Goal: Browse casually: Explore the website without a specific task or goal

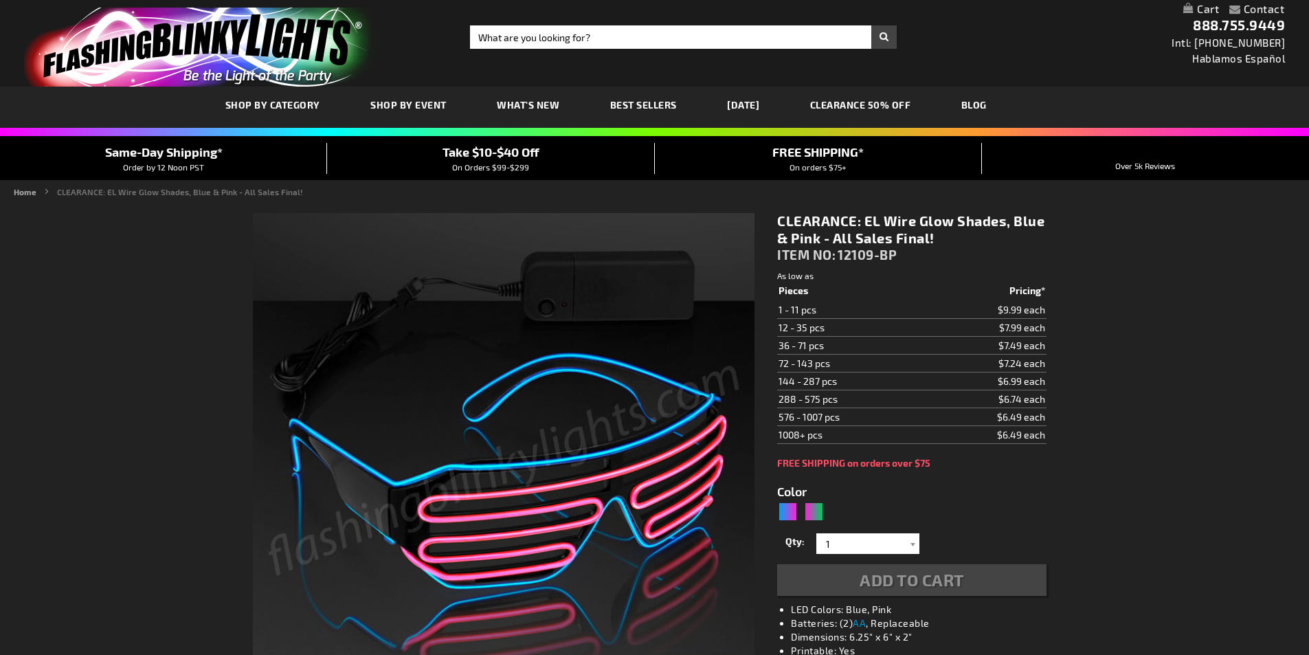
type input "5672"
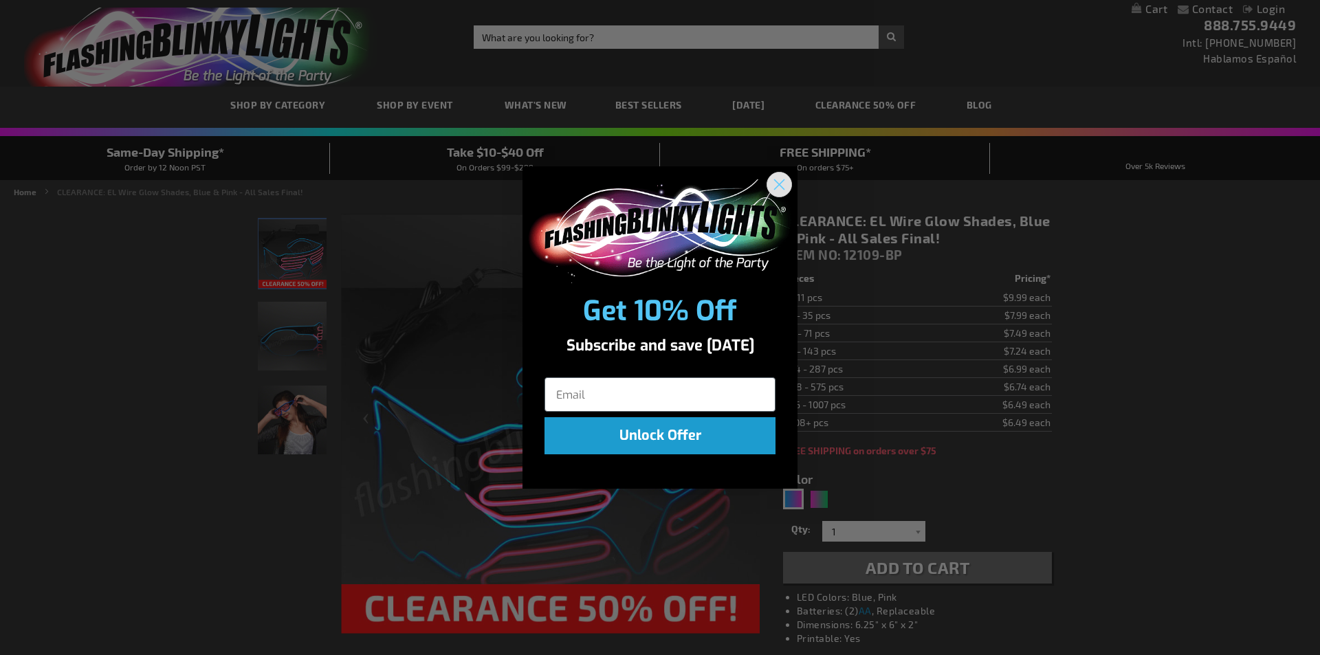
click at [782, 190] on circle "Close dialog" at bounding box center [779, 184] width 23 height 23
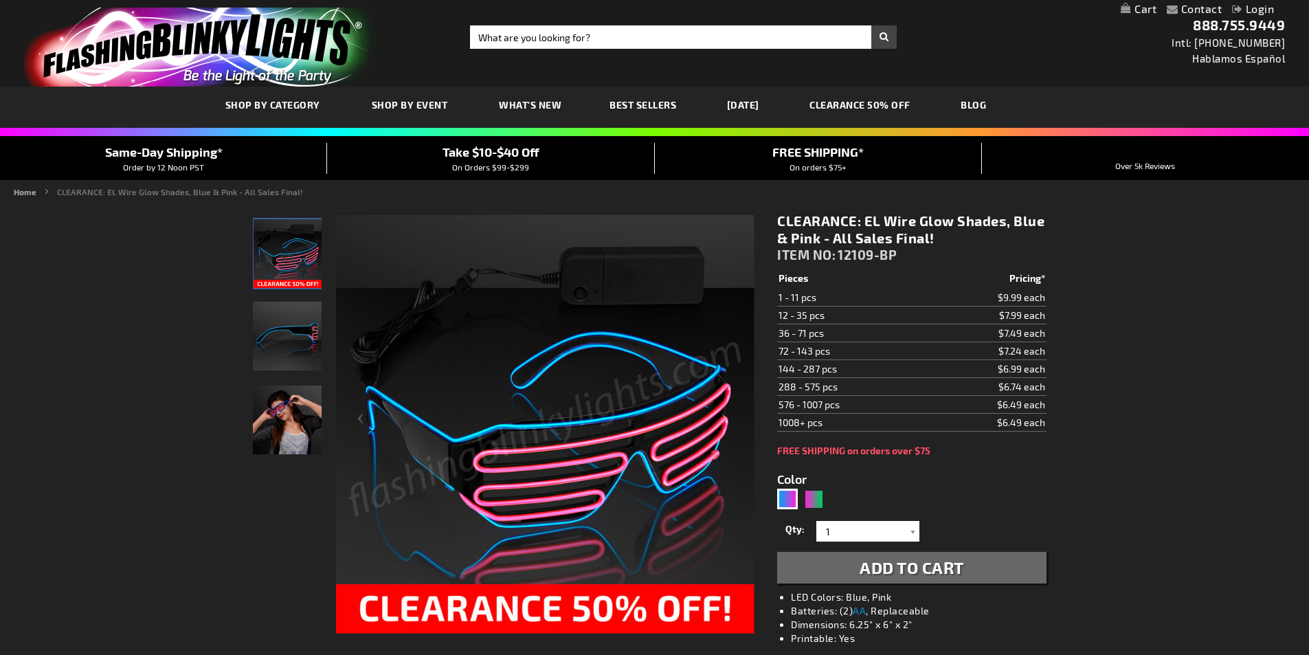
click at [750, 101] on link "[DATE]" at bounding box center [743, 105] width 53 height 46
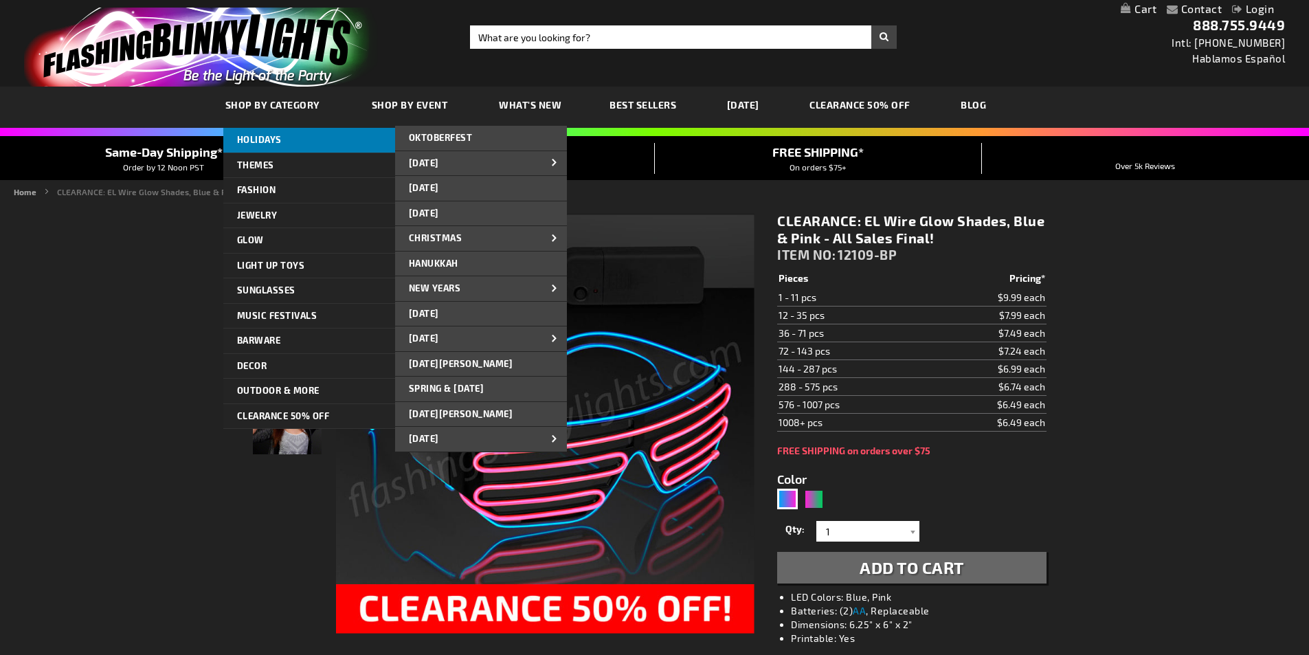
click at [278, 141] on span "HOLIDAYS" at bounding box center [259, 139] width 45 height 11
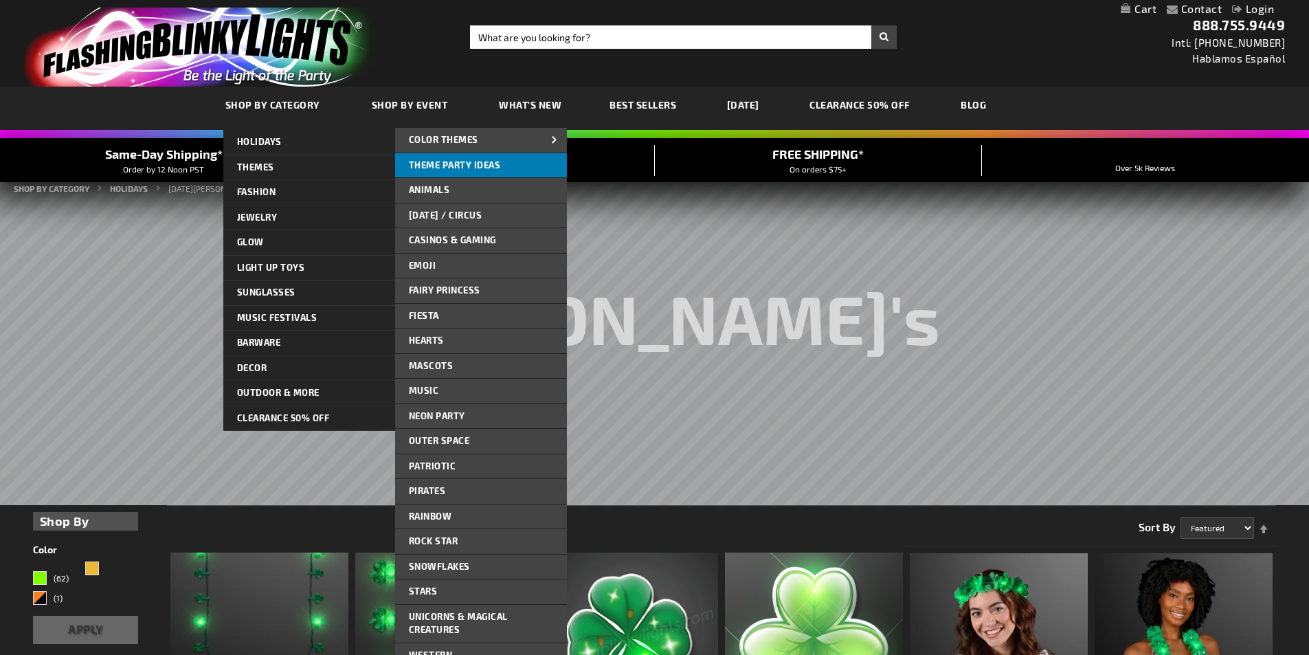
click at [440, 162] on span "Theme Party Ideas" at bounding box center [455, 164] width 92 height 11
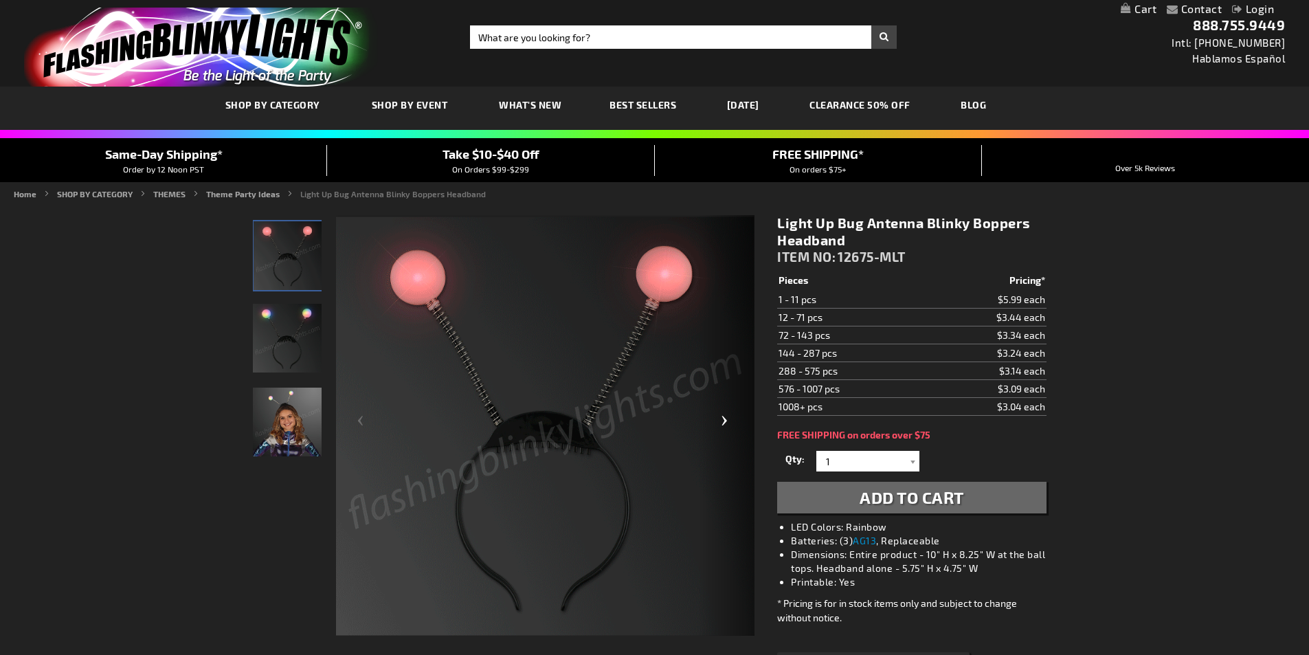
click at [722, 414] on div "Next" at bounding box center [727, 426] width 55 height 422
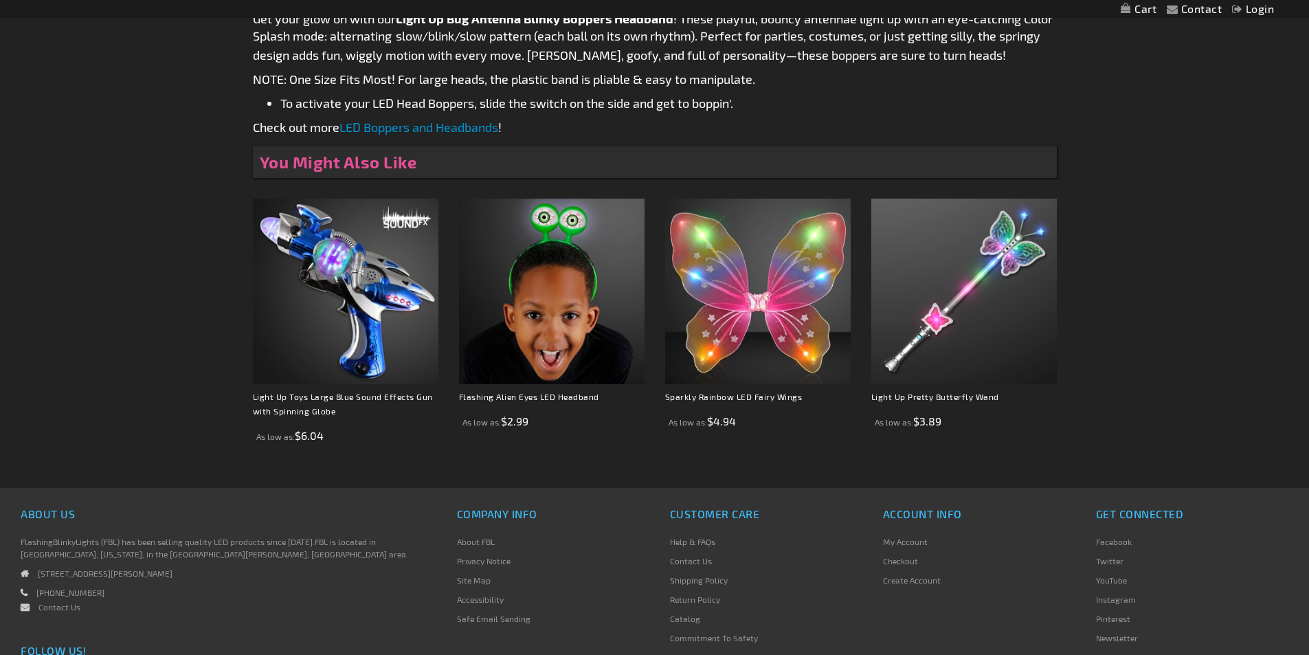
scroll to position [825, 0]
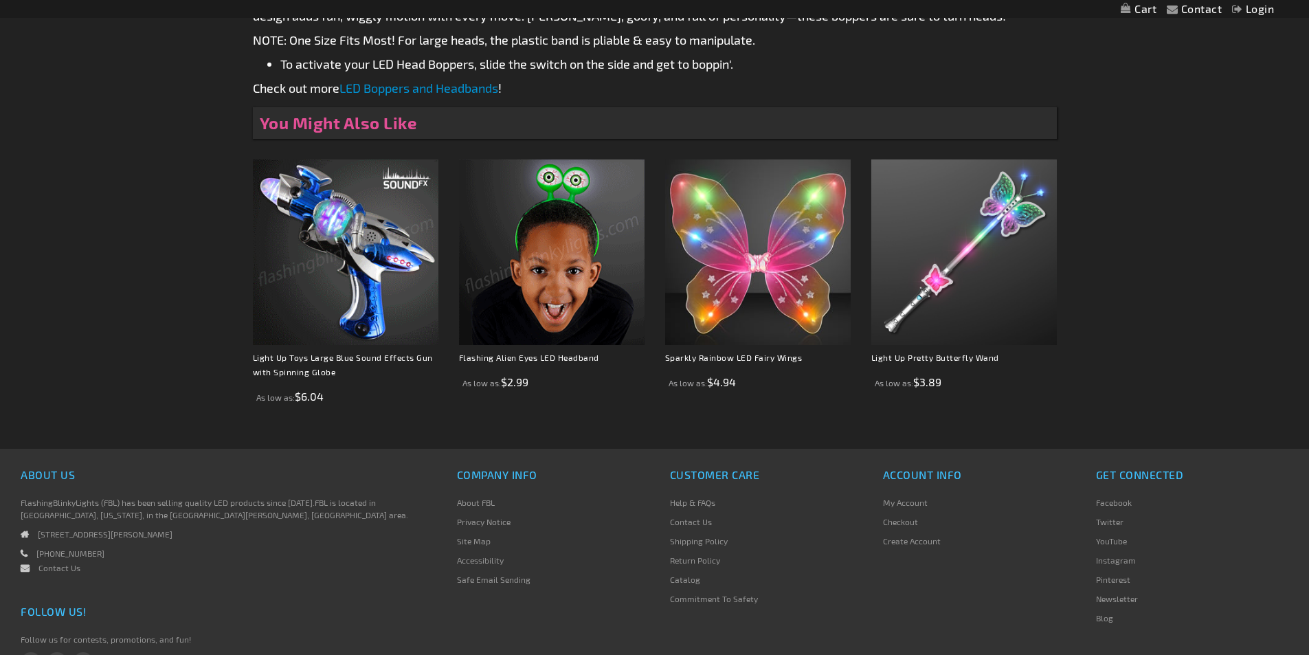
click at [553, 243] on img at bounding box center [552, 252] width 186 height 186
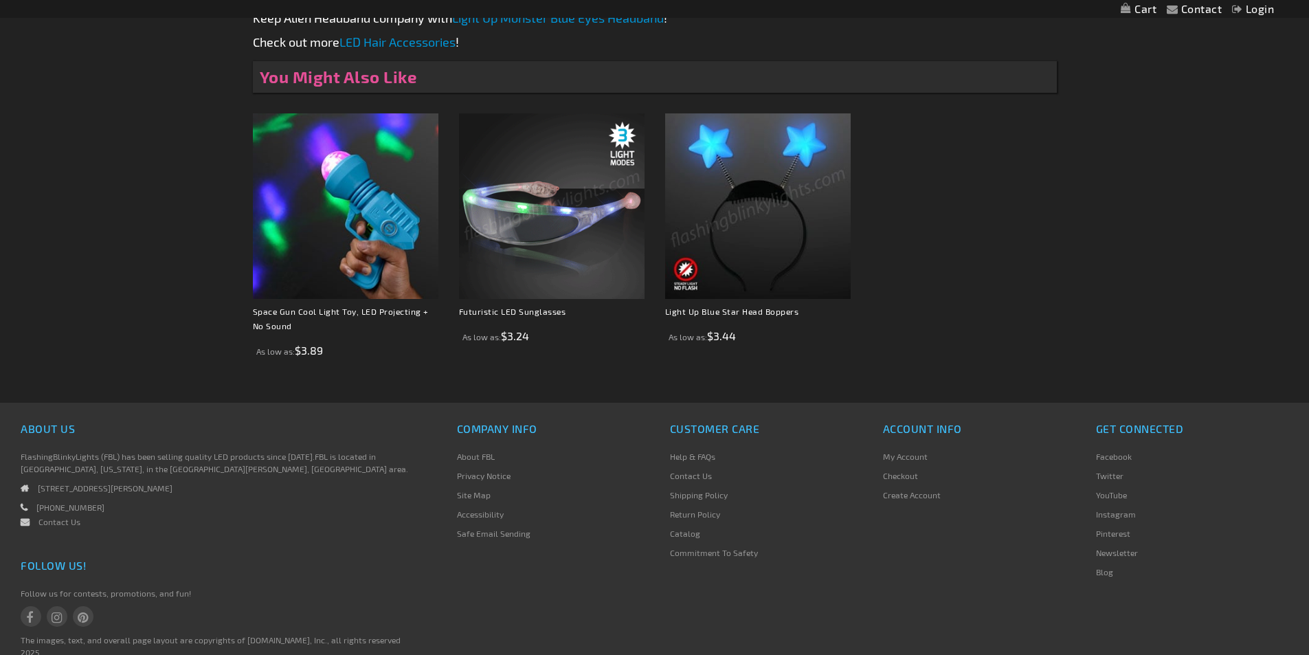
click at [748, 254] on img at bounding box center [758, 206] width 186 height 186
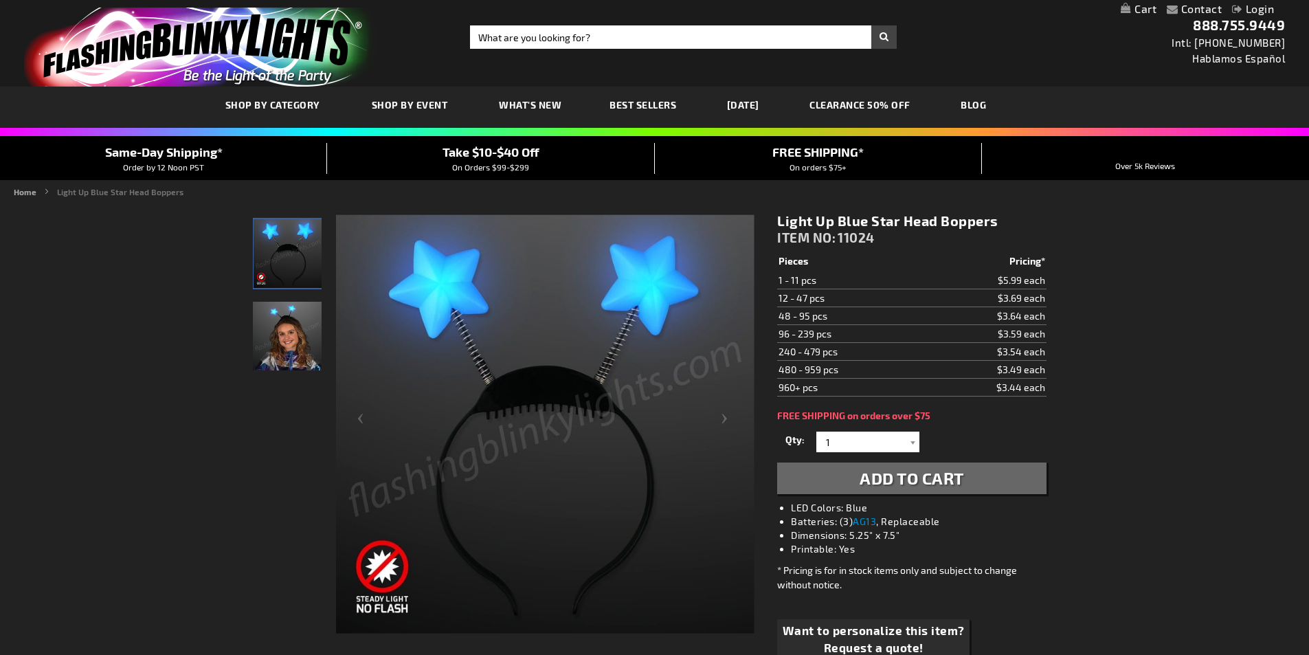
click at [276, 340] on img "Light Up Blue Star Head Boppers" at bounding box center [287, 336] width 69 height 69
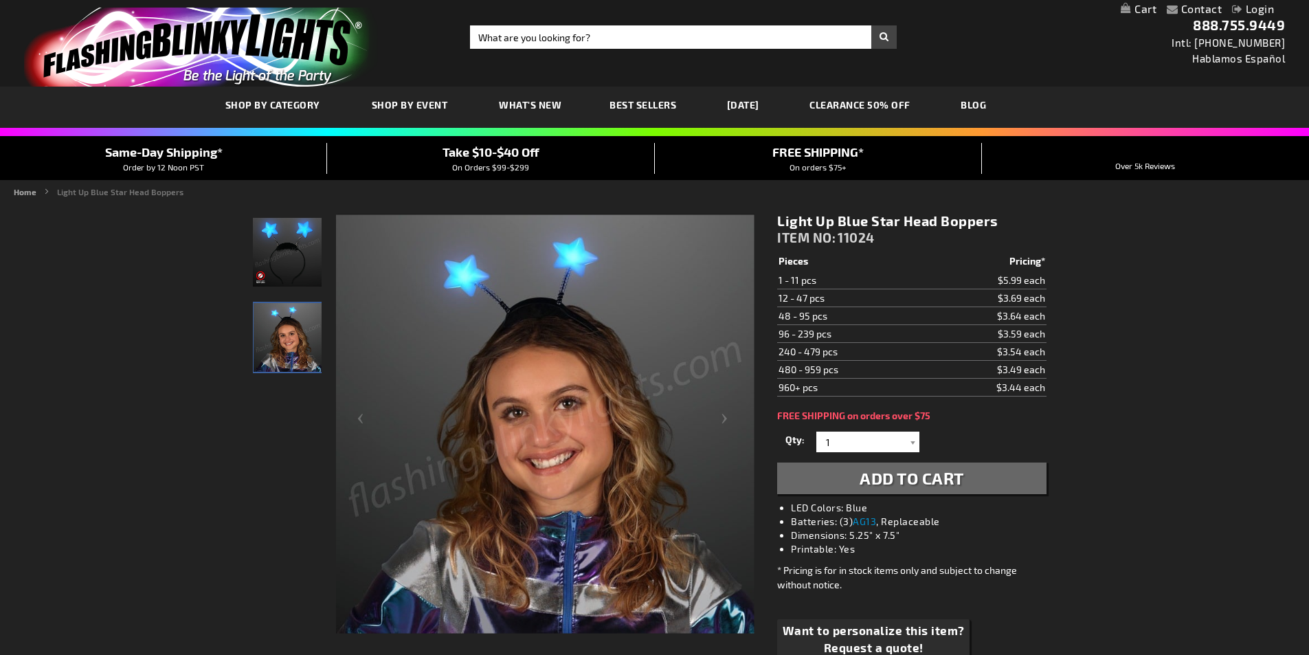
click at [518, 110] on span "What's New" at bounding box center [530, 105] width 63 height 12
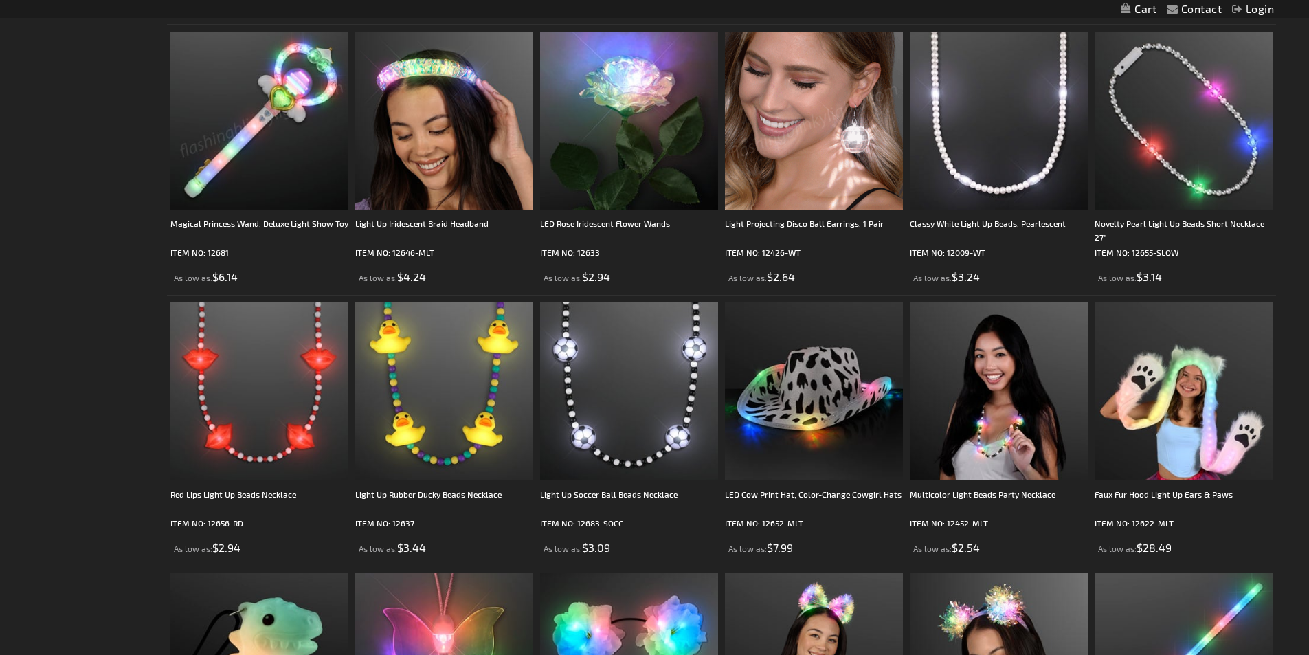
scroll to position [1100, 0]
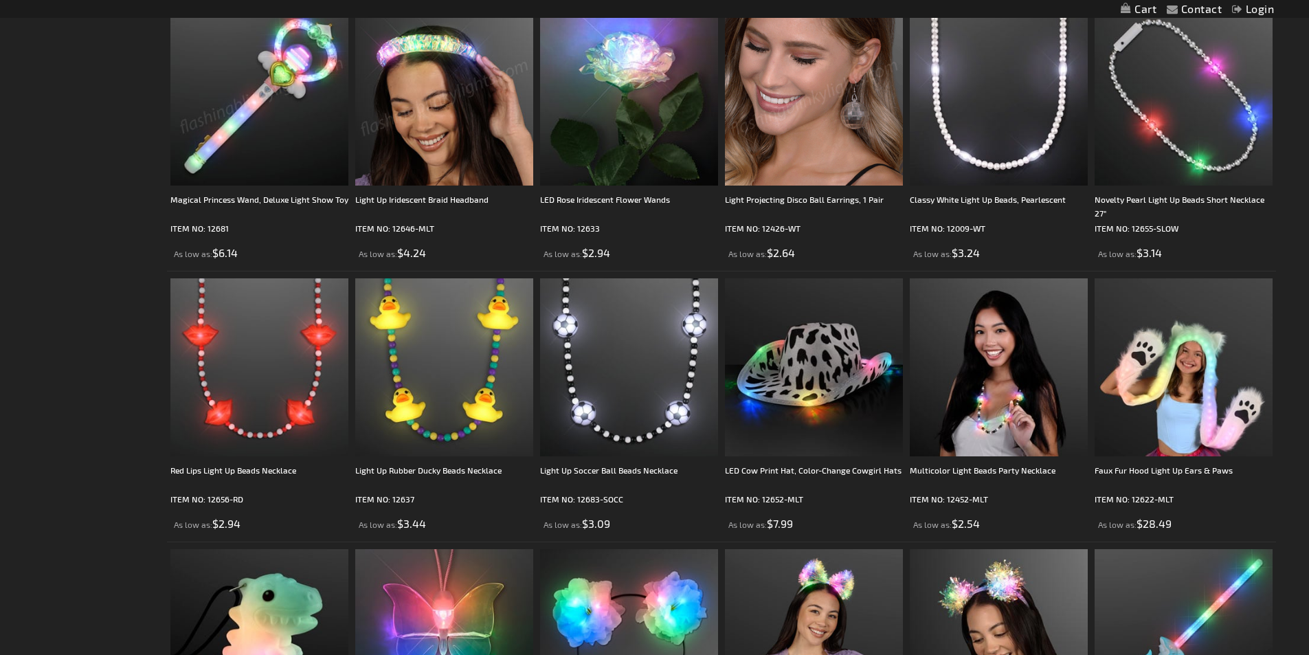
click at [447, 122] on img at bounding box center [444, 97] width 178 height 178
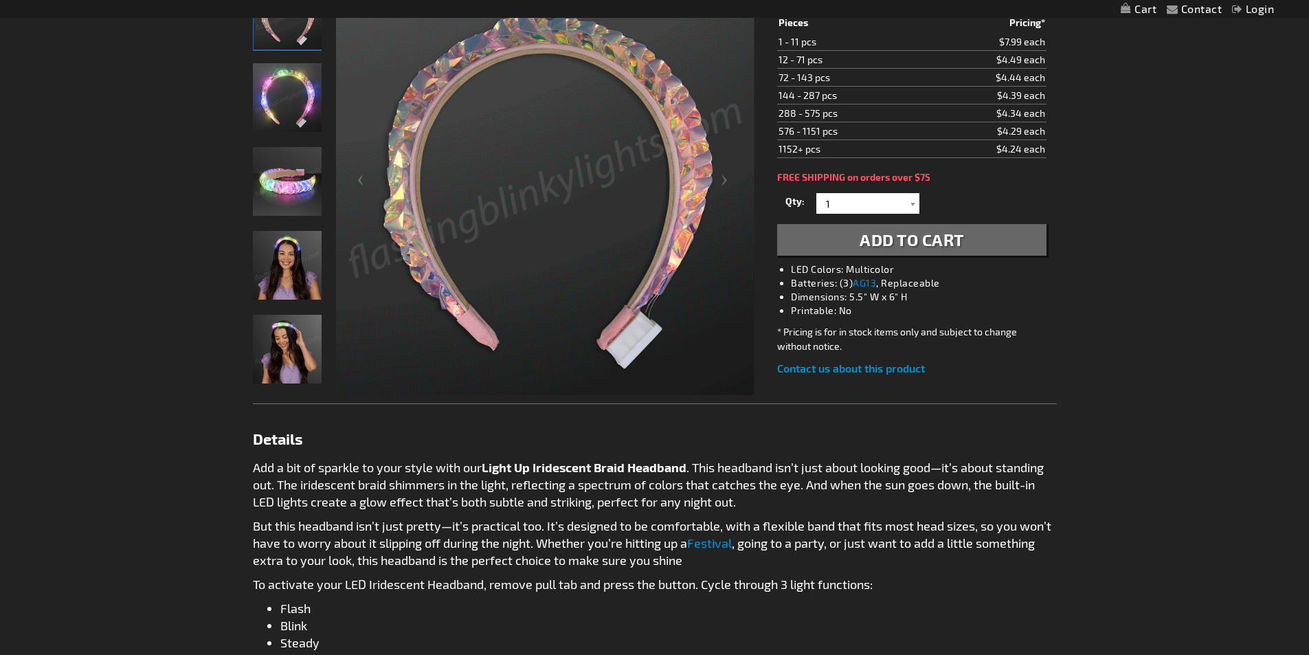
scroll to position [208, 0]
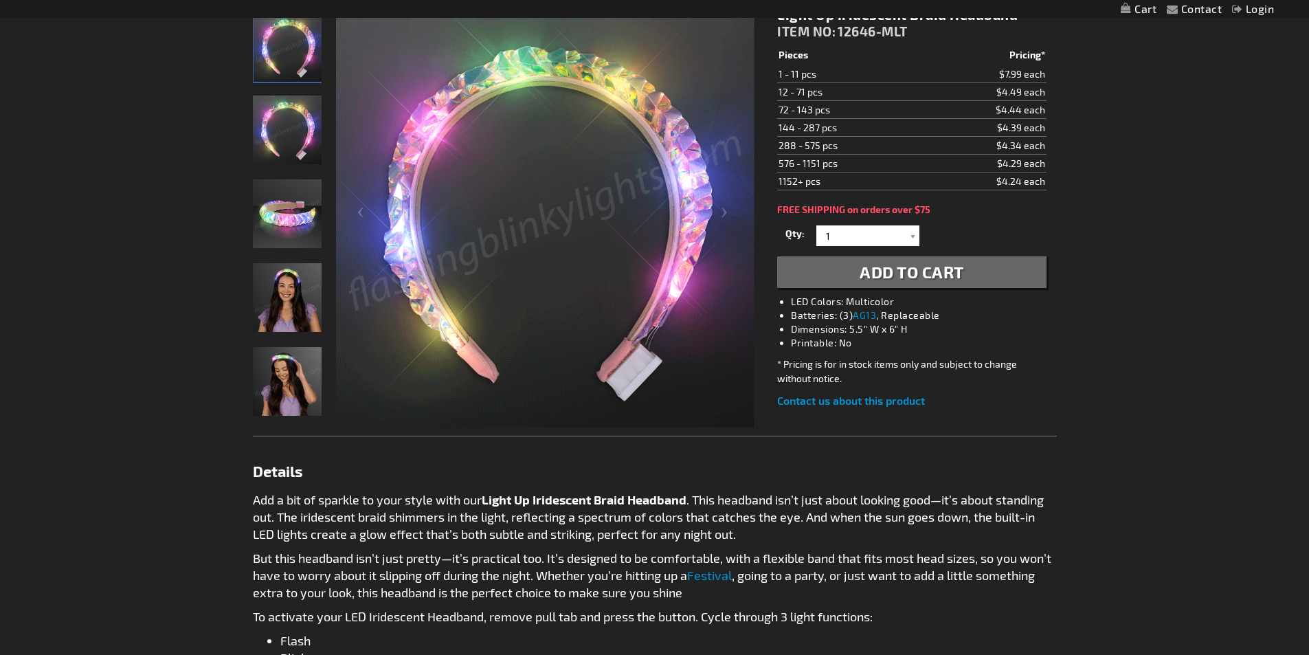
click at [304, 213] on img "Light Up Iridescent Braid Headband" at bounding box center [287, 213] width 69 height 69
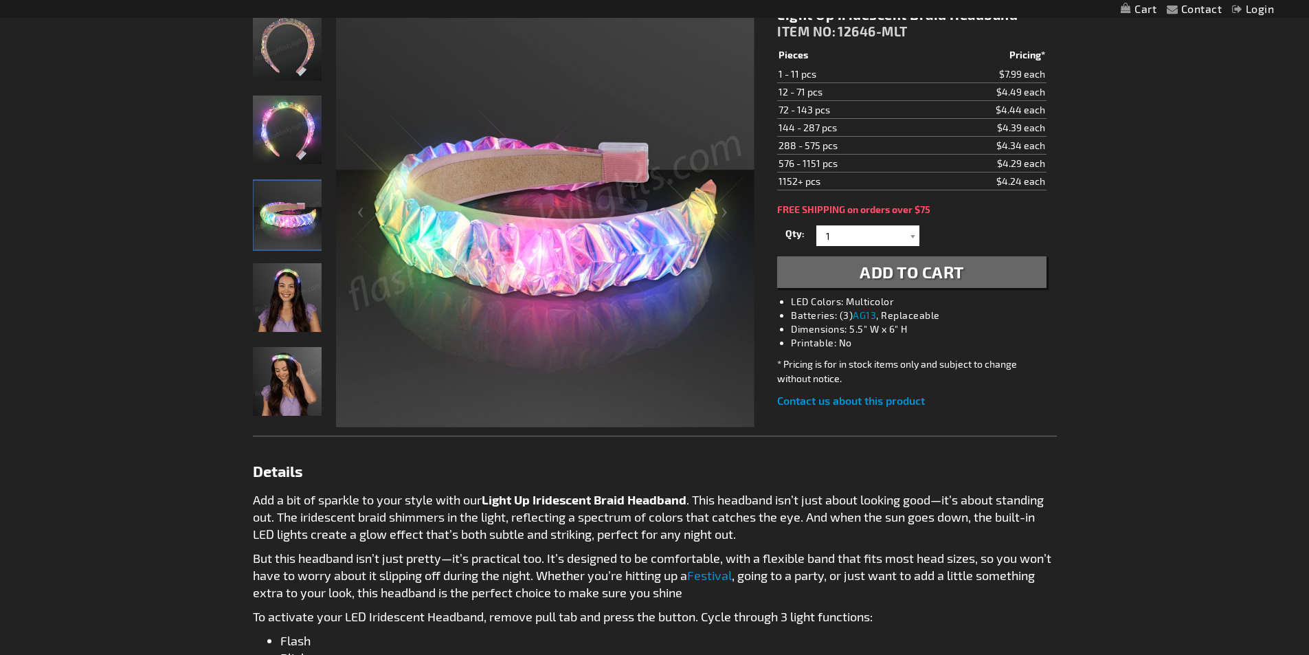
click at [294, 284] on img "Woman wearing Light Up Iridescent Braid Headband" at bounding box center [287, 297] width 69 height 69
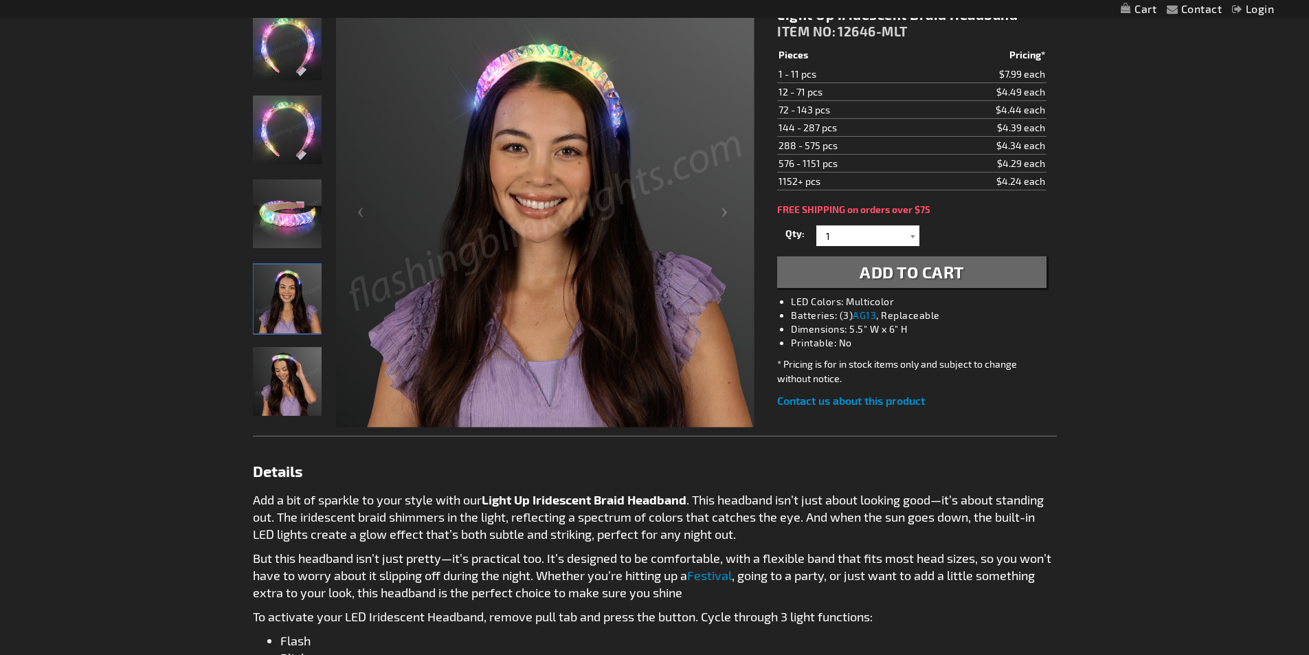
click at [249, 355] on main "Checkout as a new customer Creating an account has many benefits: See order and…" at bounding box center [655, 533] width 825 height 1074
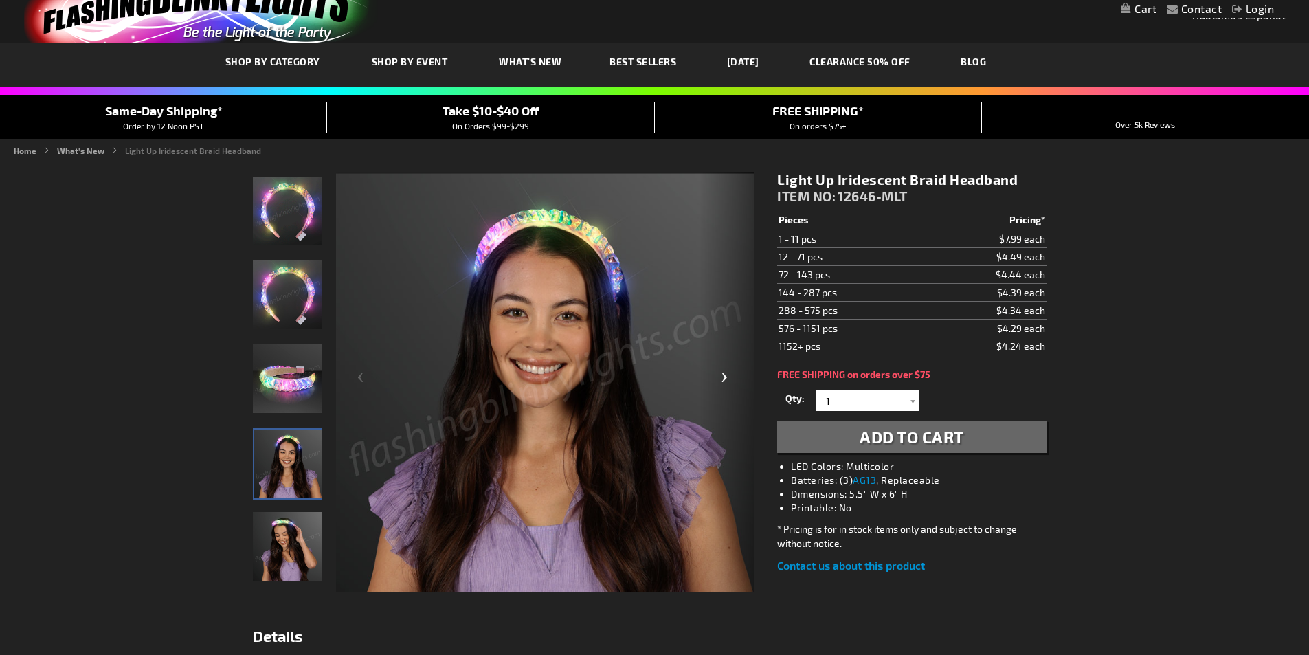
scroll to position [0, 0]
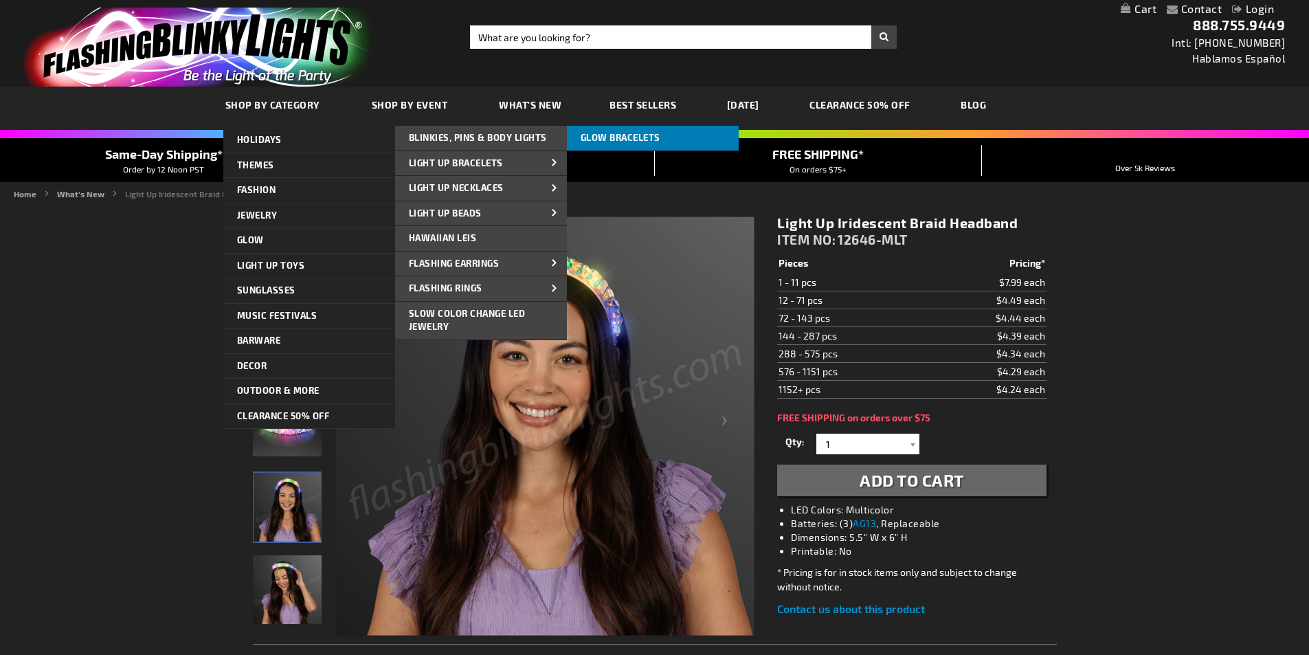
click at [592, 140] on span "Glow Bracelets" at bounding box center [621, 137] width 80 height 11
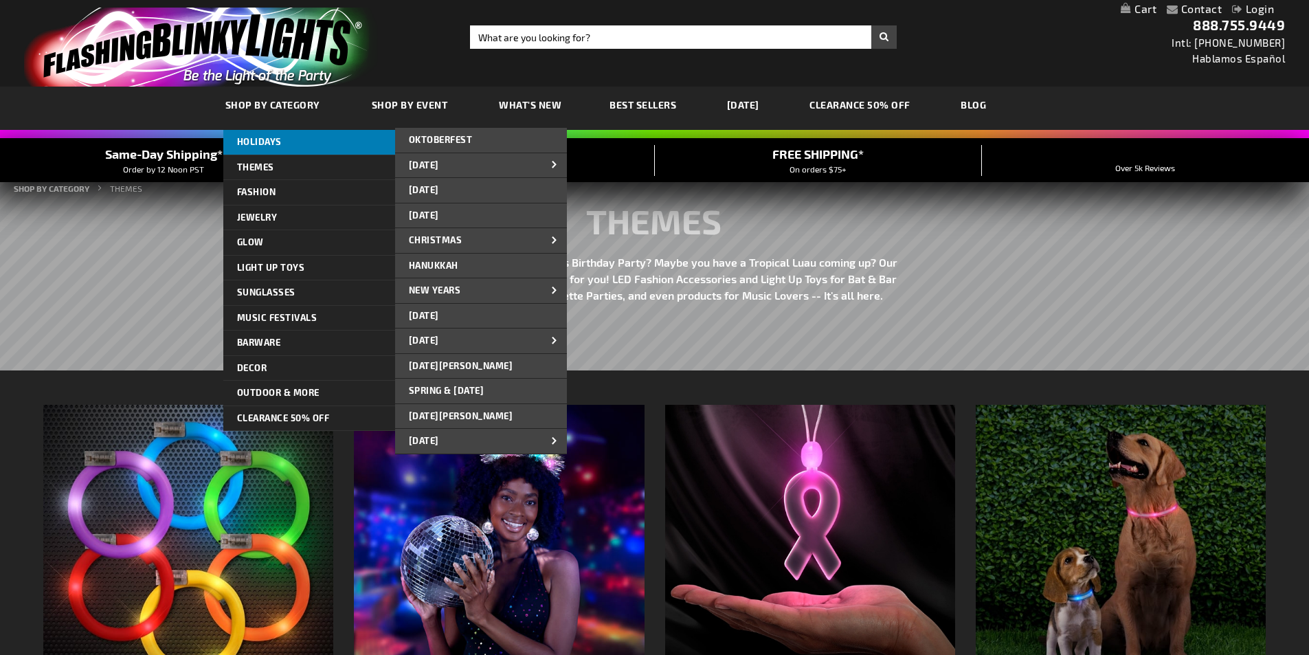
click at [297, 133] on link "HOLIDAYS" at bounding box center [309, 142] width 172 height 25
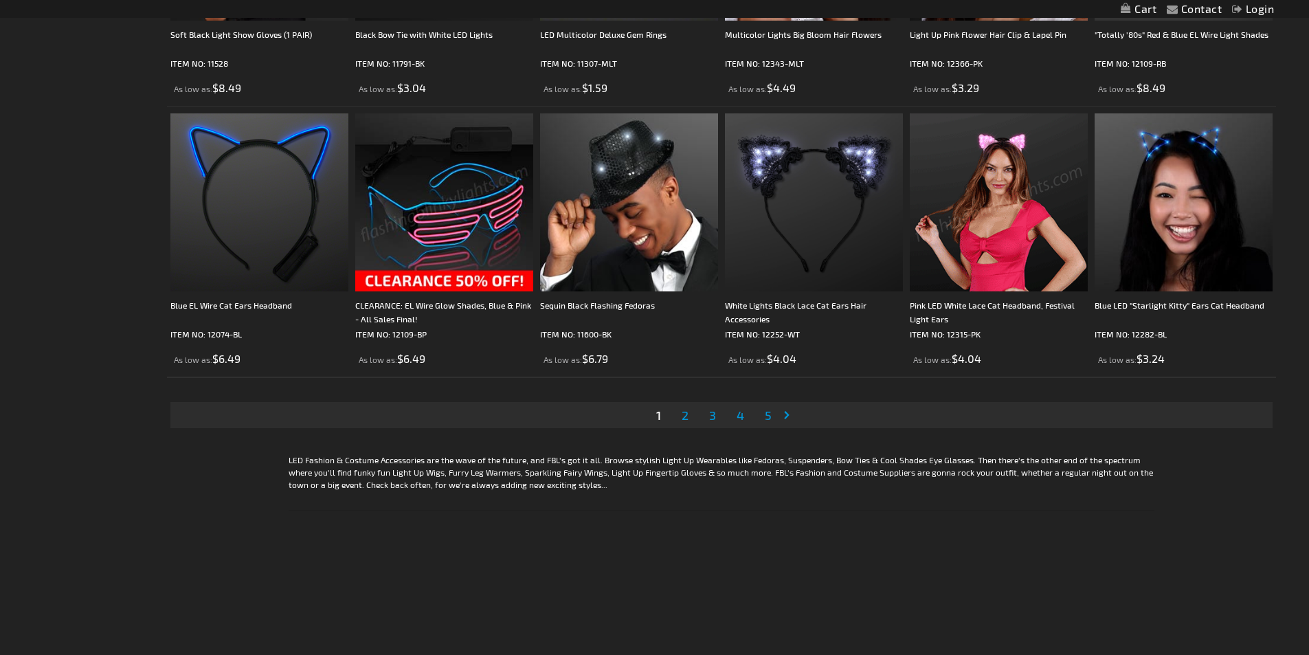
scroll to position [2956, 0]
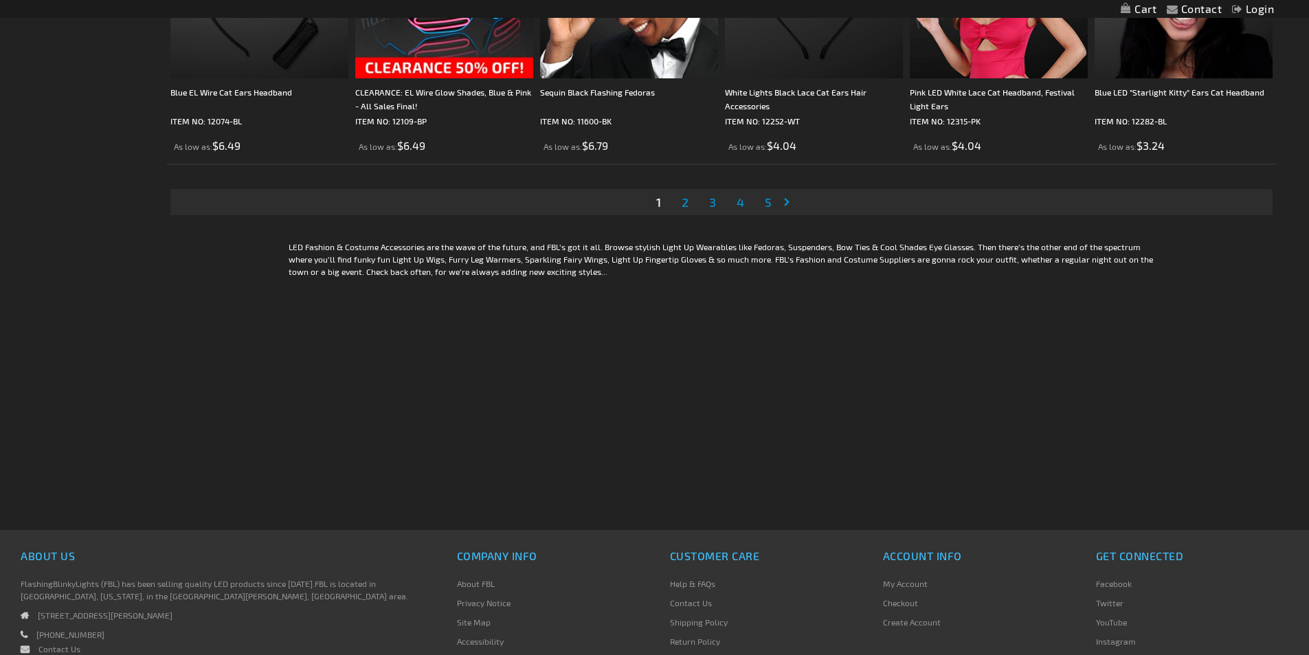
click at [686, 206] on span "2" at bounding box center [685, 202] width 7 height 15
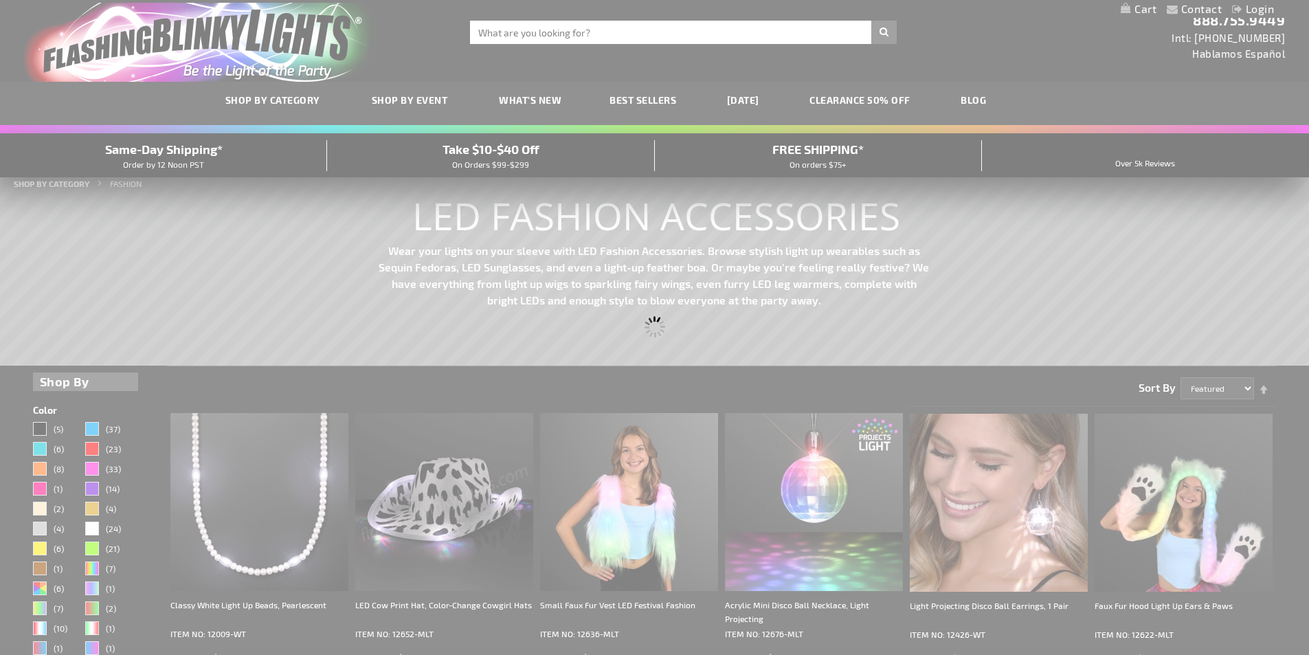
scroll to position [0, 0]
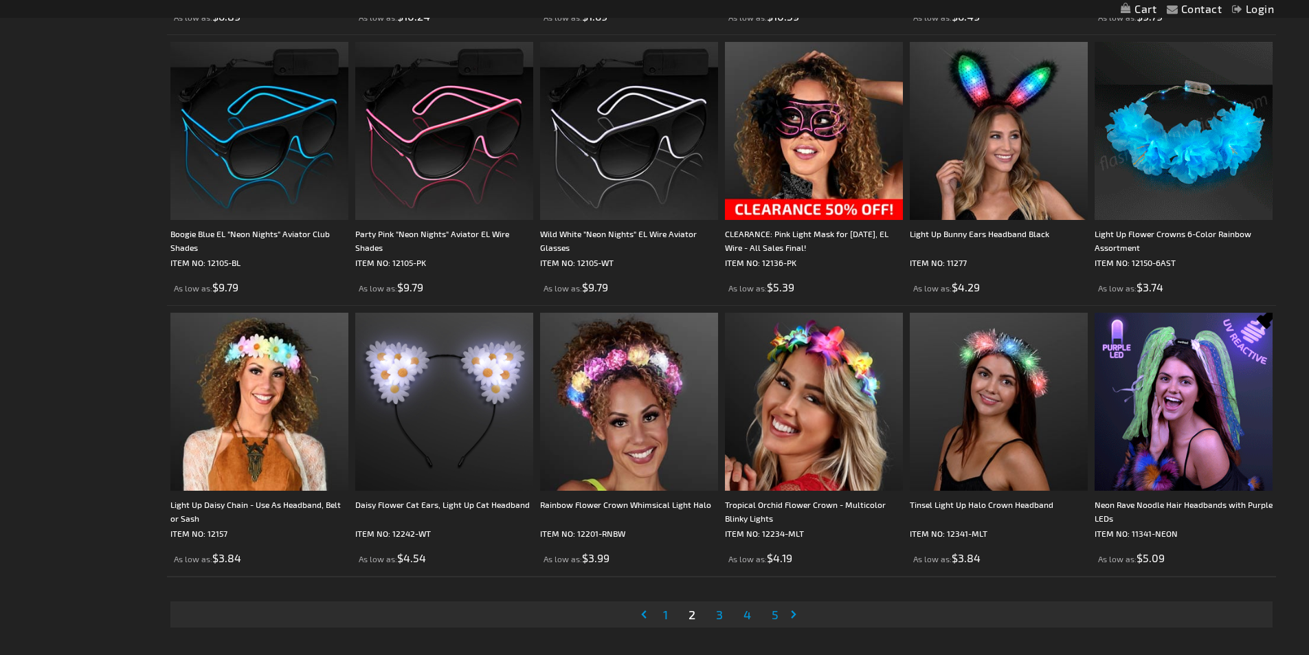
scroll to position [2818, 0]
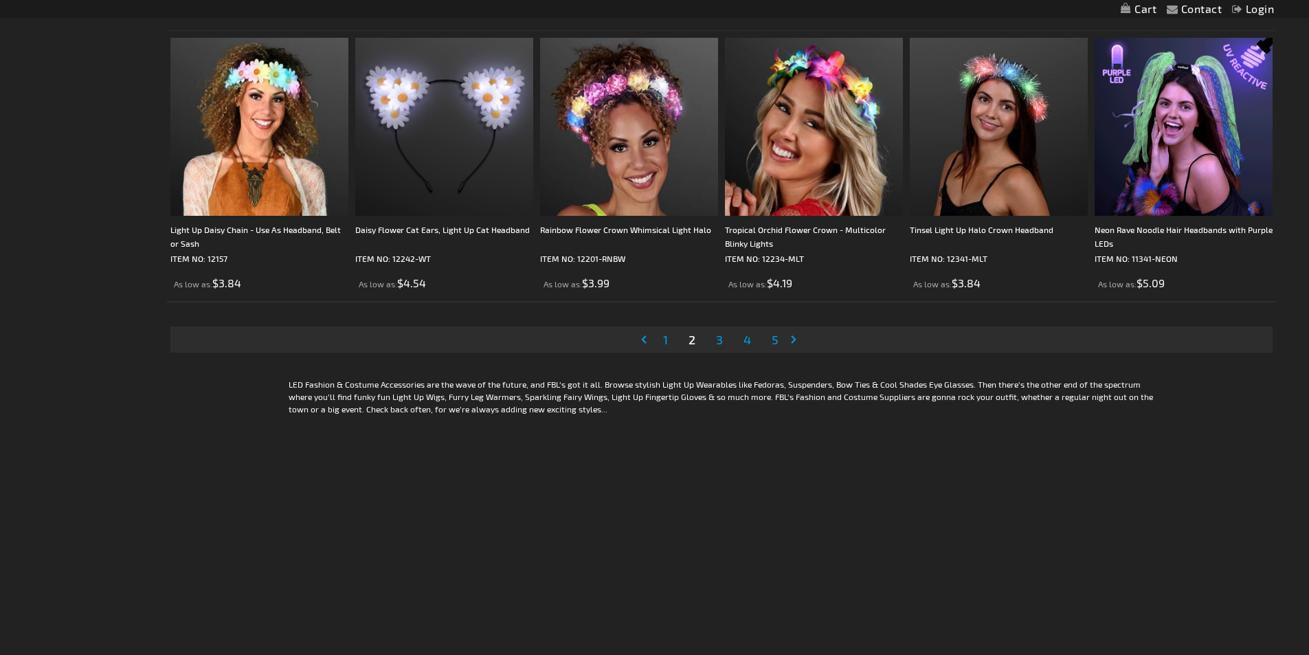
click at [722, 340] on span "3" at bounding box center [719, 339] width 7 height 15
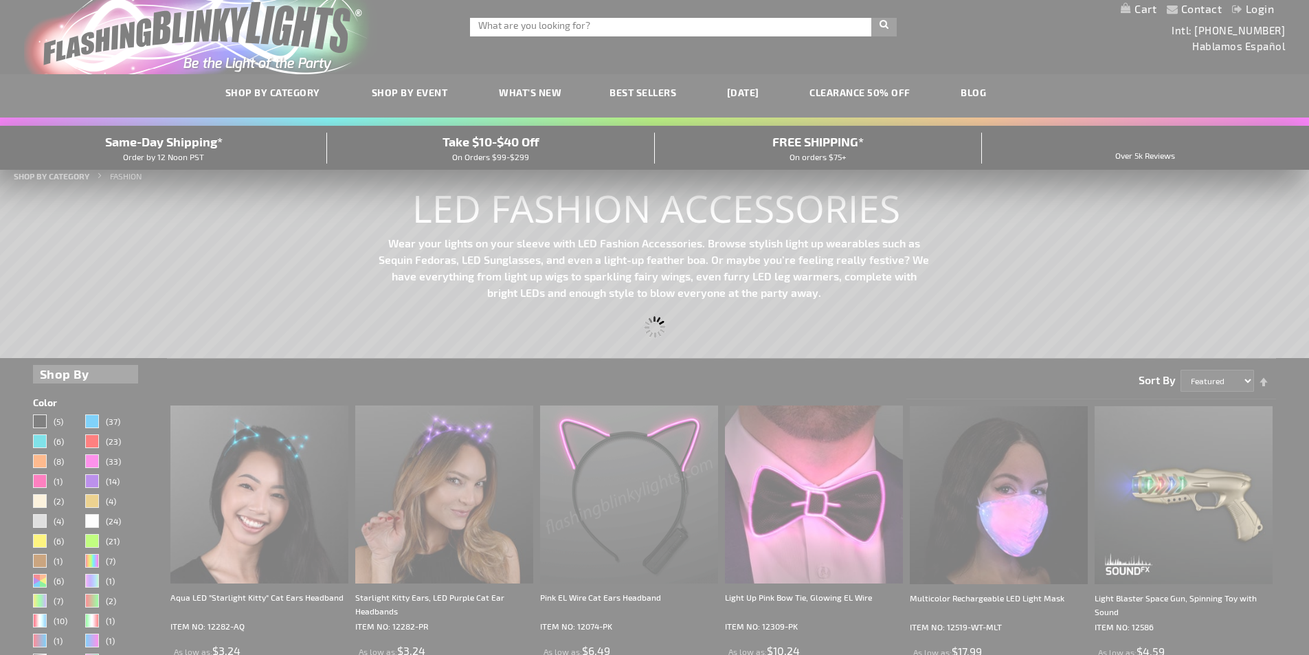
scroll to position [0, 0]
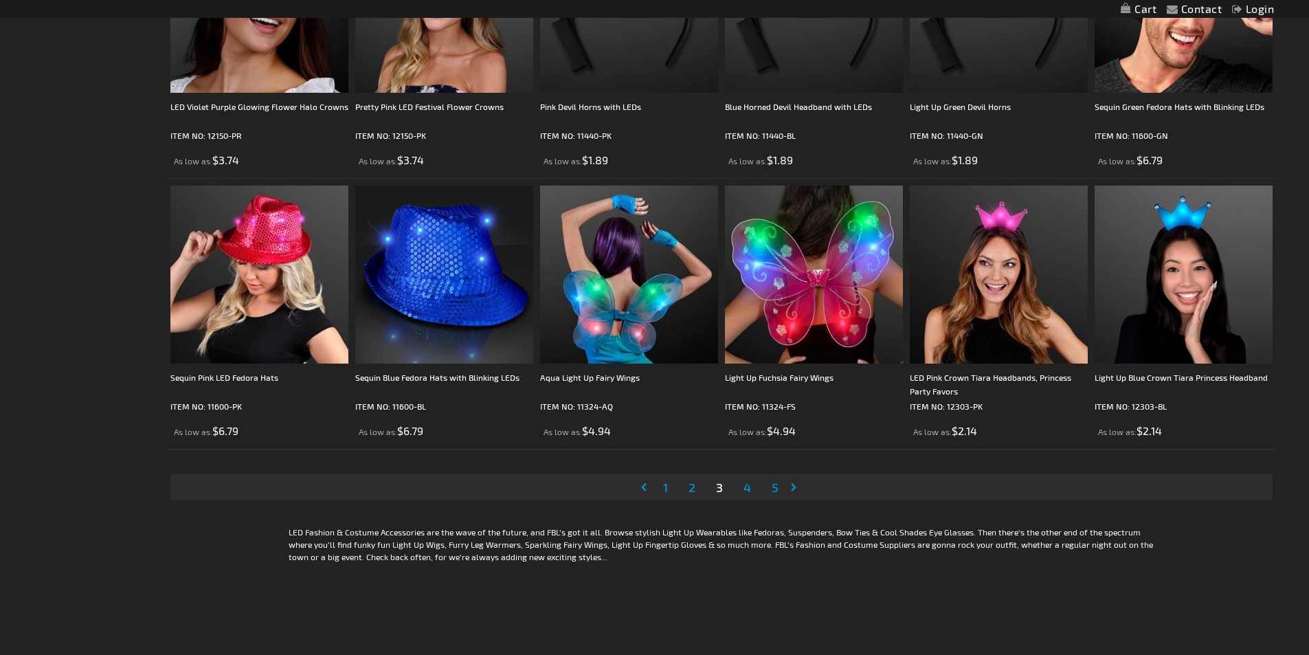
scroll to position [2681, 0]
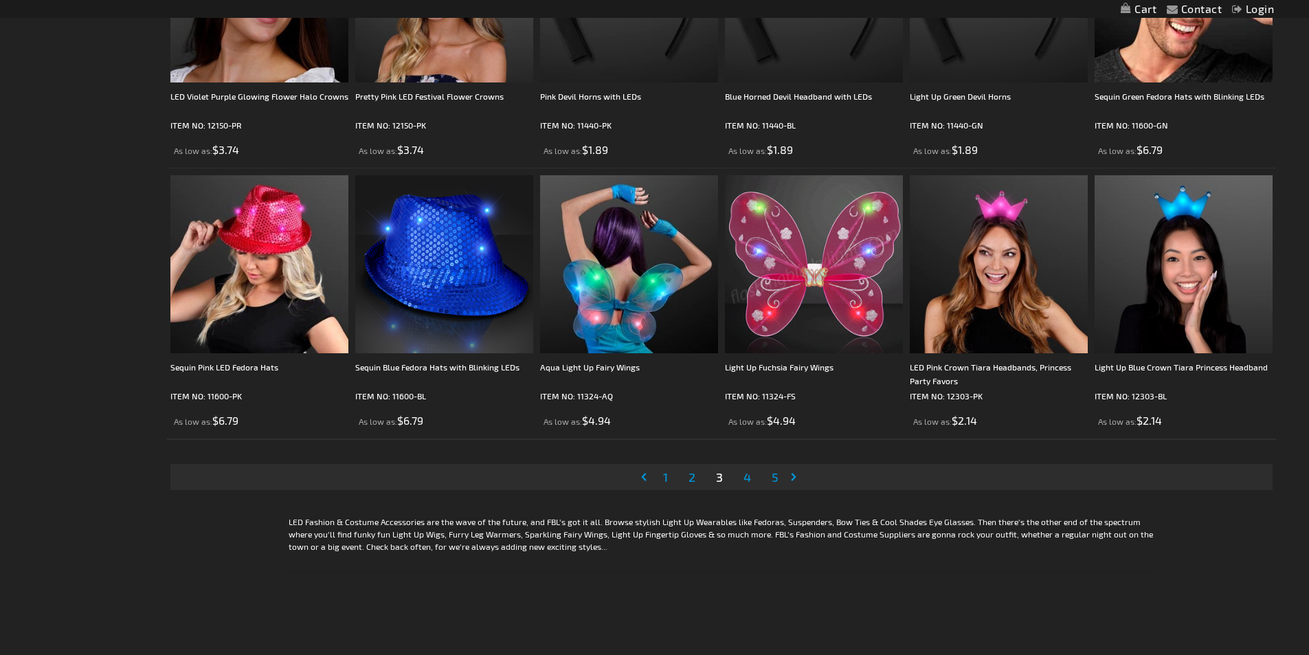
click at [749, 478] on span "4" at bounding box center [748, 476] width 8 height 15
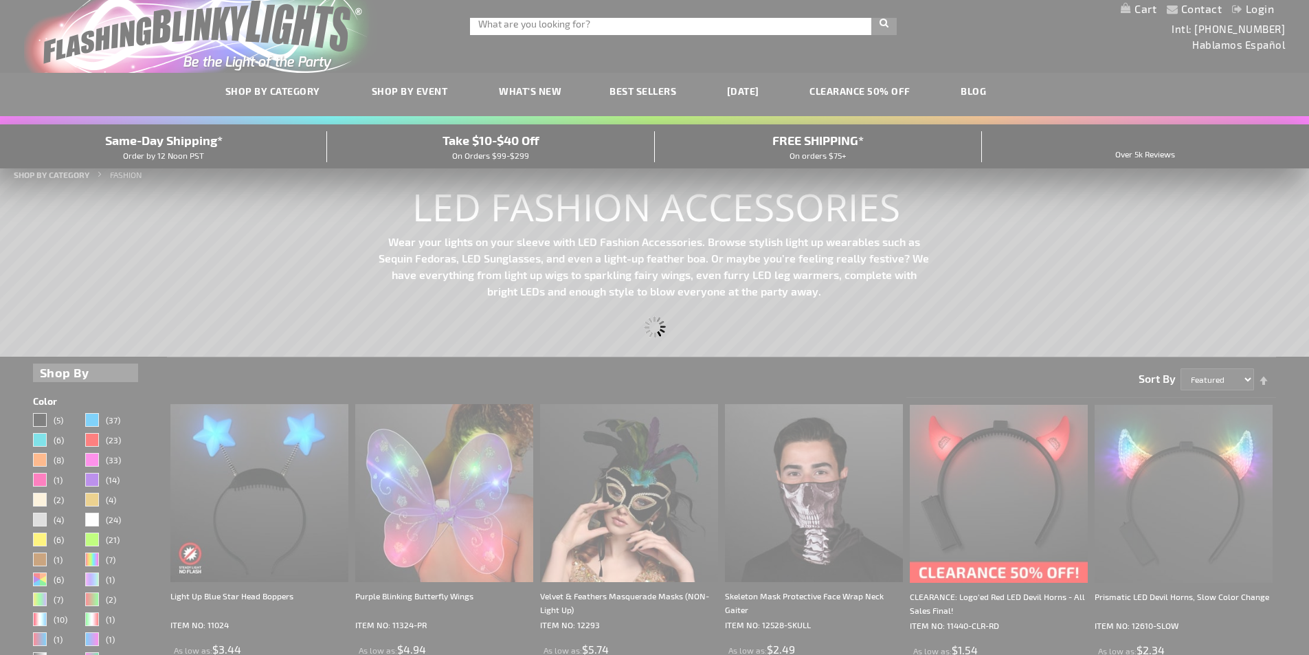
scroll to position [0, 0]
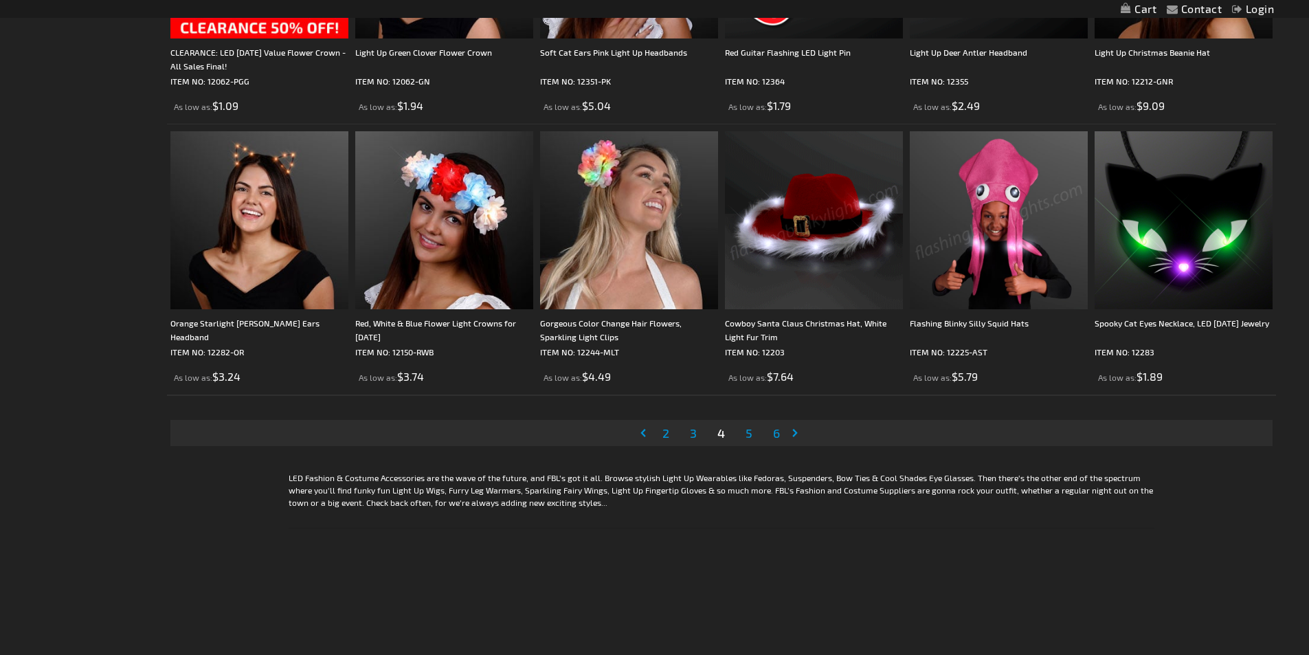
scroll to position [2750, 0]
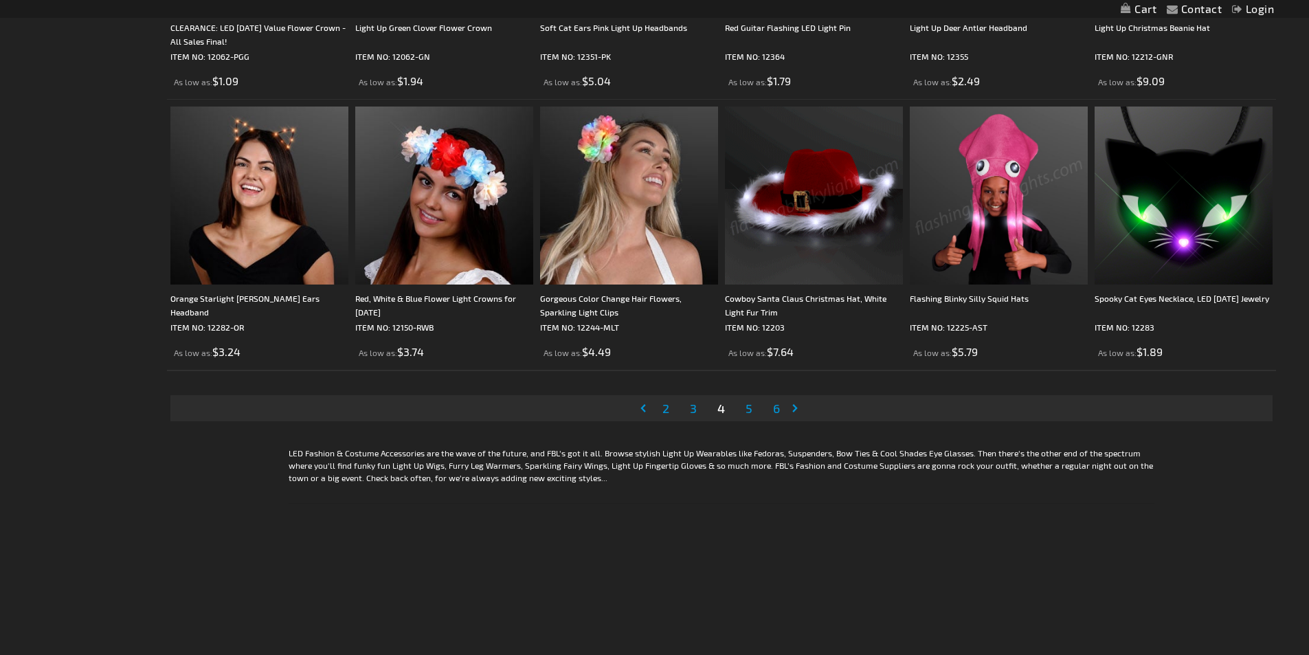
click at [749, 406] on span "5" at bounding box center [749, 408] width 7 height 15
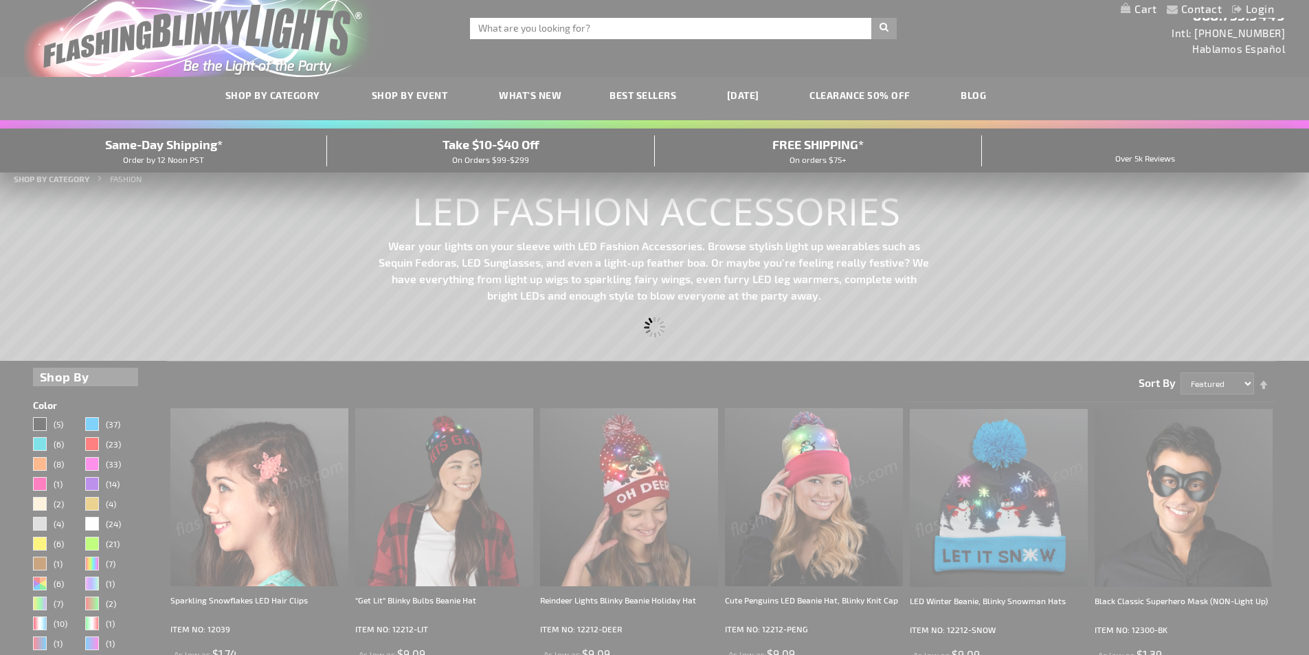
scroll to position [0, 0]
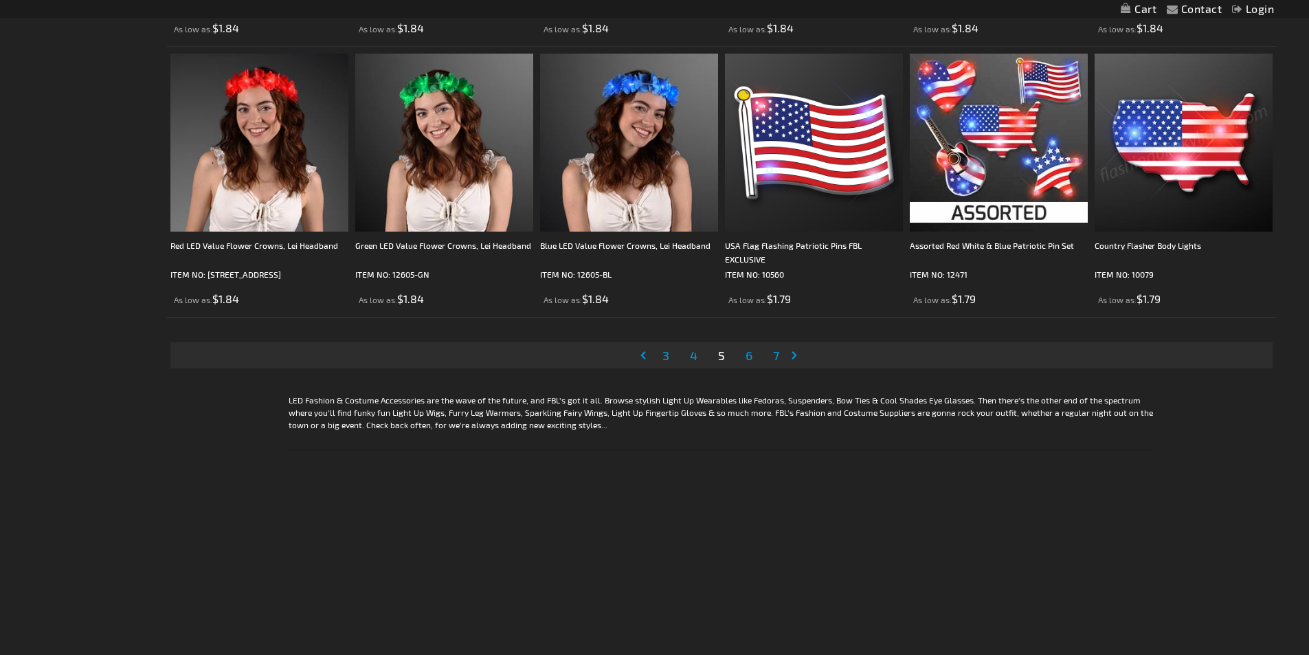
scroll to position [2818, 0]
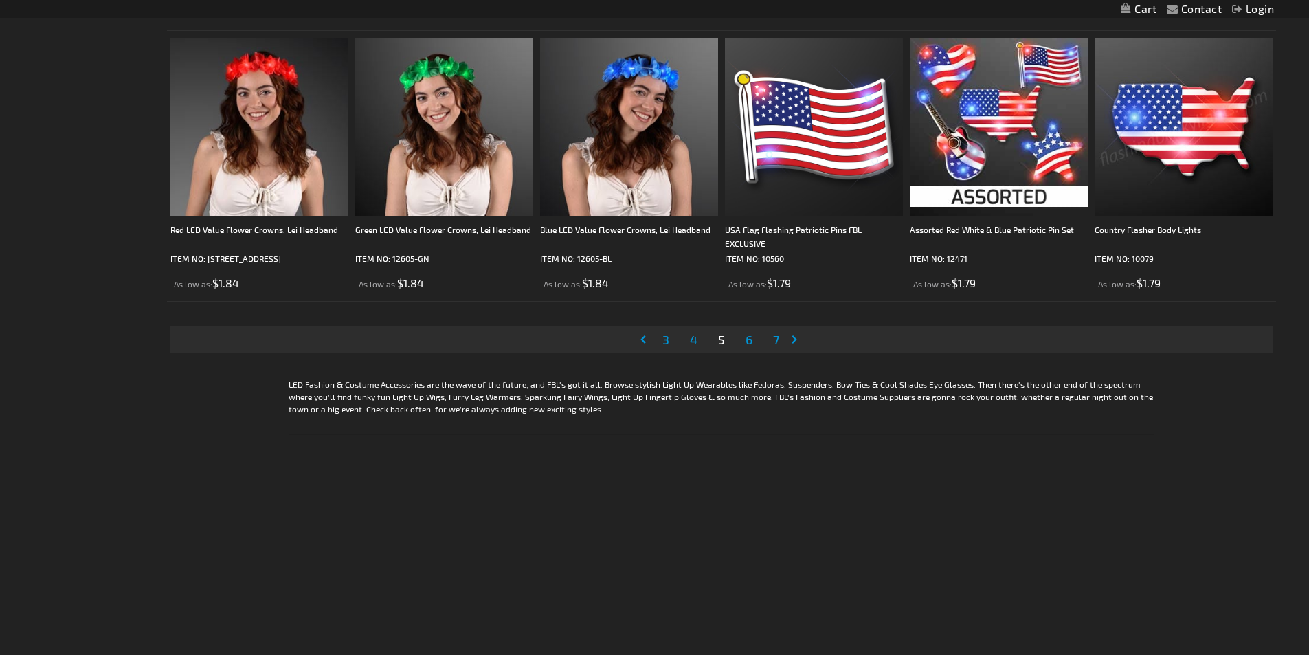
click at [744, 337] on link "Page 6" at bounding box center [749, 339] width 12 height 21
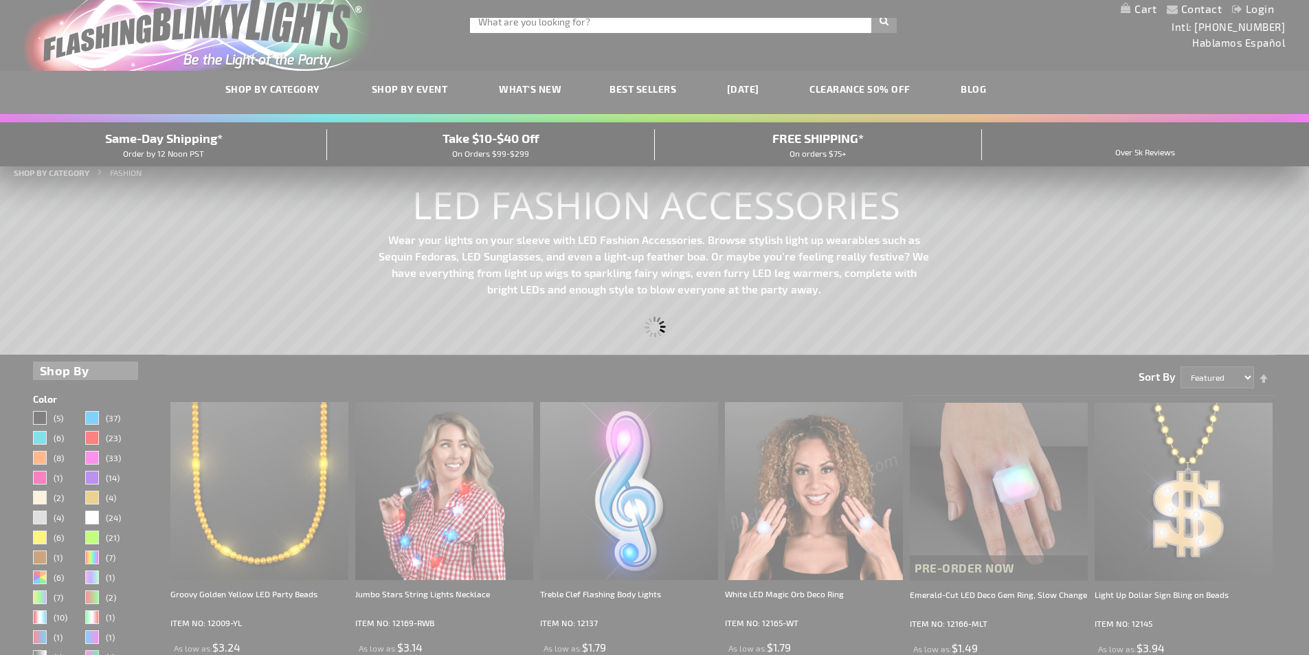
scroll to position [0, 0]
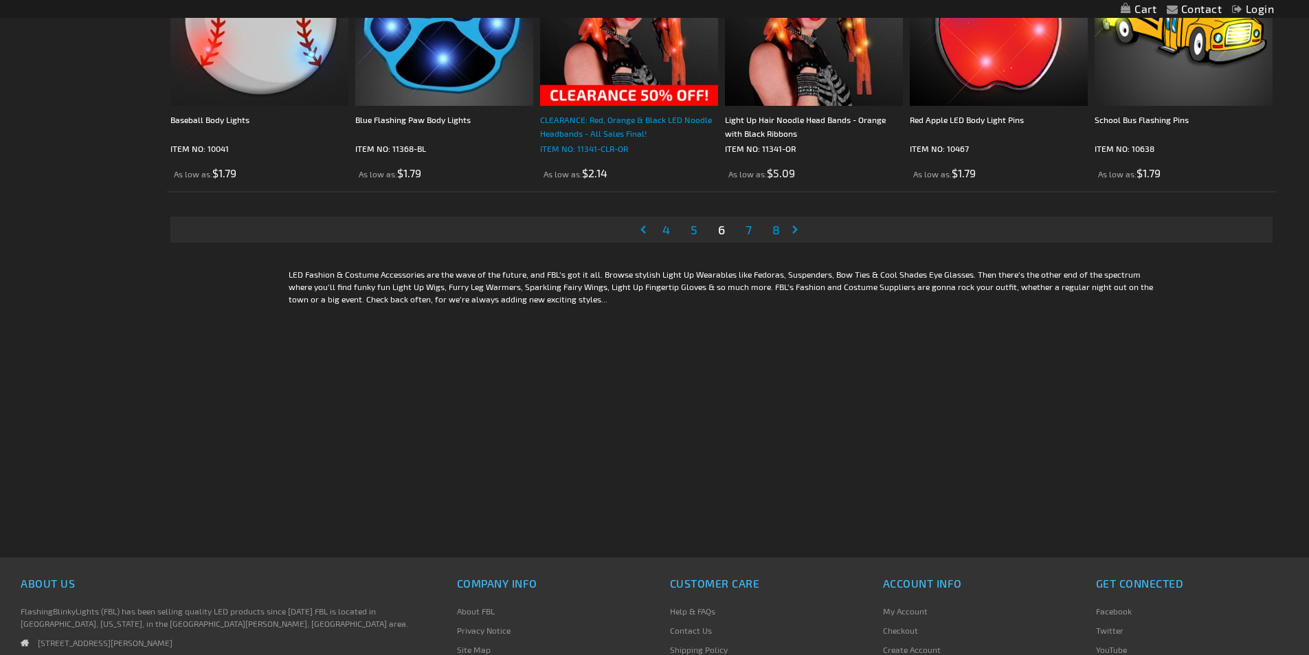
scroll to position [2956, 0]
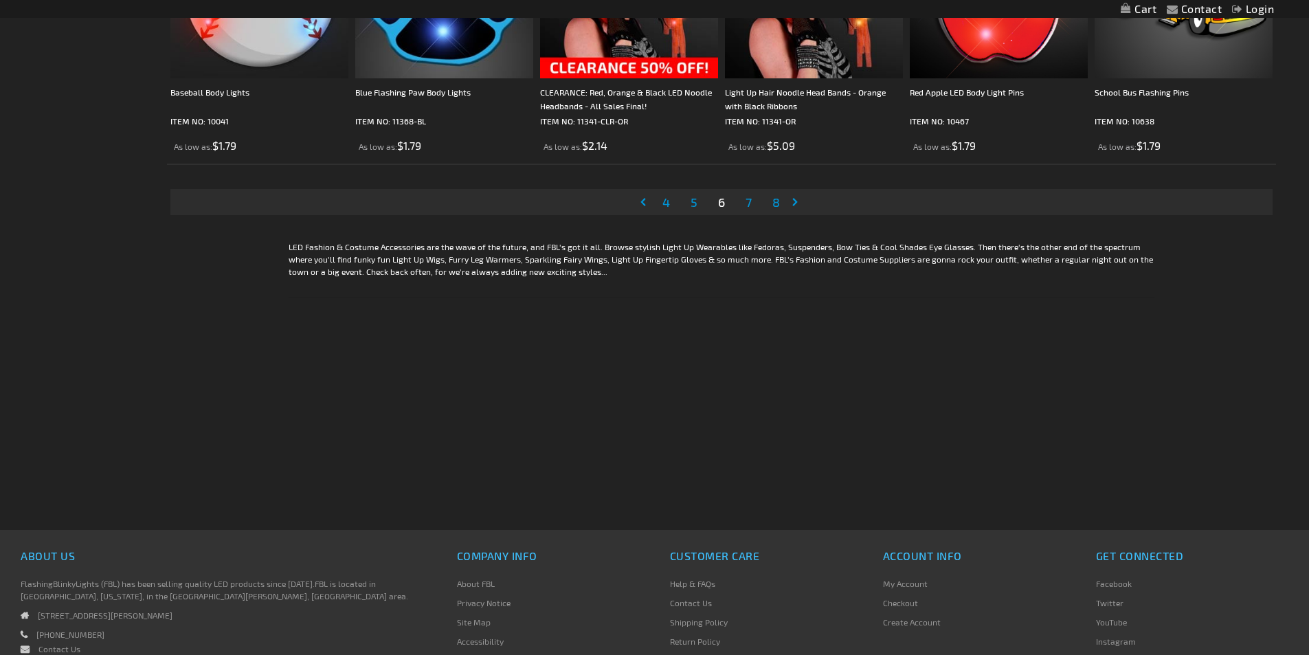
click at [749, 206] on span "7" at bounding box center [749, 202] width 6 height 15
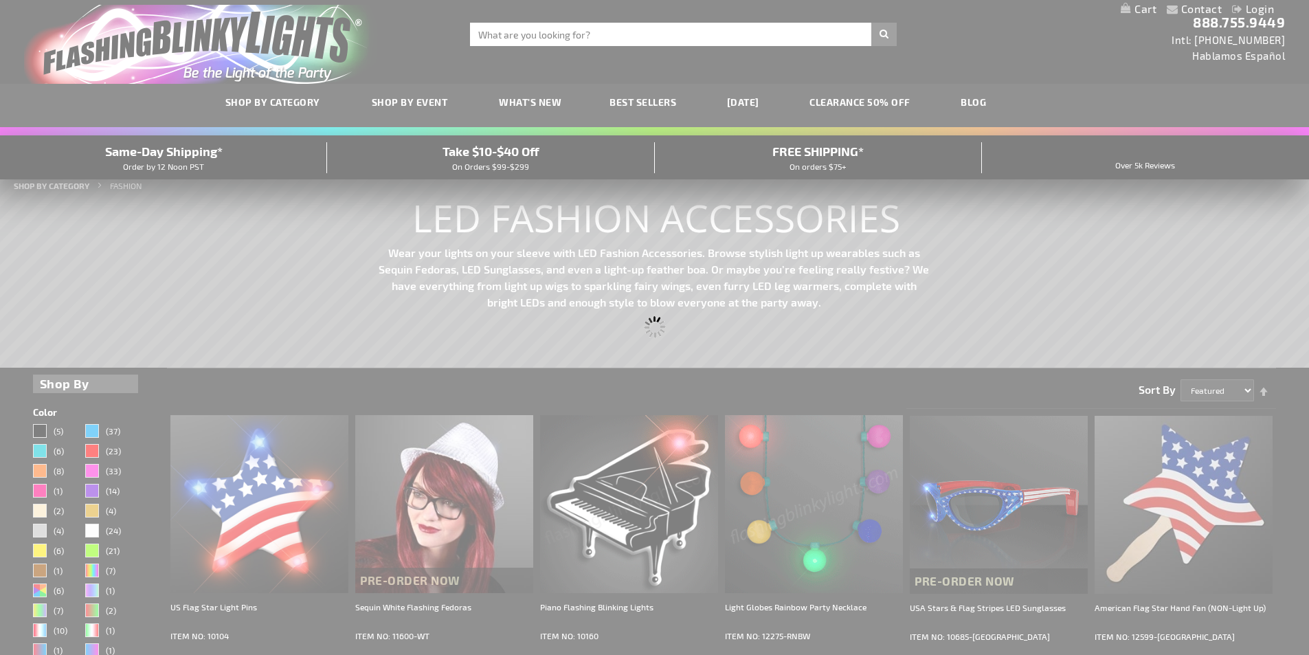
scroll to position [0, 0]
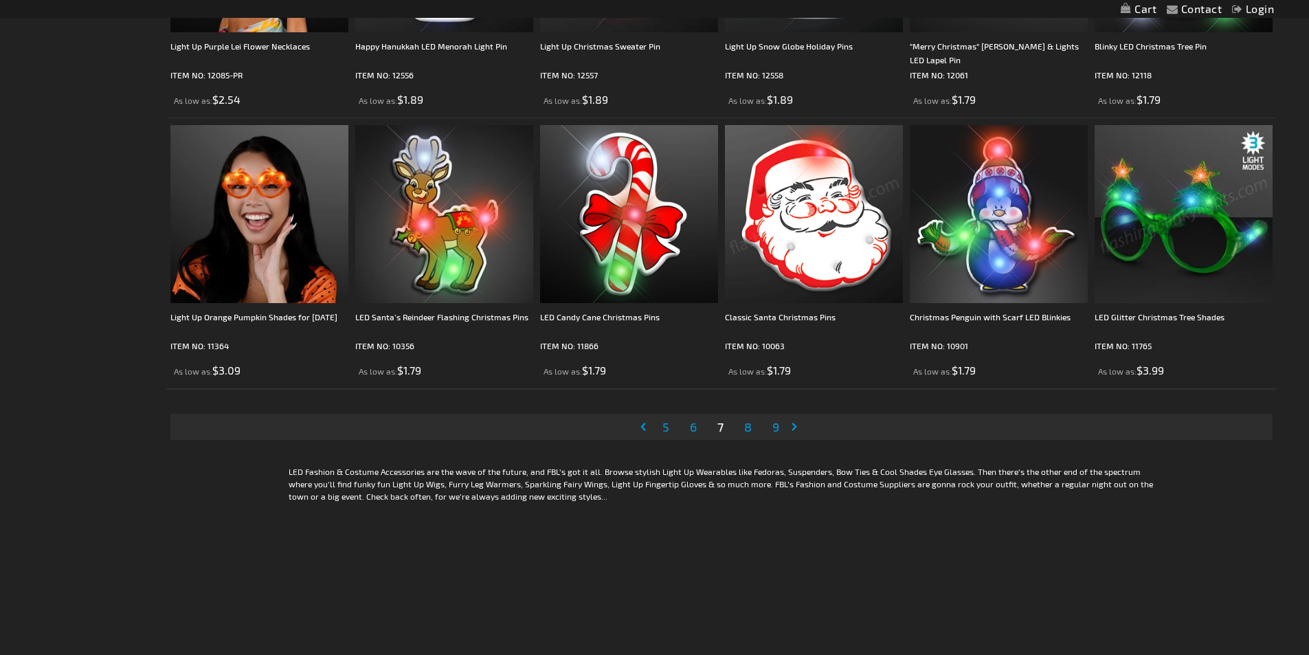
scroll to position [2750, 0]
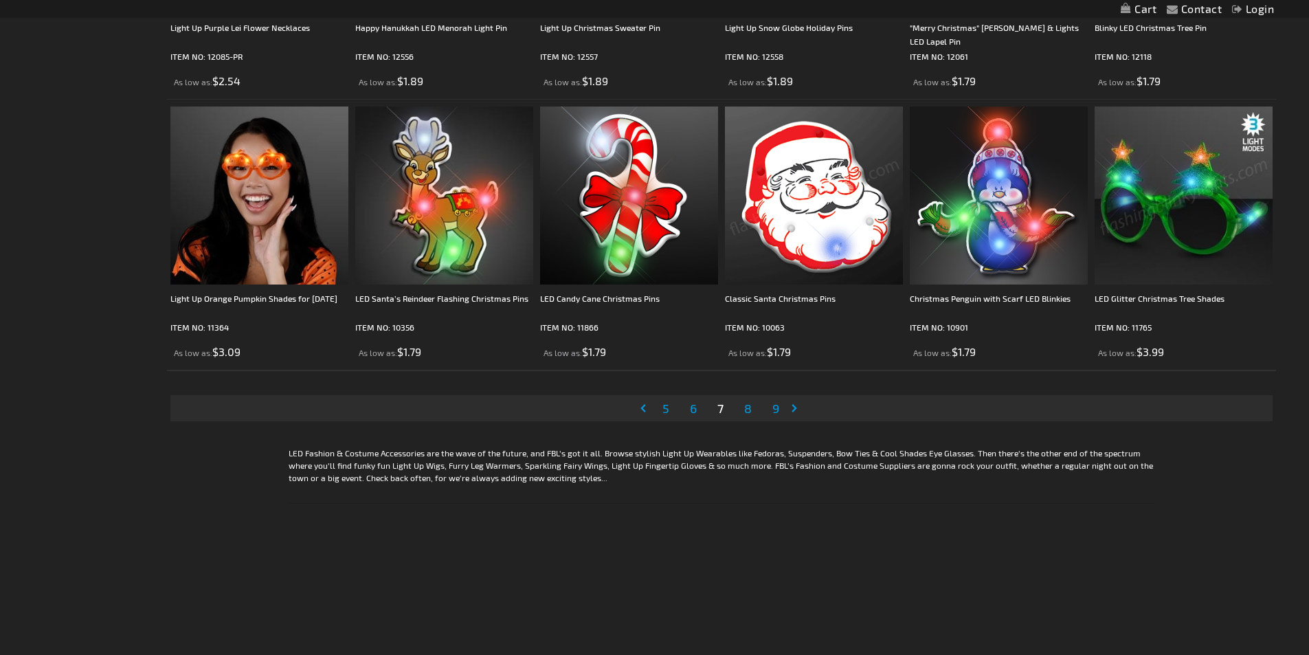
click at [750, 408] on span "8" at bounding box center [748, 408] width 8 height 15
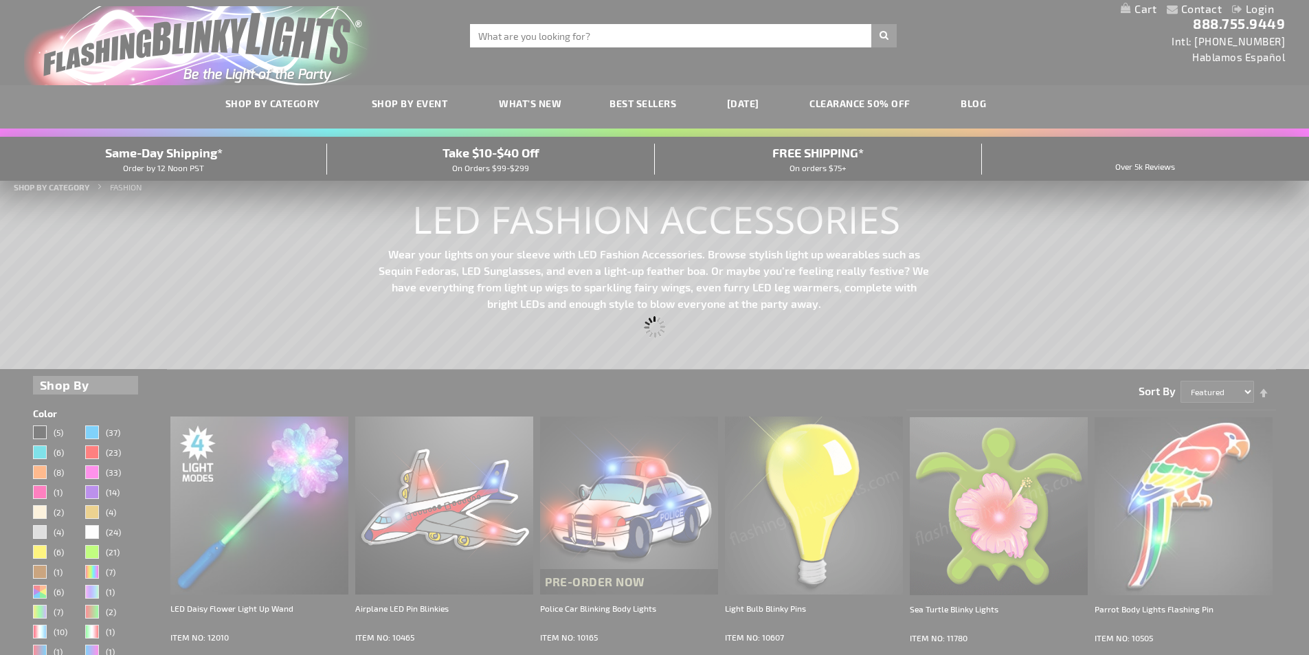
scroll to position [0, 0]
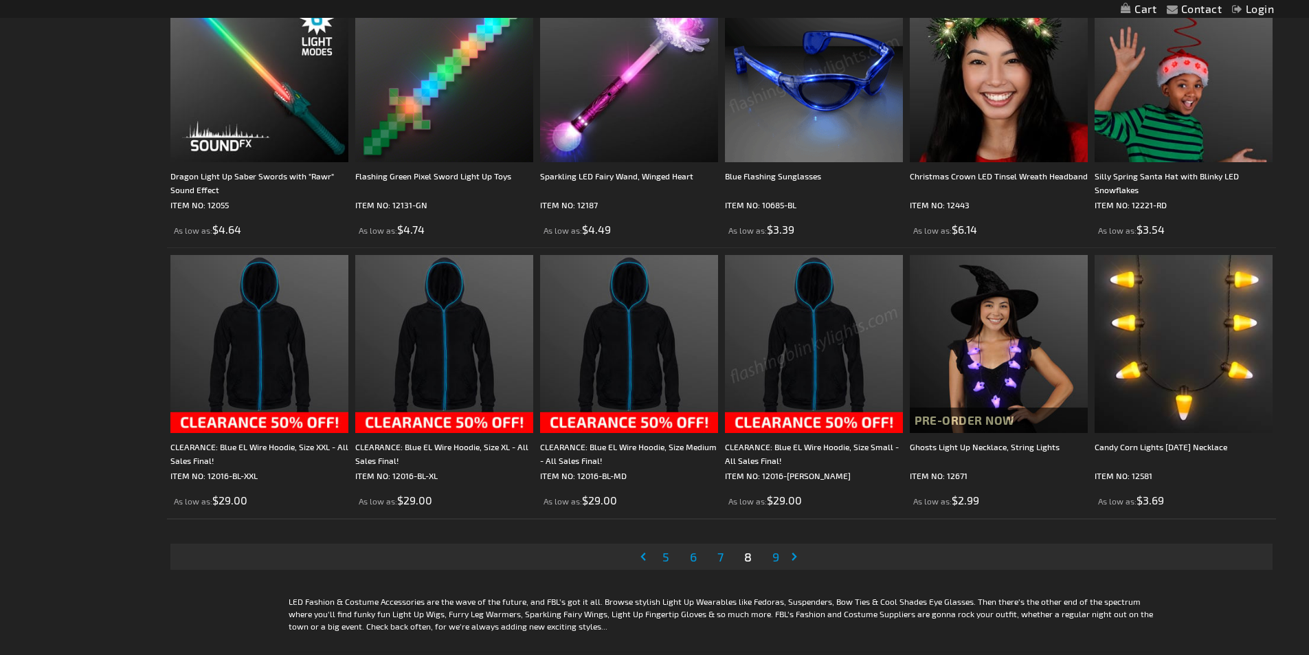
scroll to position [2612, 0]
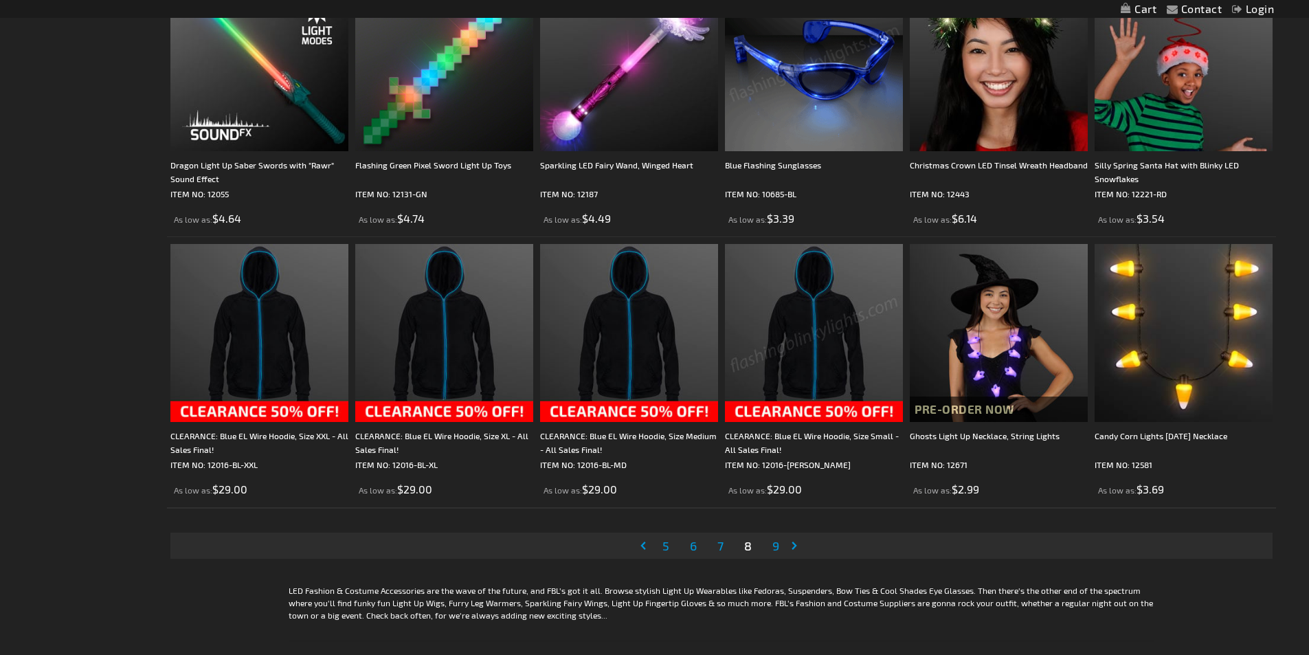
click at [773, 547] on span "9" at bounding box center [776, 545] width 7 height 15
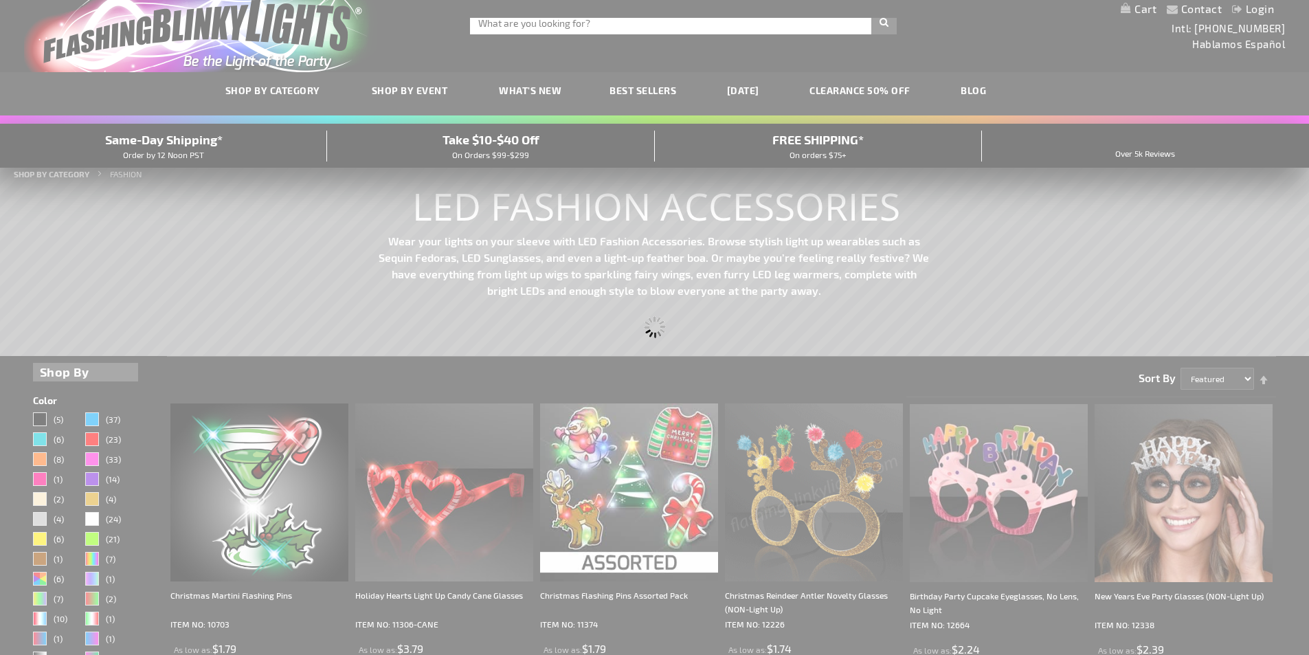
scroll to position [0, 0]
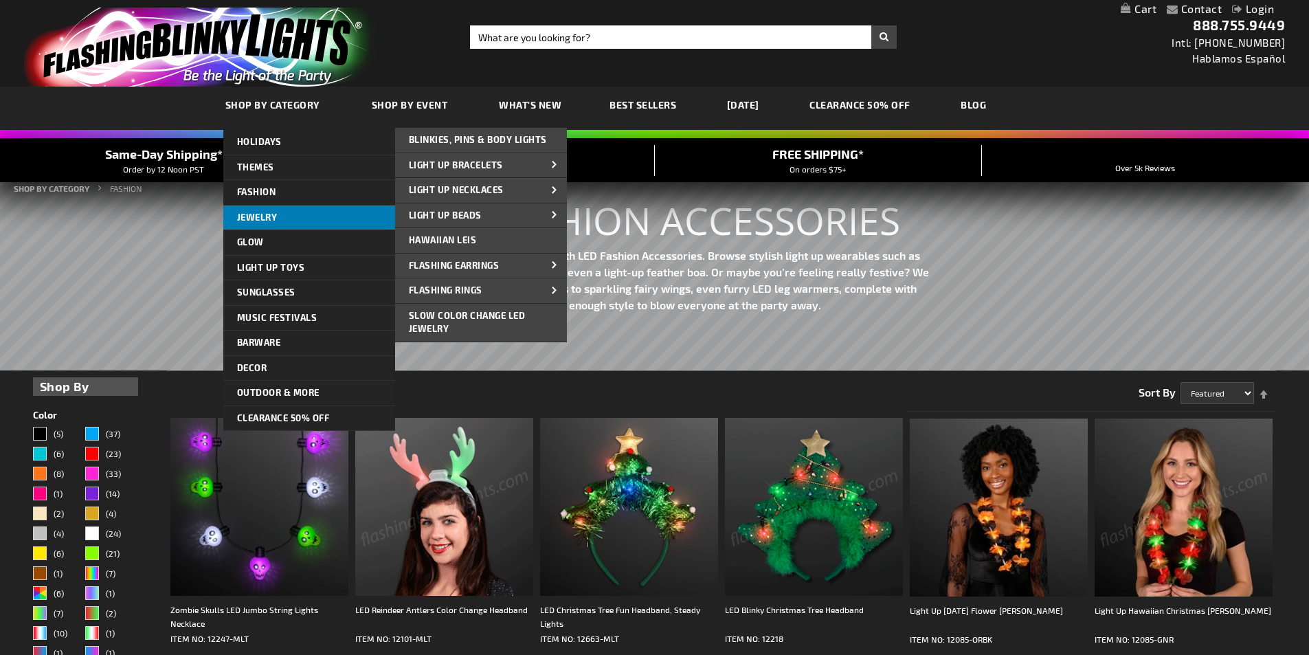
click at [275, 212] on span "Jewelry" at bounding box center [257, 217] width 41 height 11
click at [294, 216] on link "Jewelry" at bounding box center [309, 218] width 172 height 25
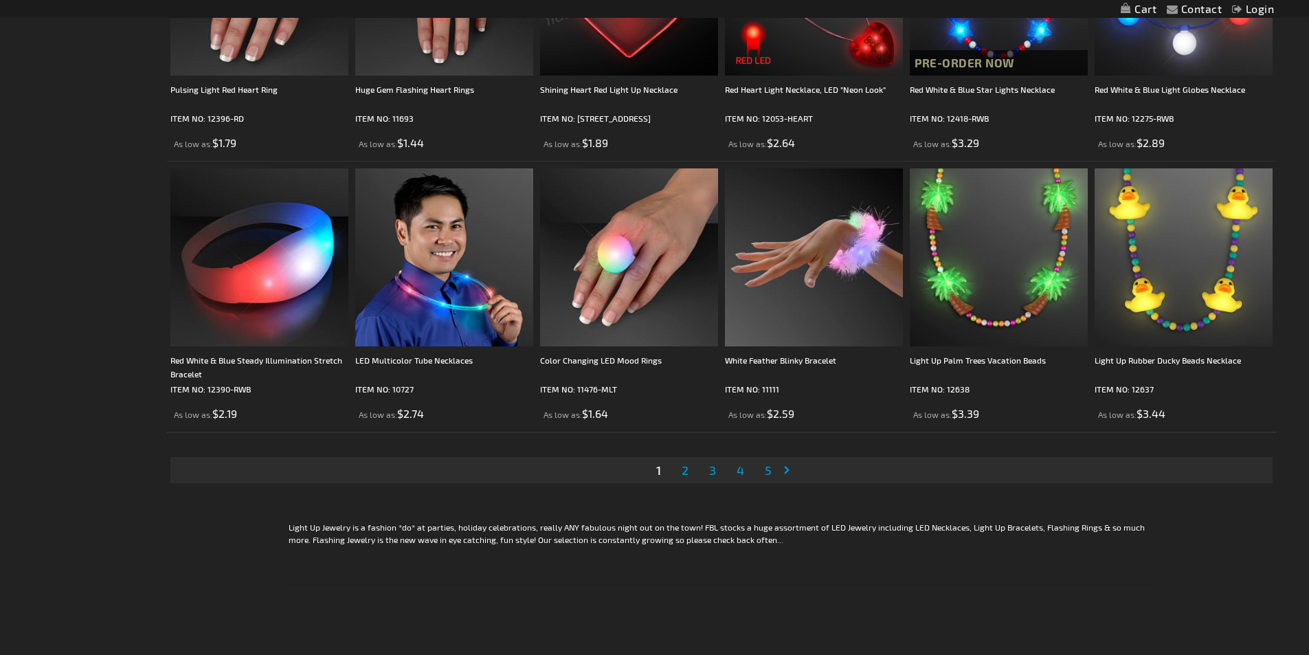
scroll to position [2683, 0]
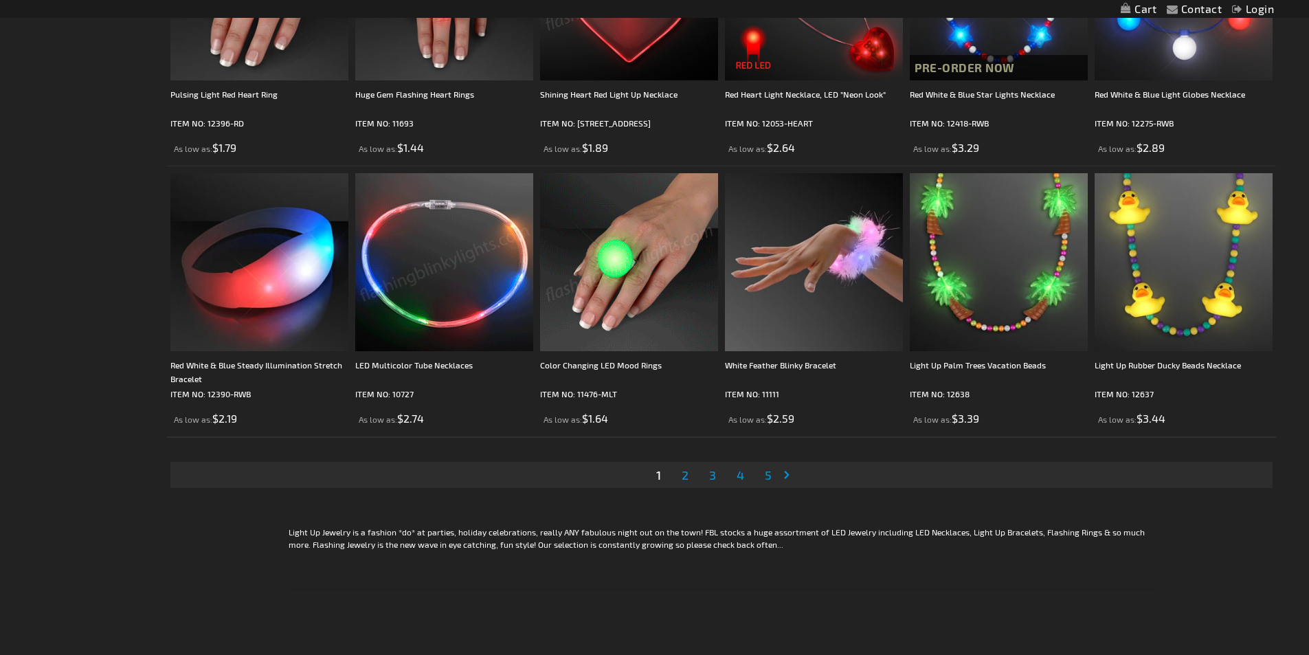
click at [685, 480] on span "2" at bounding box center [685, 474] width 7 height 15
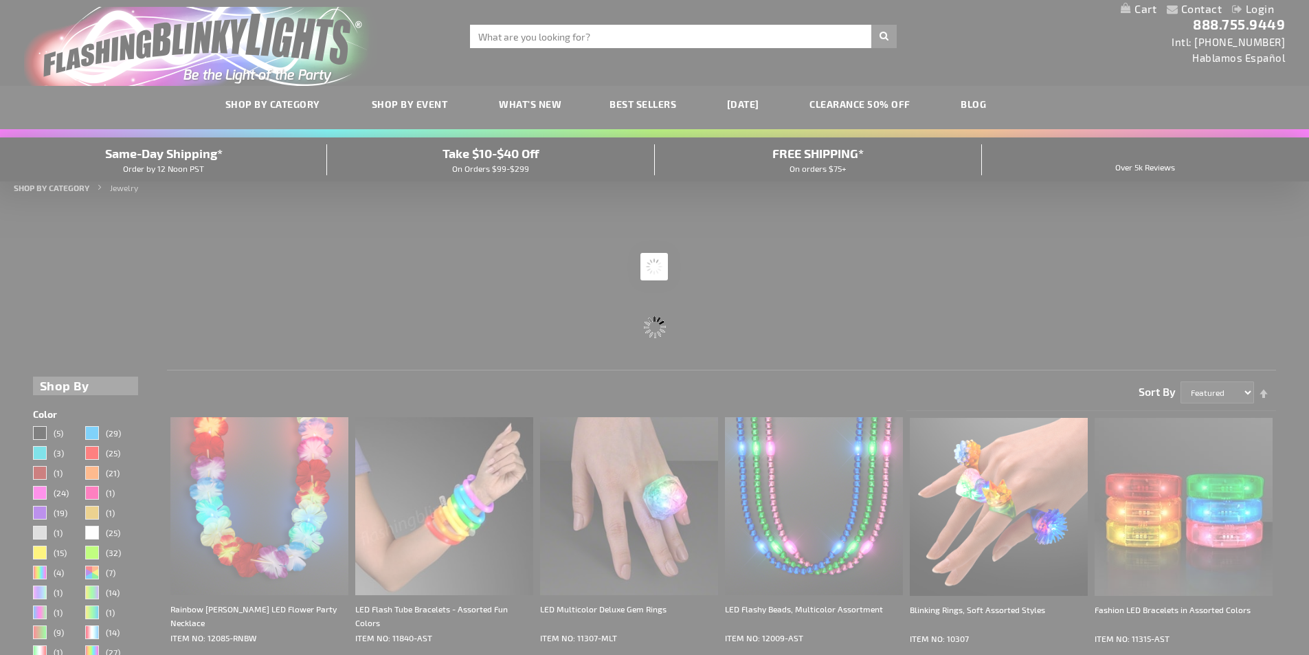
scroll to position [0, 0]
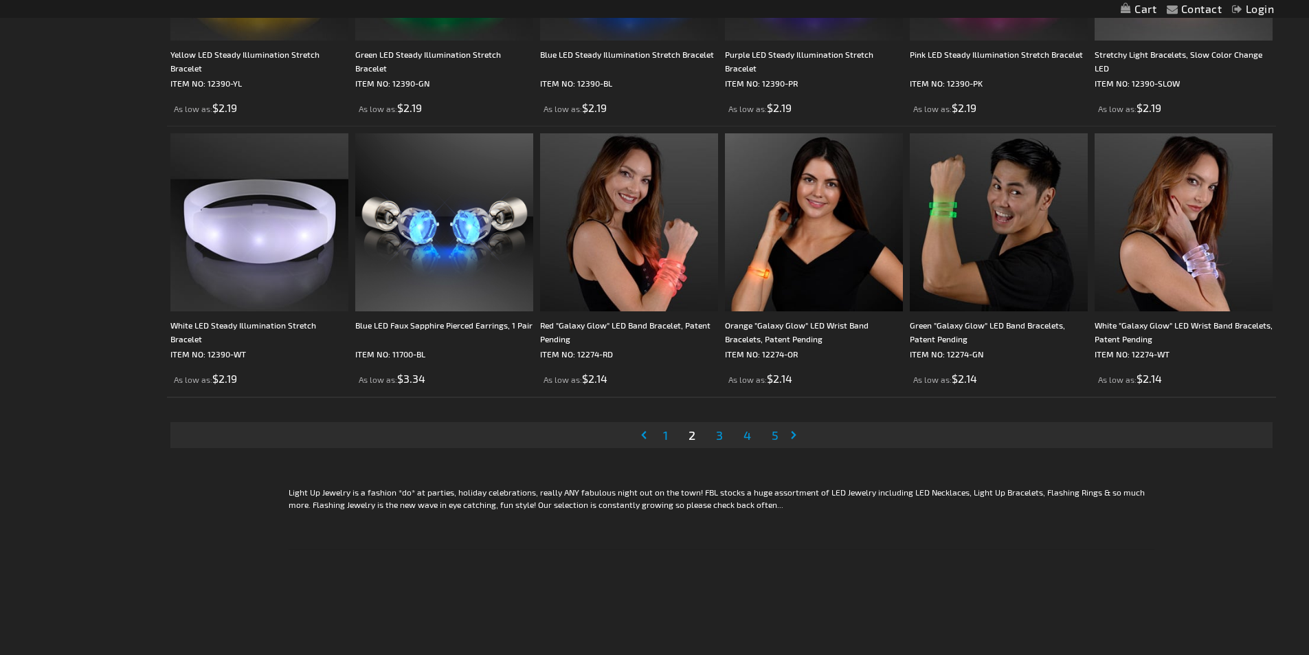
scroll to position [2750, 0]
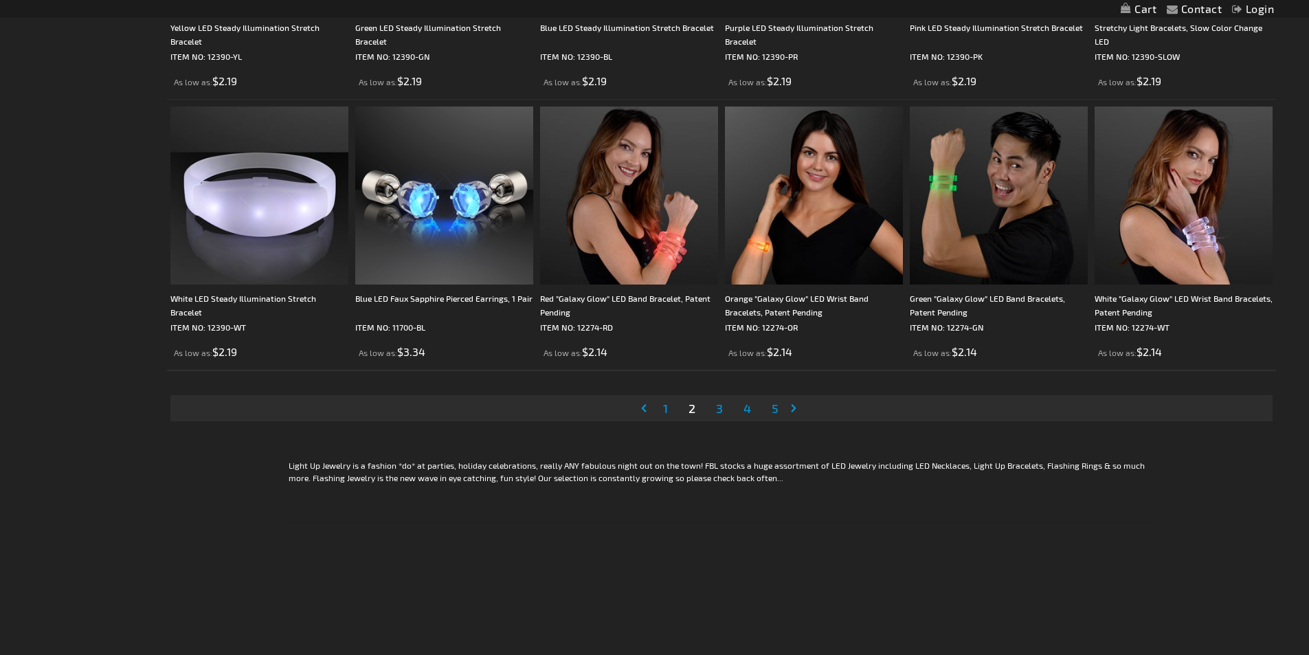
click at [721, 409] on span "3" at bounding box center [719, 408] width 7 height 15
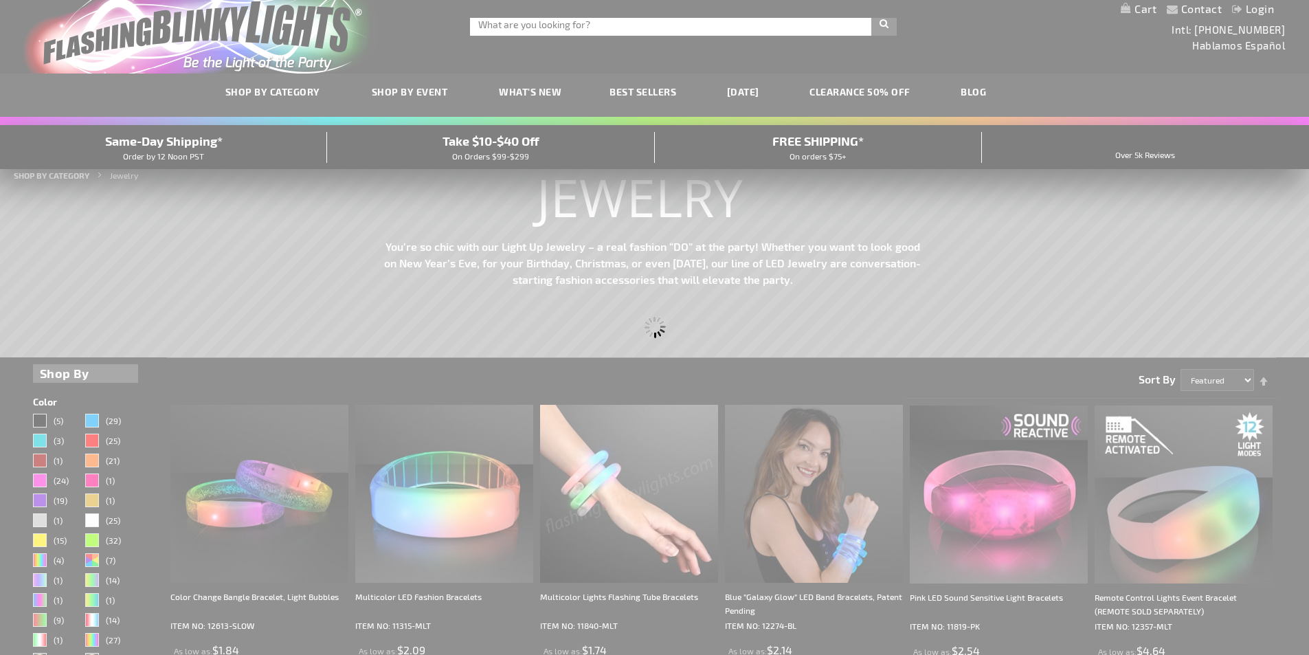
scroll to position [0, 0]
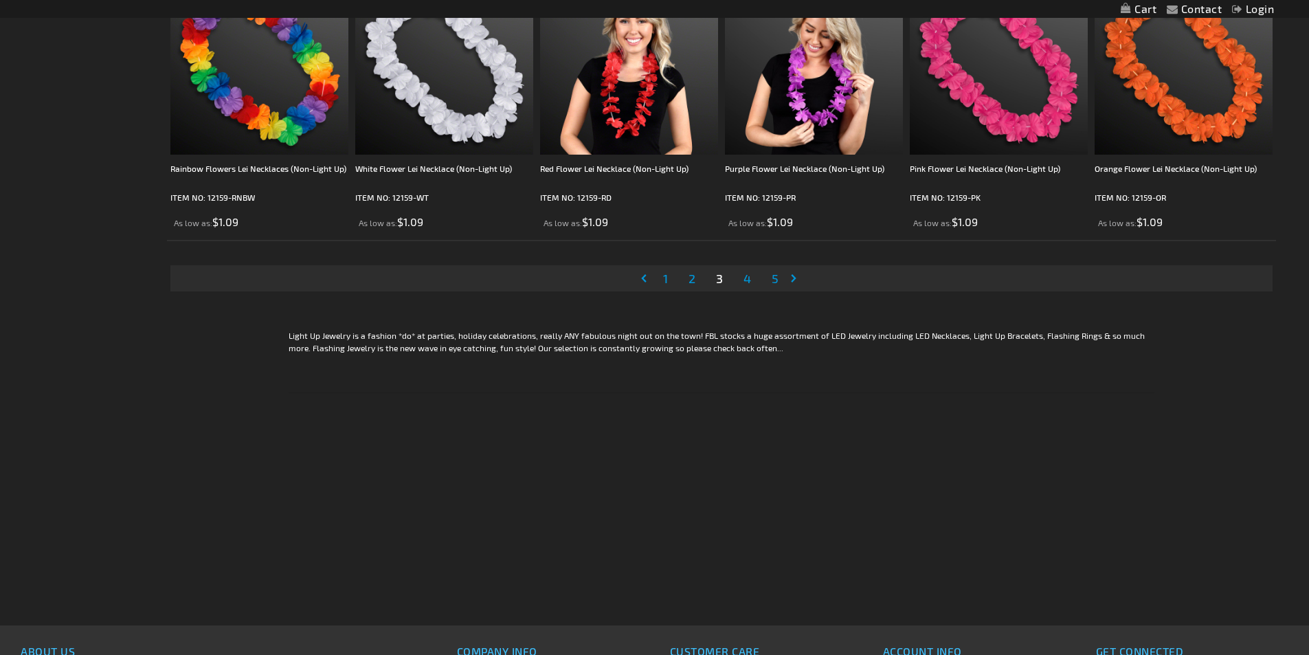
scroll to position [2887, 0]
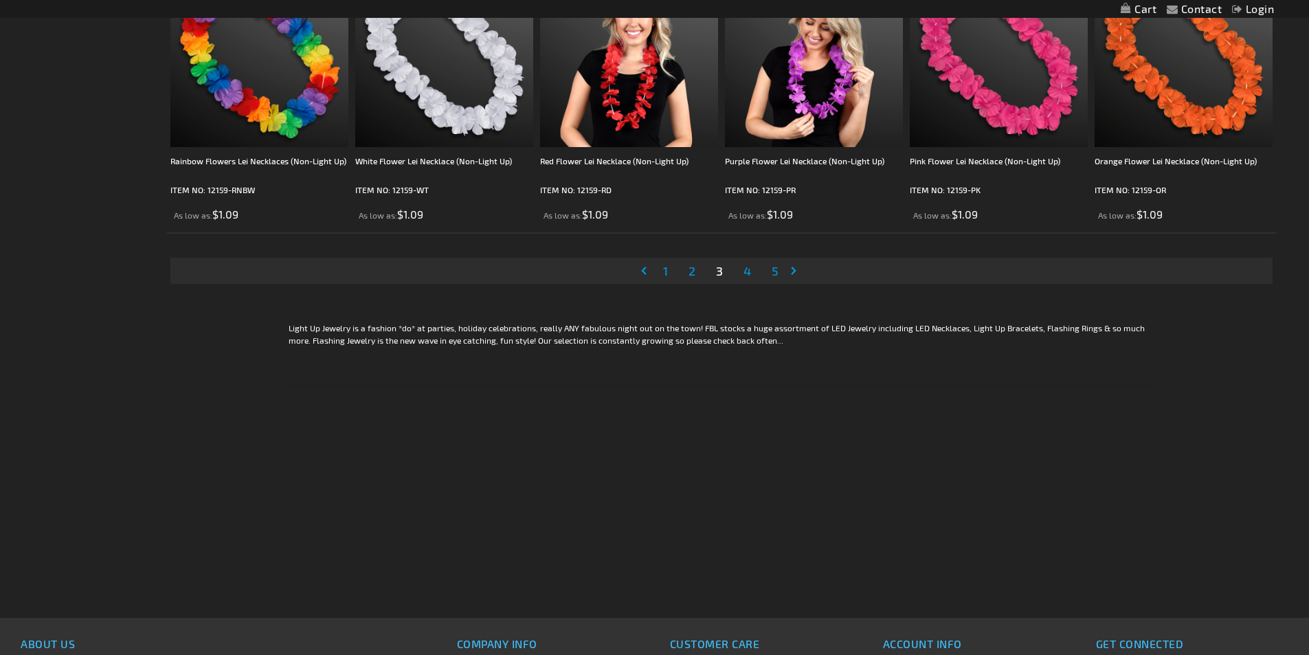
click at [749, 275] on span "4" at bounding box center [748, 270] width 8 height 15
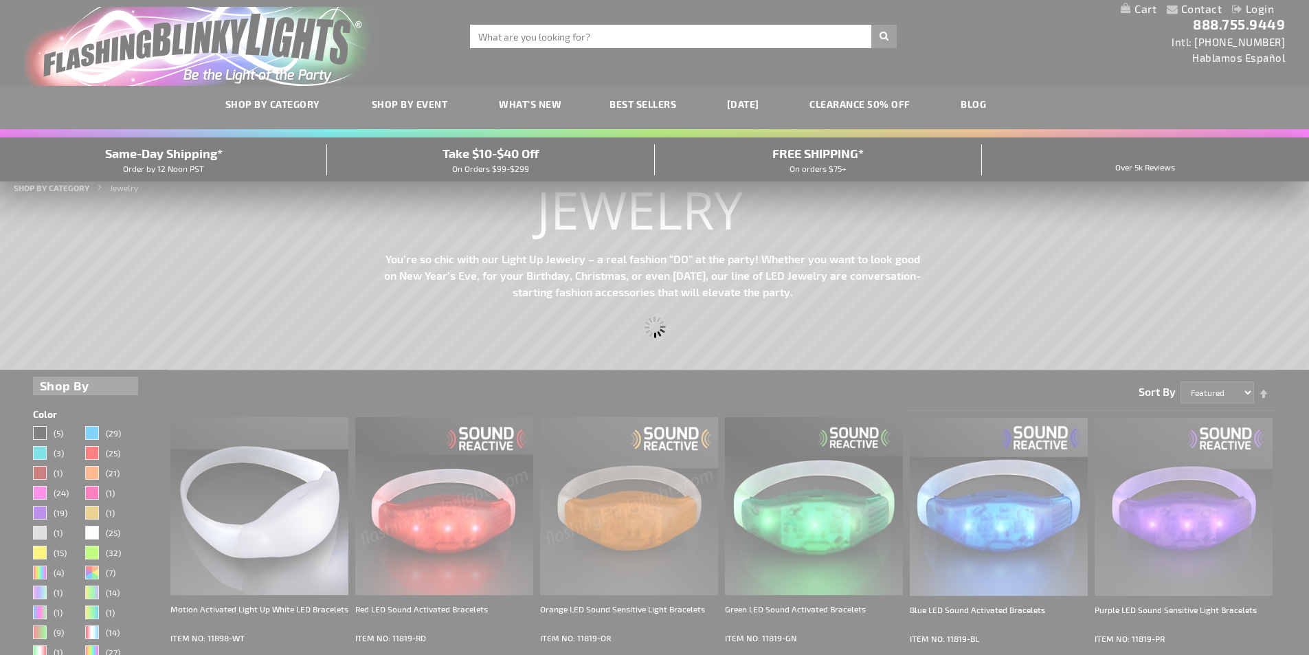
scroll to position [0, 0]
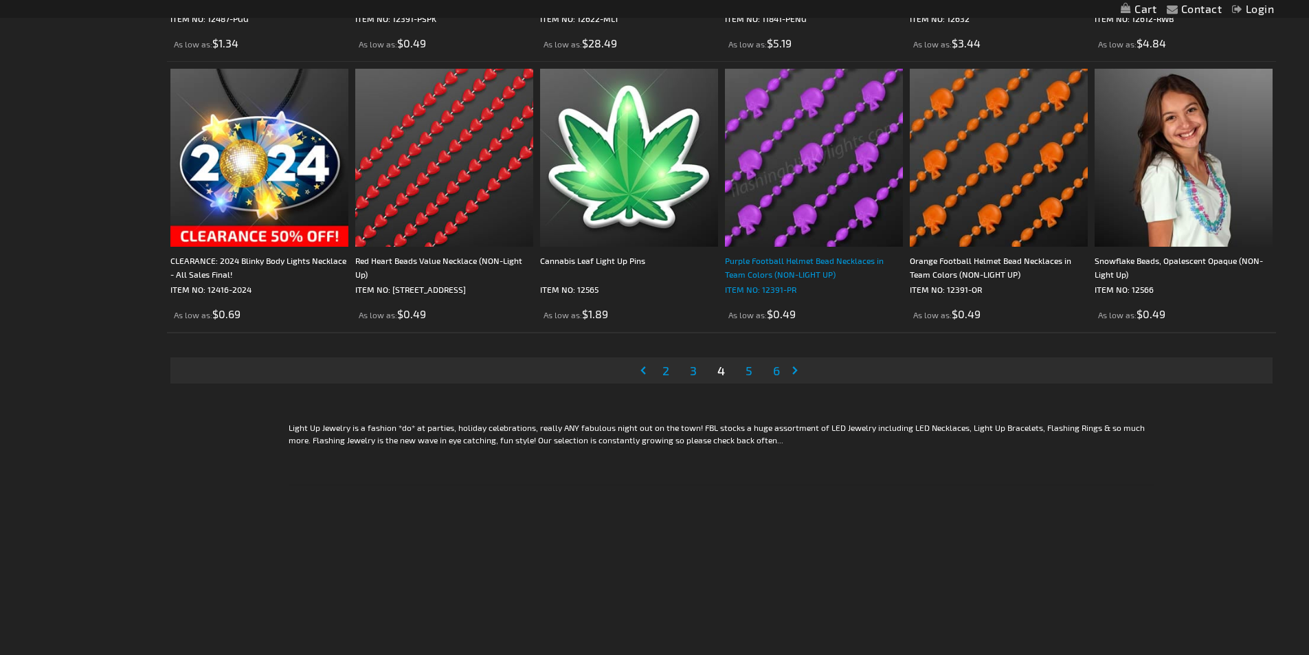
scroll to position [2818, 0]
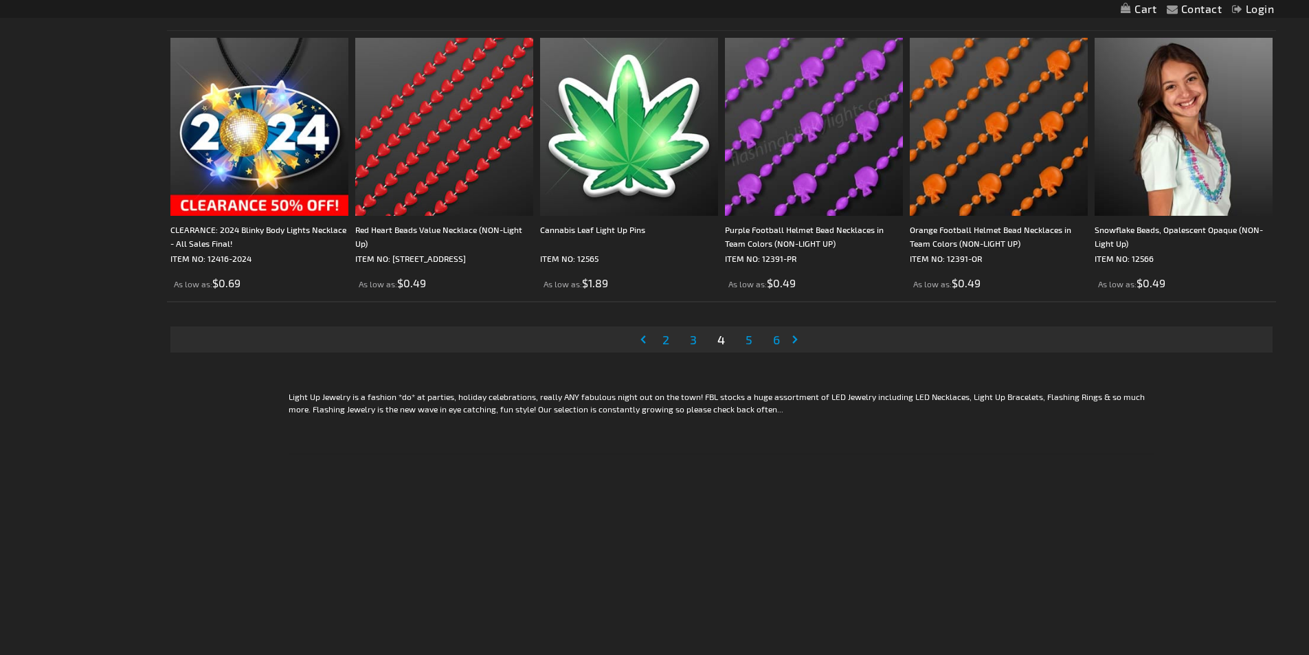
click at [749, 340] on span "5" at bounding box center [749, 339] width 7 height 15
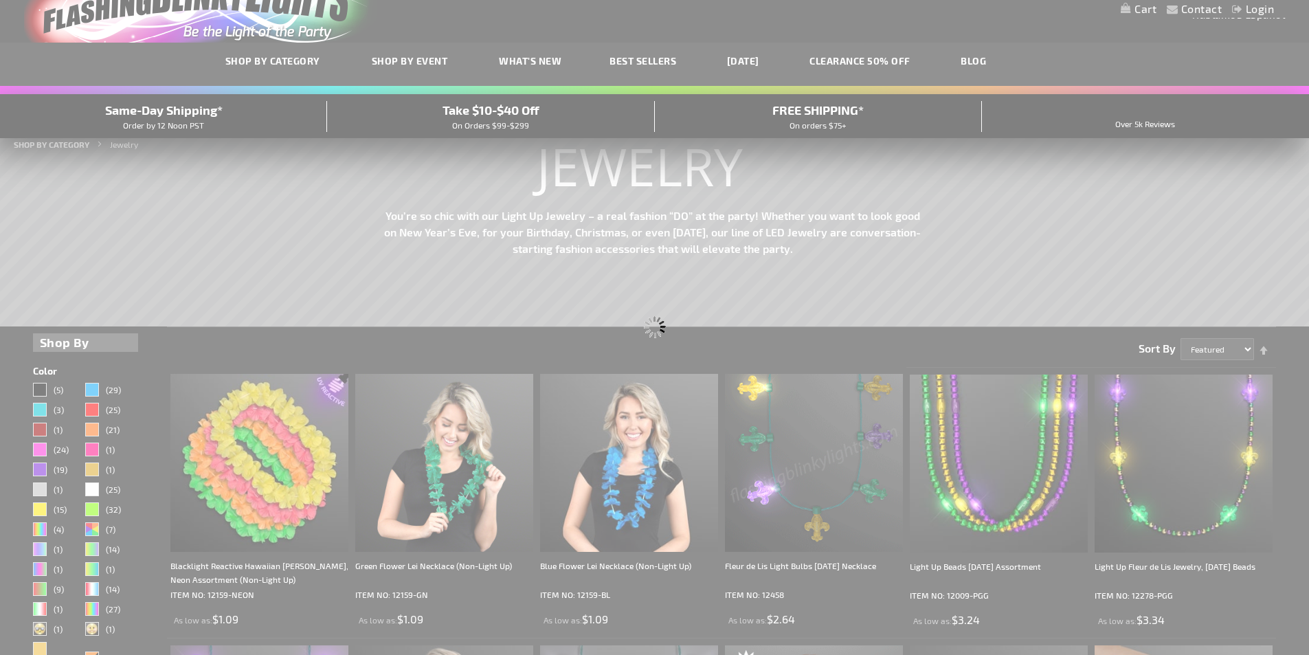
scroll to position [69, 0]
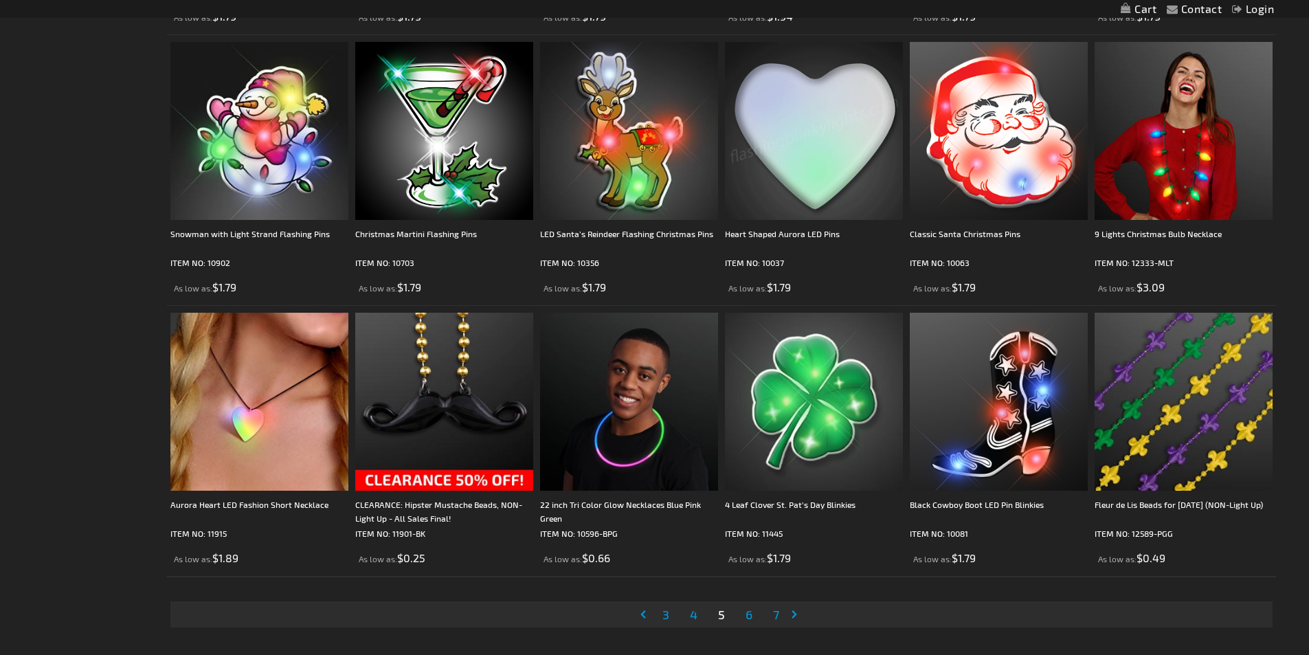
scroll to position [2887, 0]
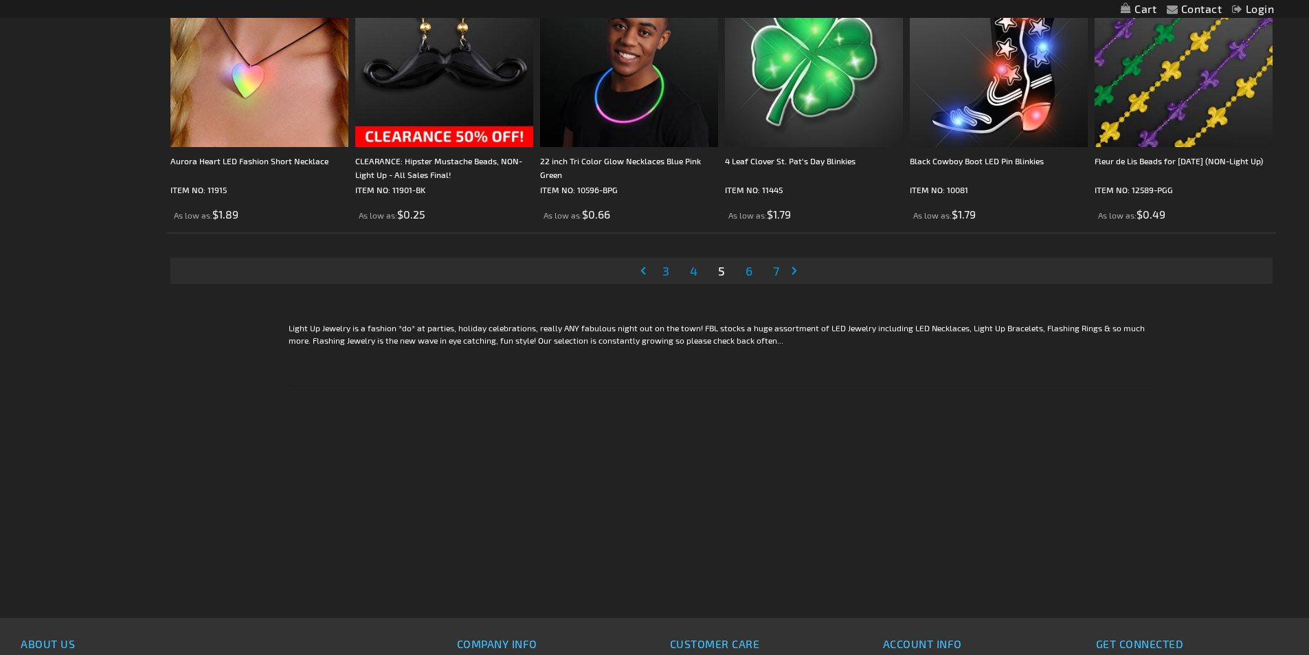
click at [749, 267] on span "6" at bounding box center [749, 270] width 7 height 15
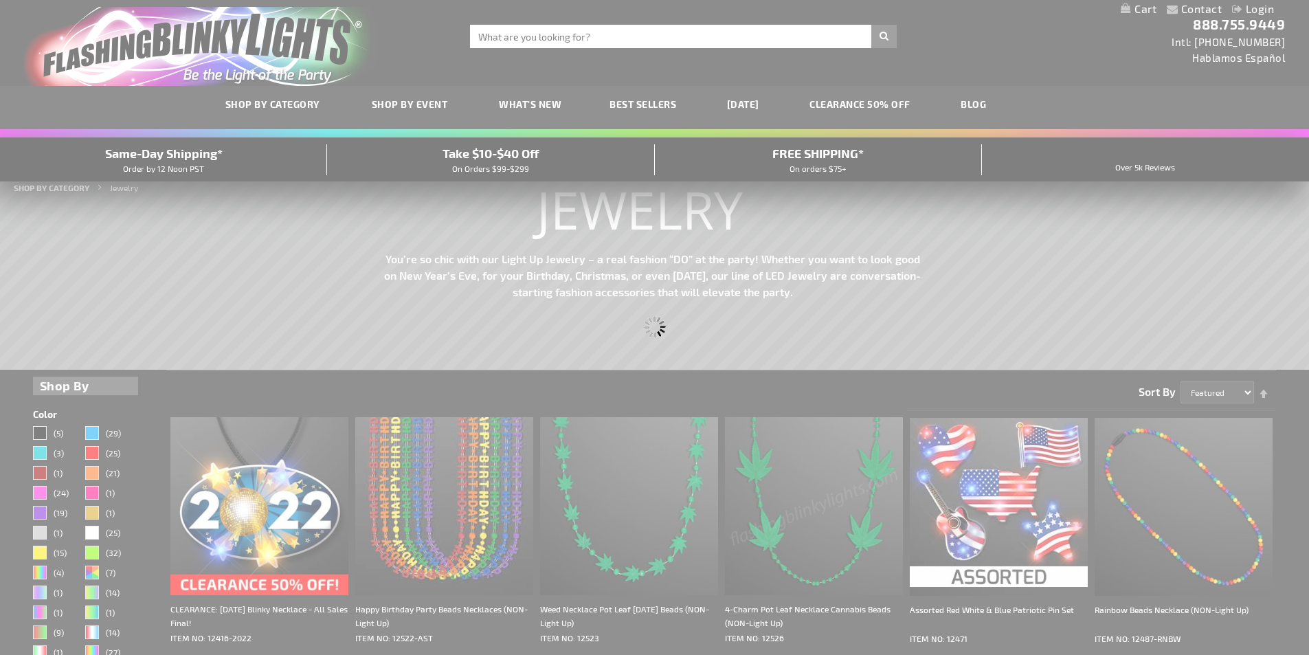
scroll to position [0, 0]
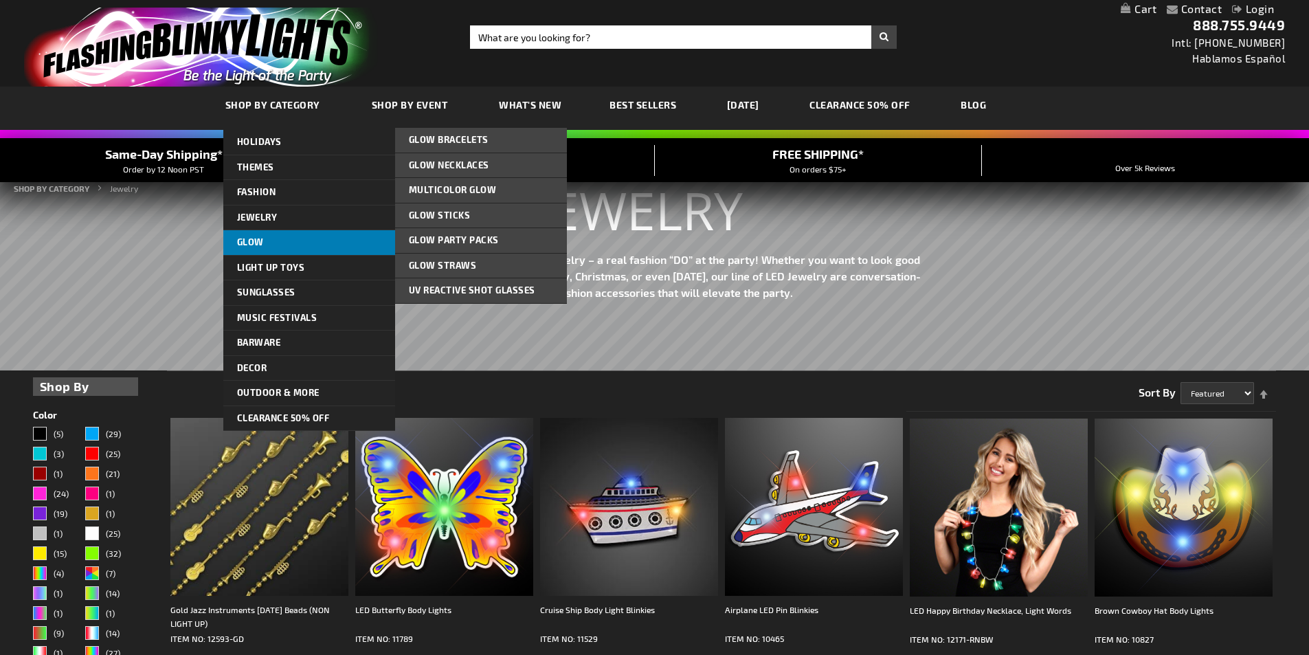
click at [292, 239] on link "Glow" at bounding box center [309, 242] width 172 height 25
click at [250, 238] on span "Glow" at bounding box center [250, 241] width 27 height 11
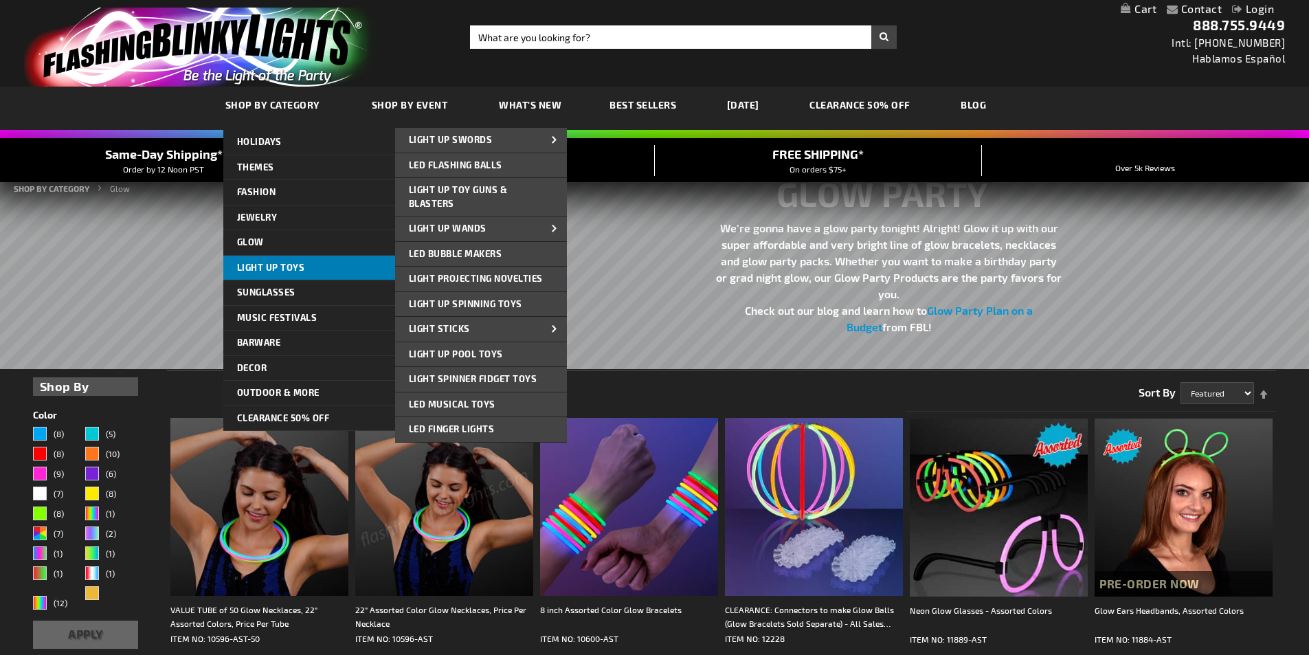
click at [283, 269] on span "Light Up Toys" at bounding box center [271, 267] width 68 height 11
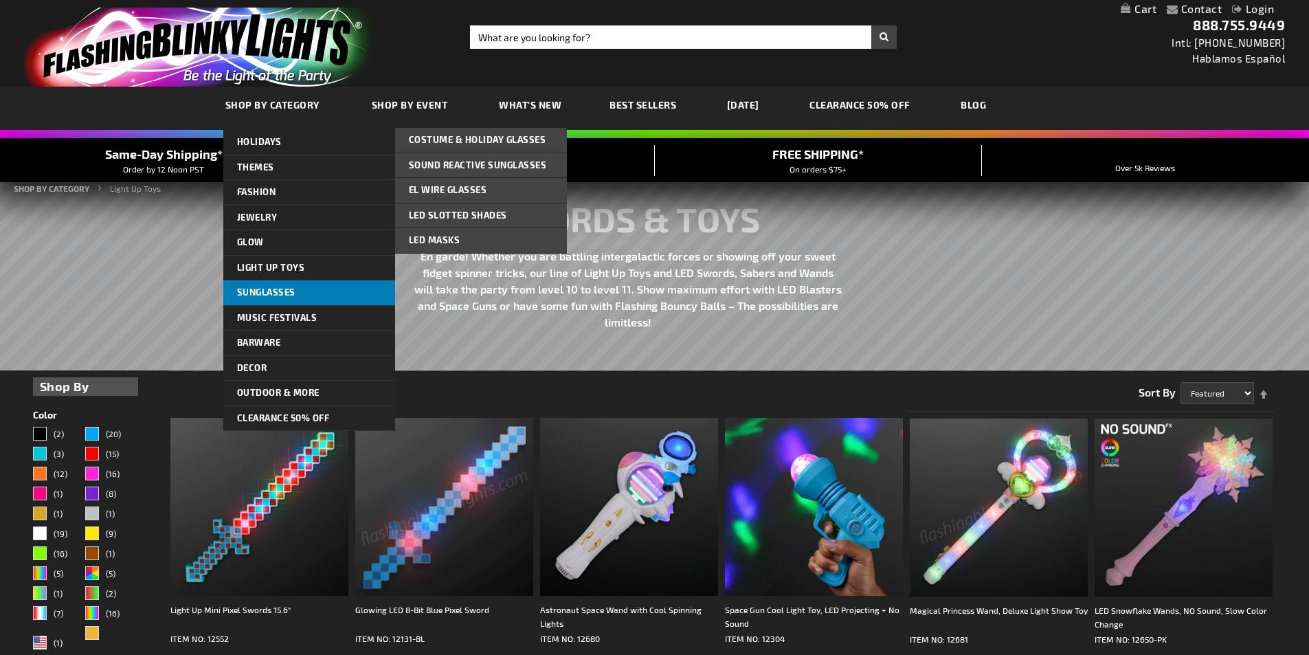
click at [291, 296] on span "Sunglasses" at bounding box center [266, 292] width 58 height 11
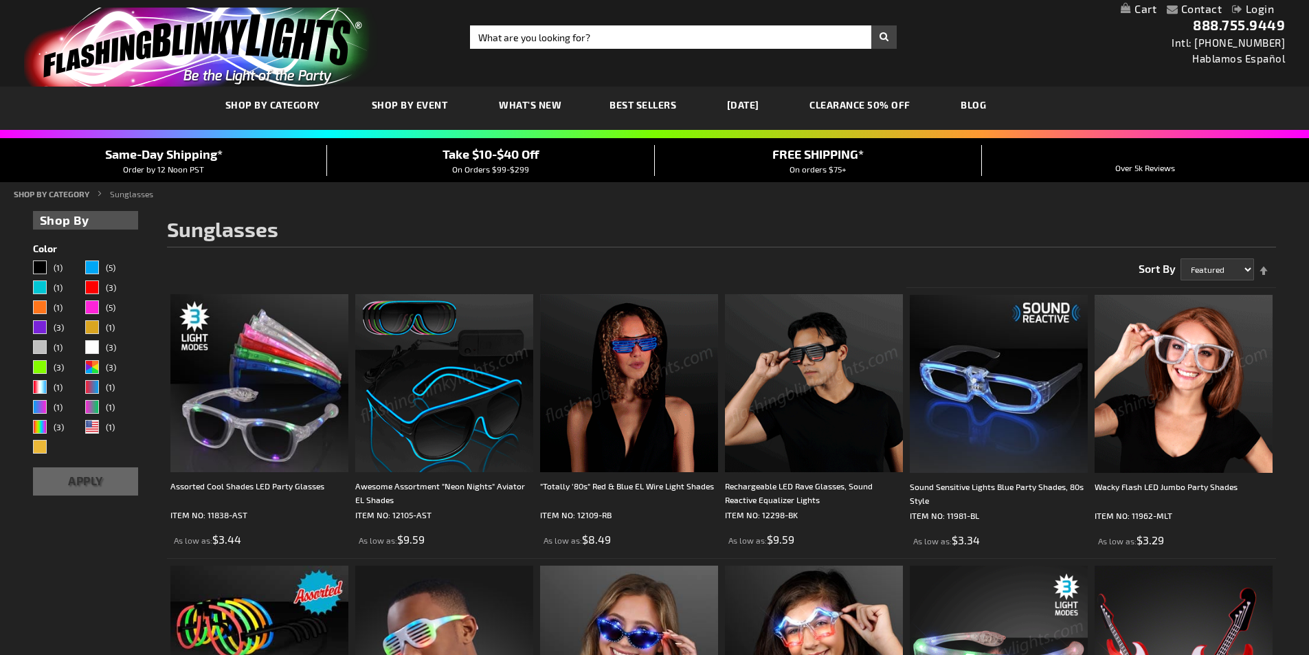
drag, startPoint x: 992, startPoint y: 650, endPoint x: 1319, endPoint y: 238, distance: 525.9
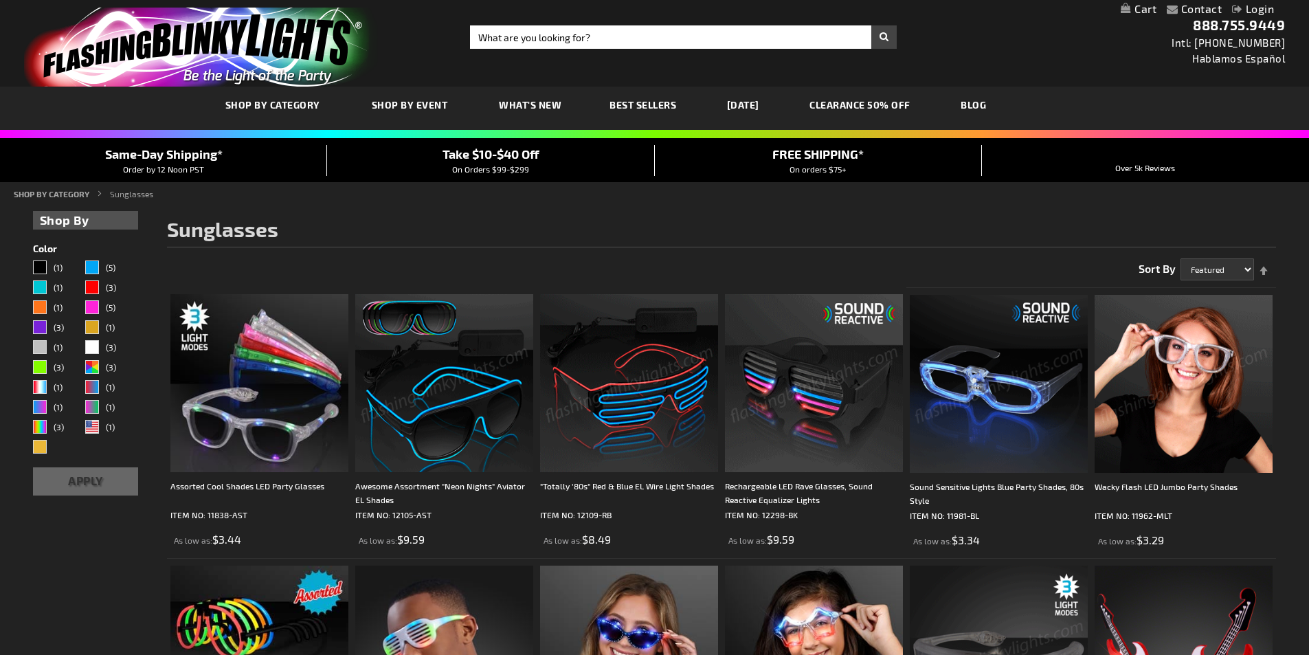
click at [976, 223] on h1 "Sunglasses" at bounding box center [721, 232] width 1109 height 29
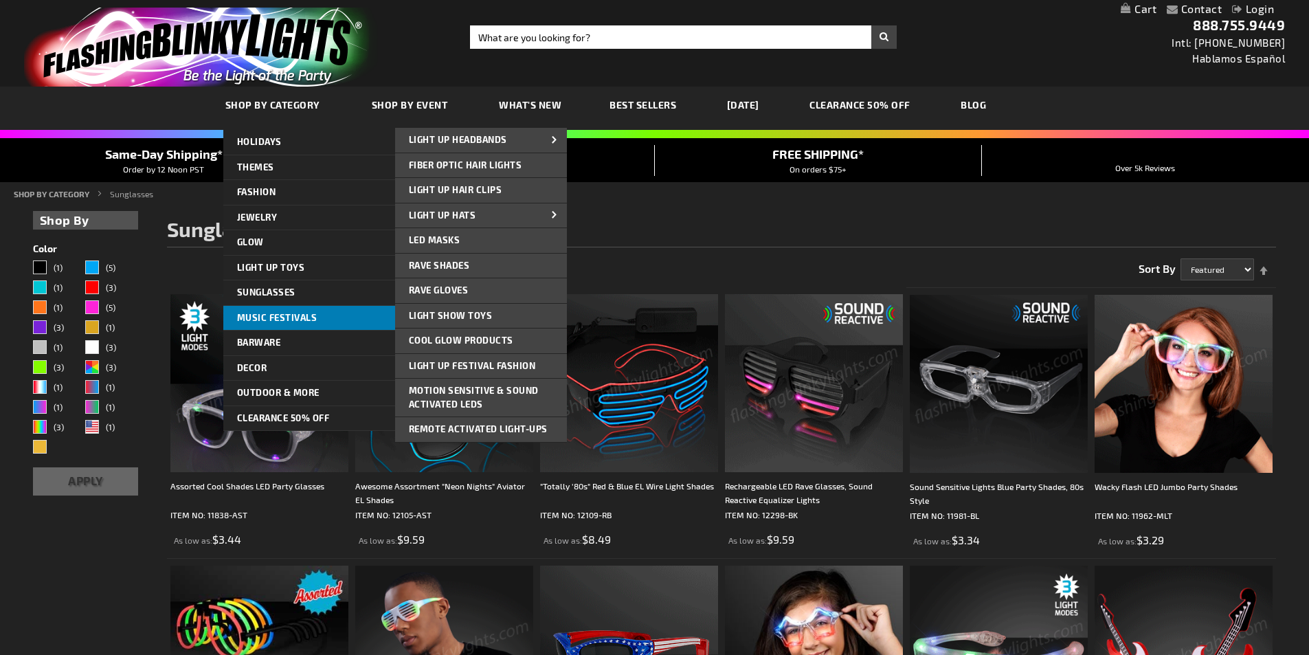
click at [285, 316] on span "Music Festivals" at bounding box center [277, 317] width 80 height 11
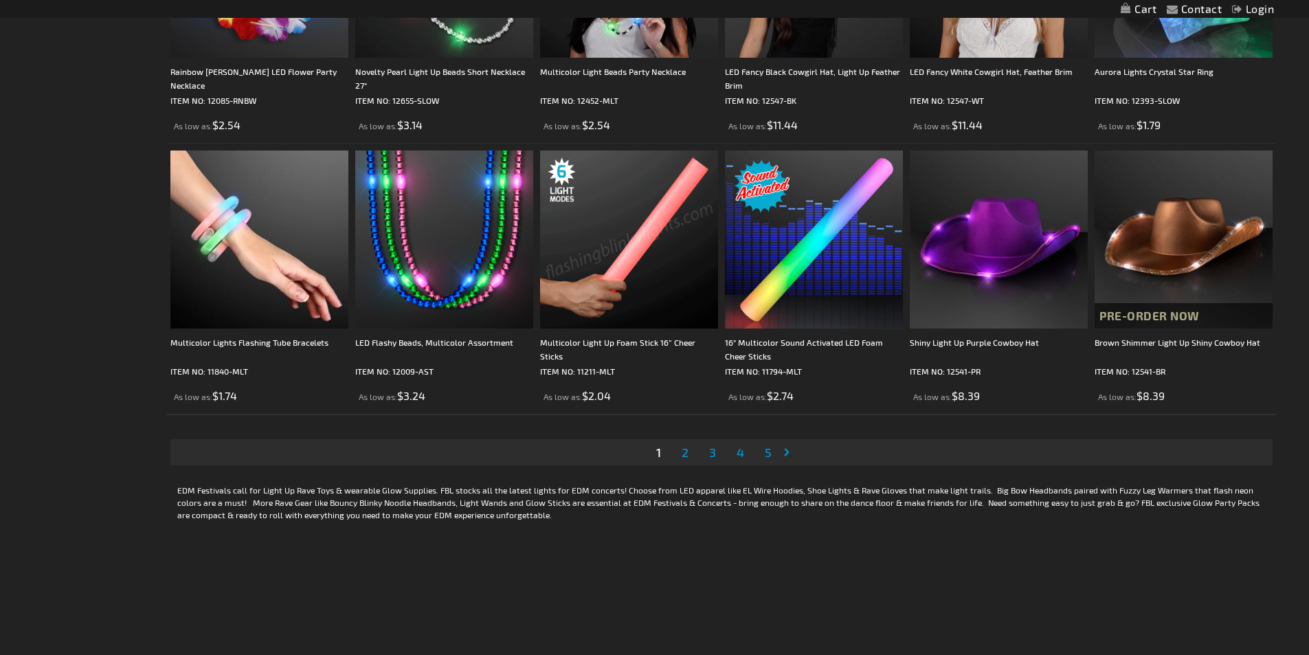
scroll to position [2887, 0]
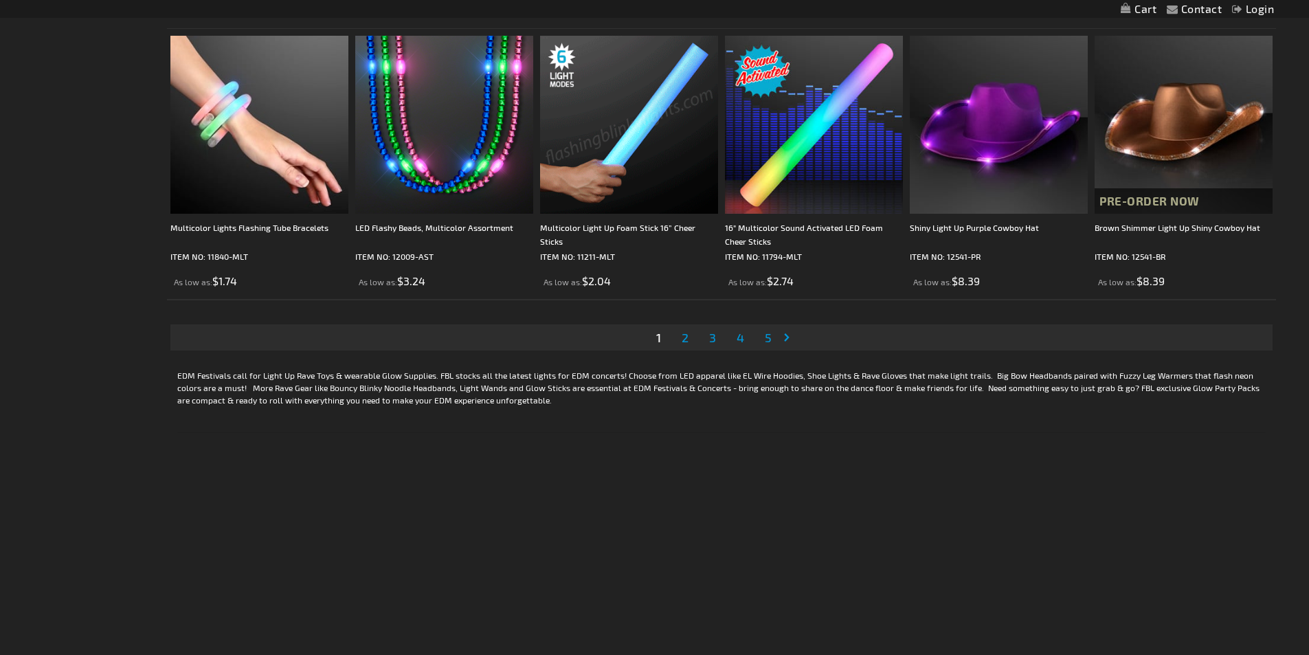
click at [684, 340] on span "2" at bounding box center [685, 337] width 7 height 15
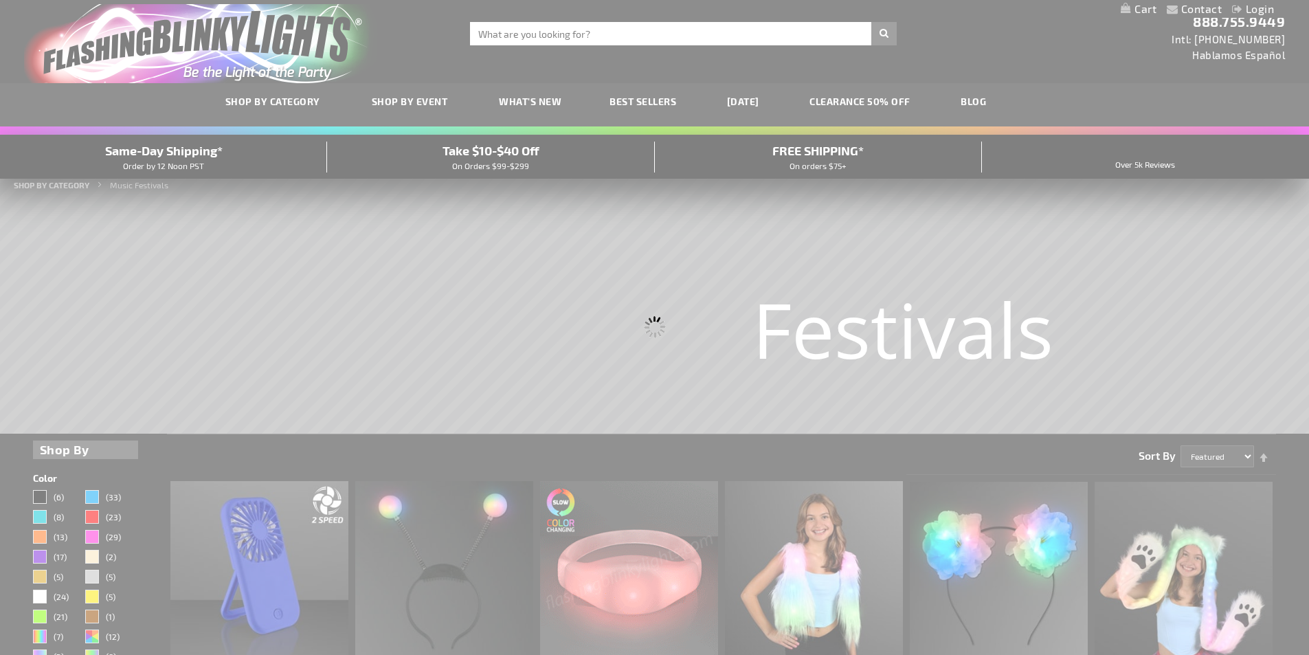
scroll to position [0, 0]
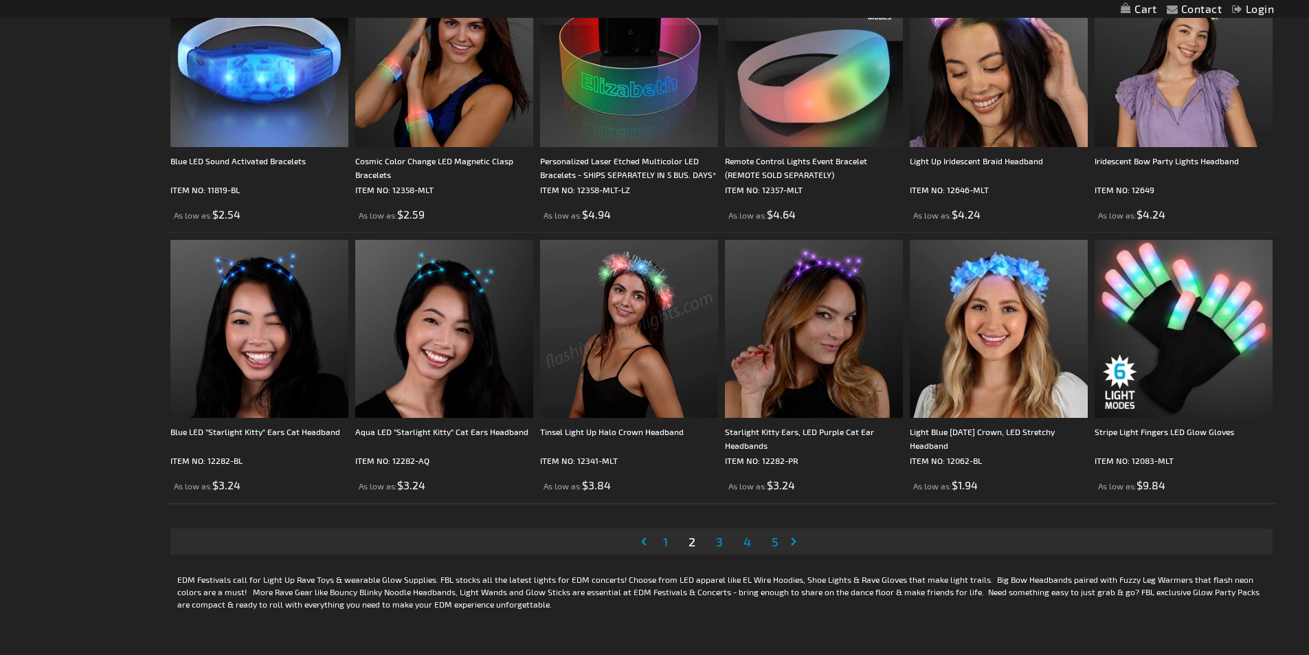
scroll to position [2818, 0]
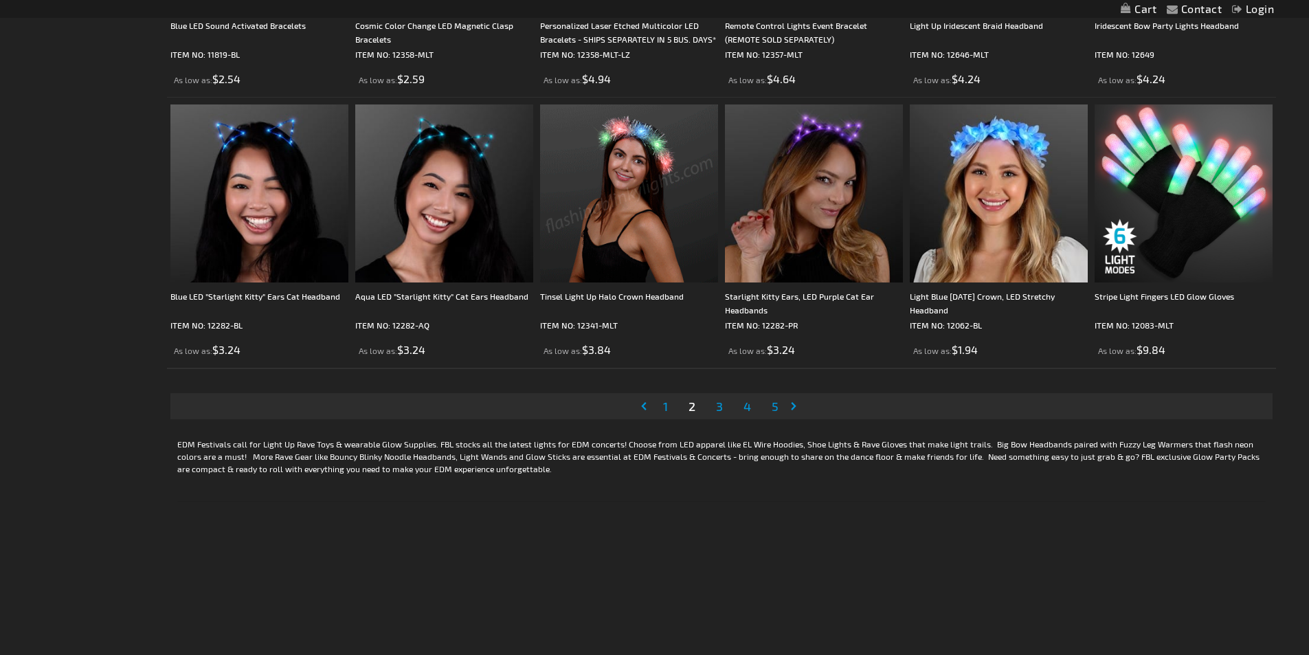
click at [721, 403] on span "3" at bounding box center [719, 406] width 7 height 15
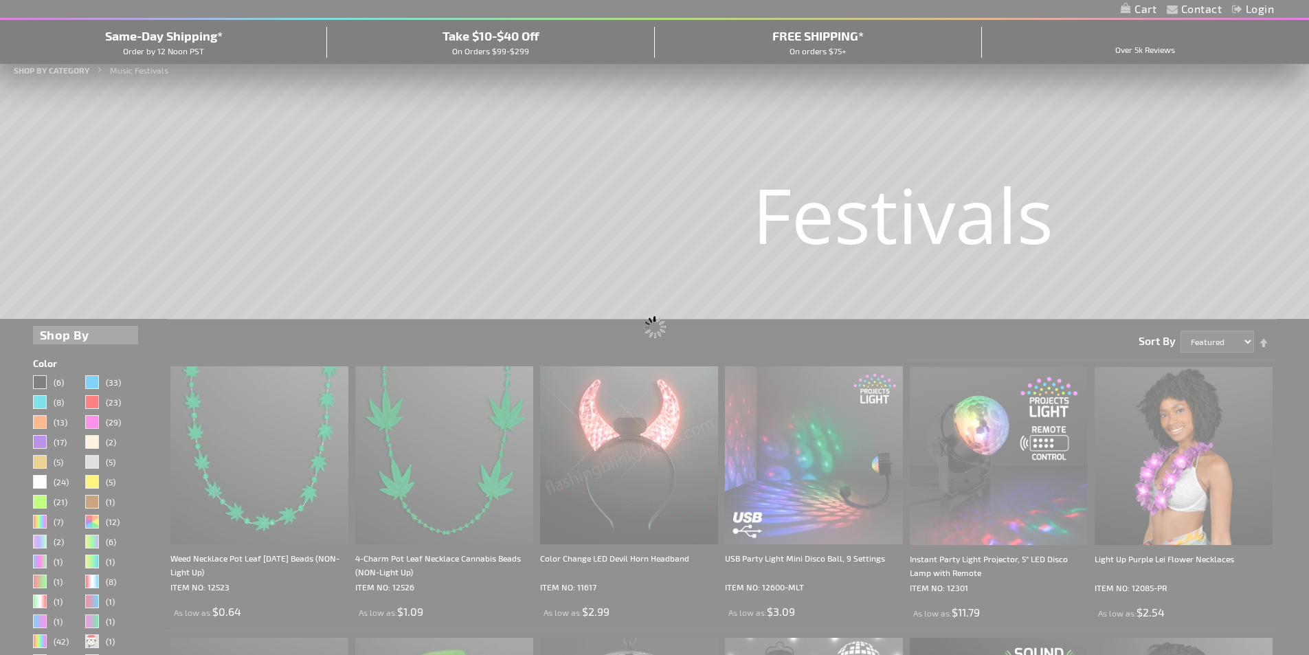
scroll to position [0, 0]
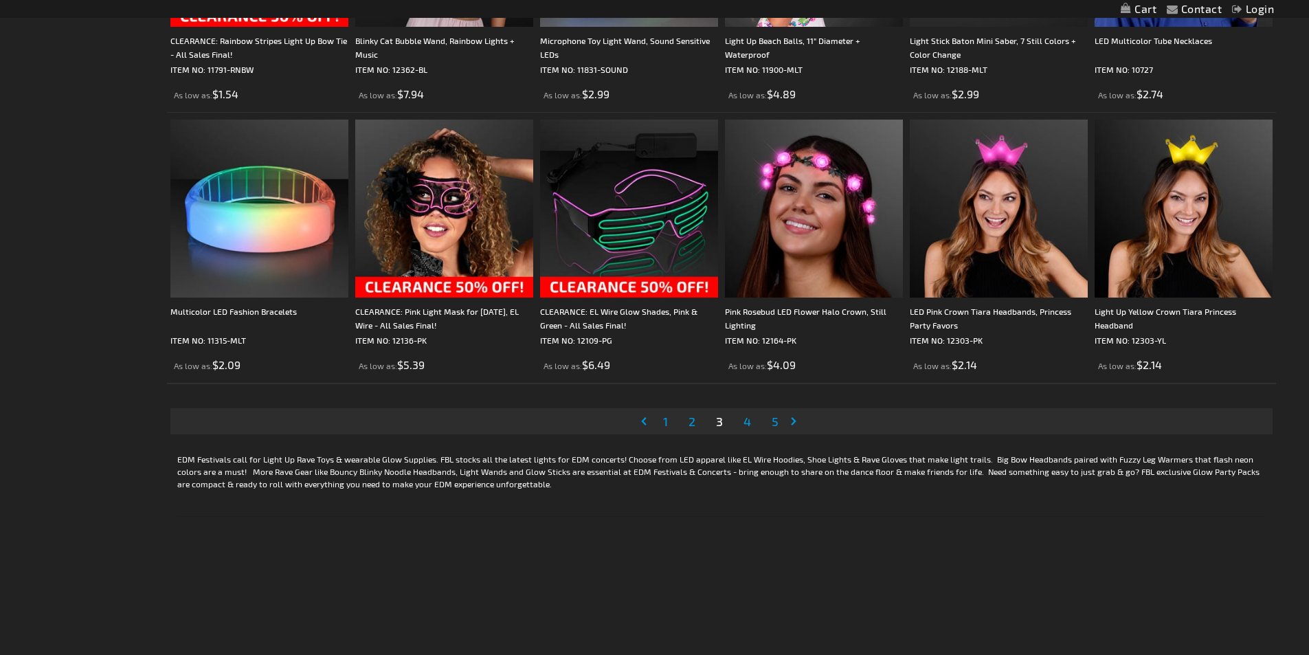
scroll to position [2887, 0]
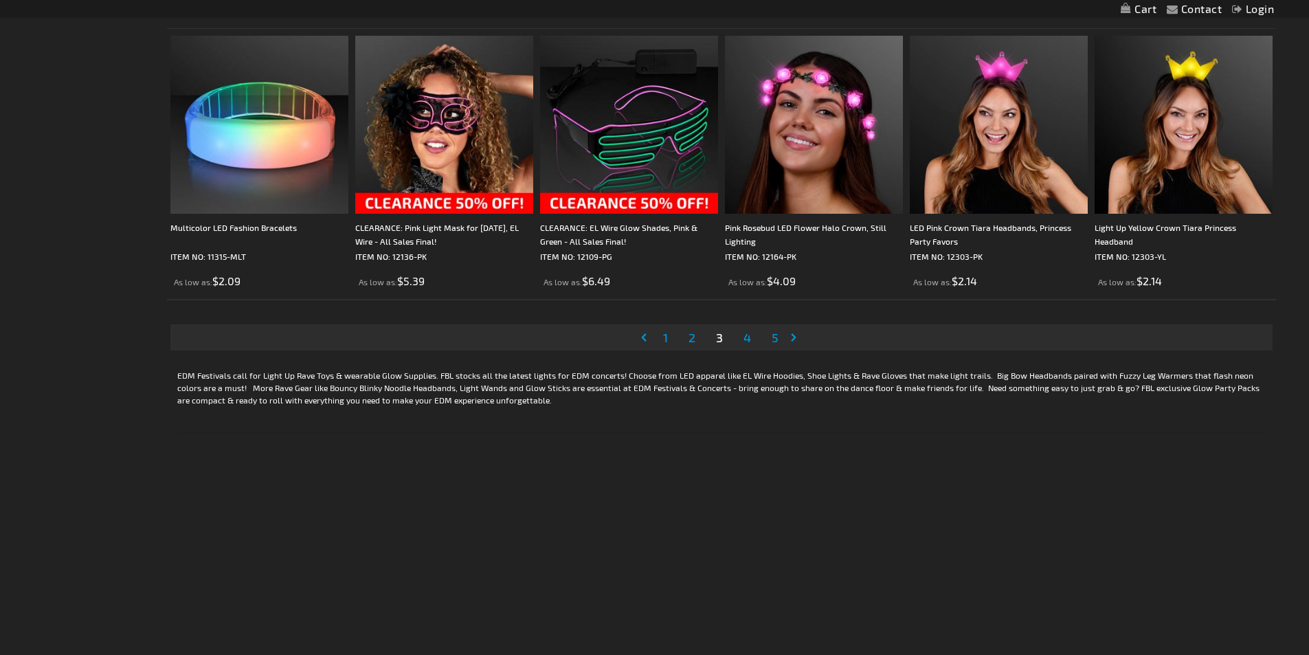
click at [749, 344] on span "4" at bounding box center [748, 337] width 8 height 15
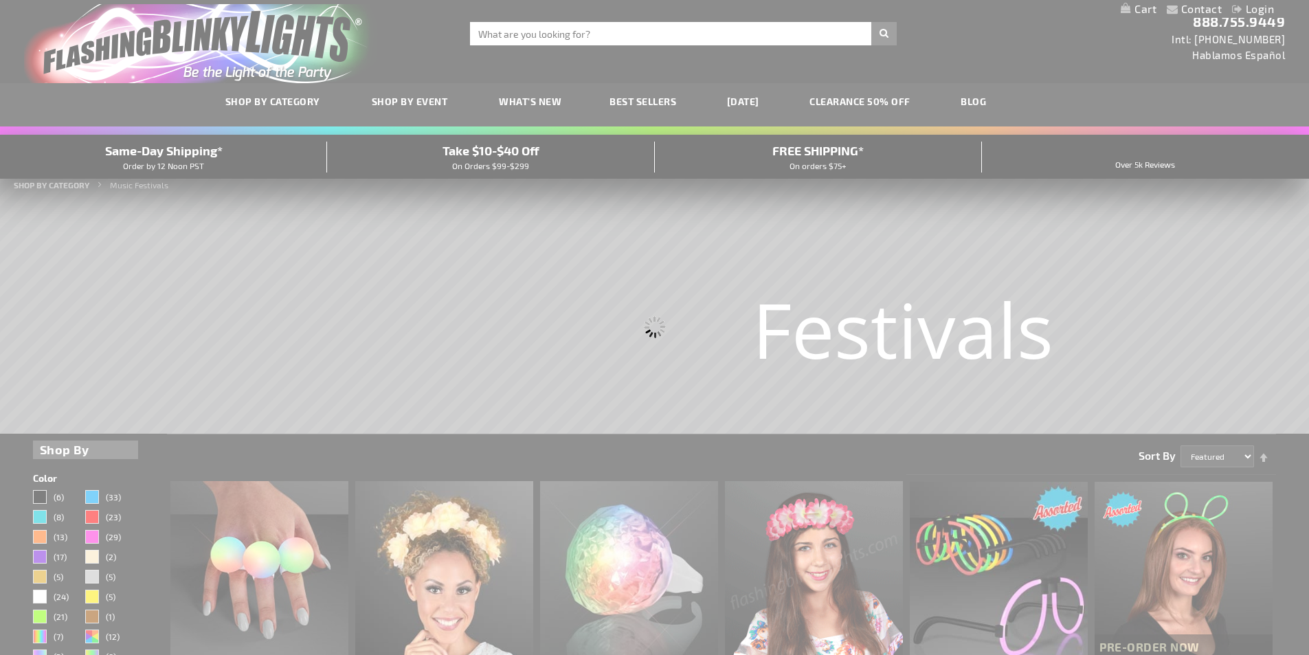
scroll to position [0, 0]
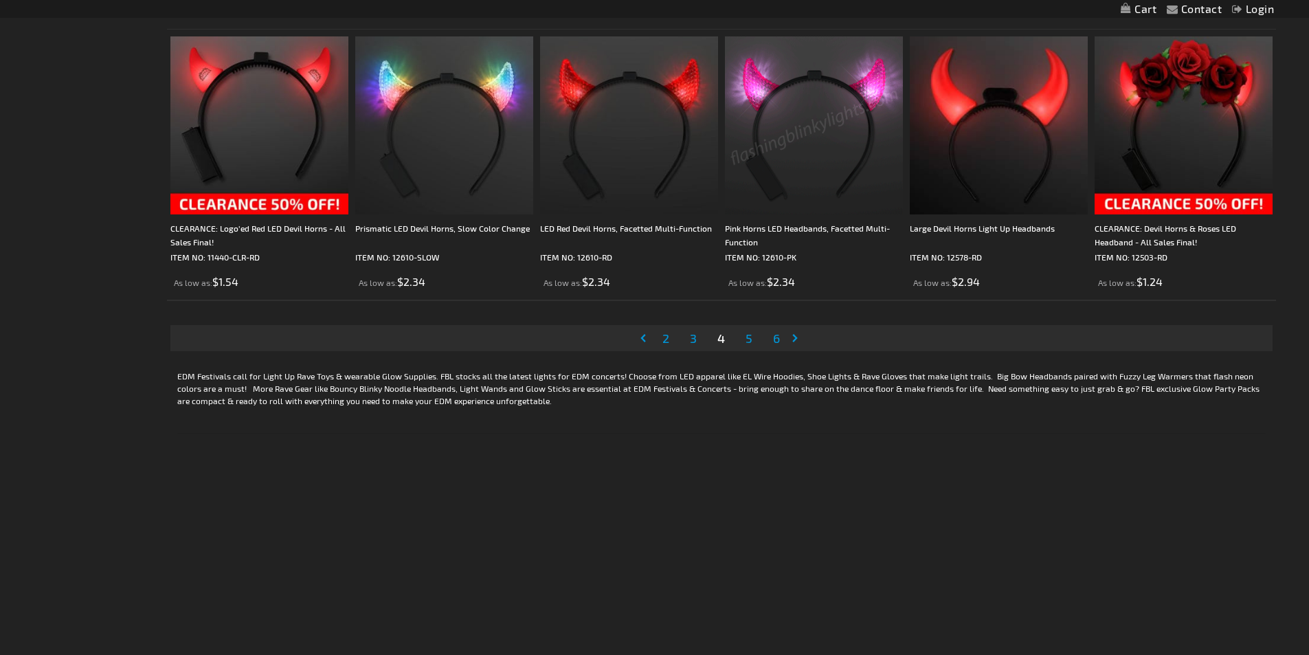
scroll to position [2887, 0]
click at [751, 341] on span "5" at bounding box center [749, 337] width 7 height 15
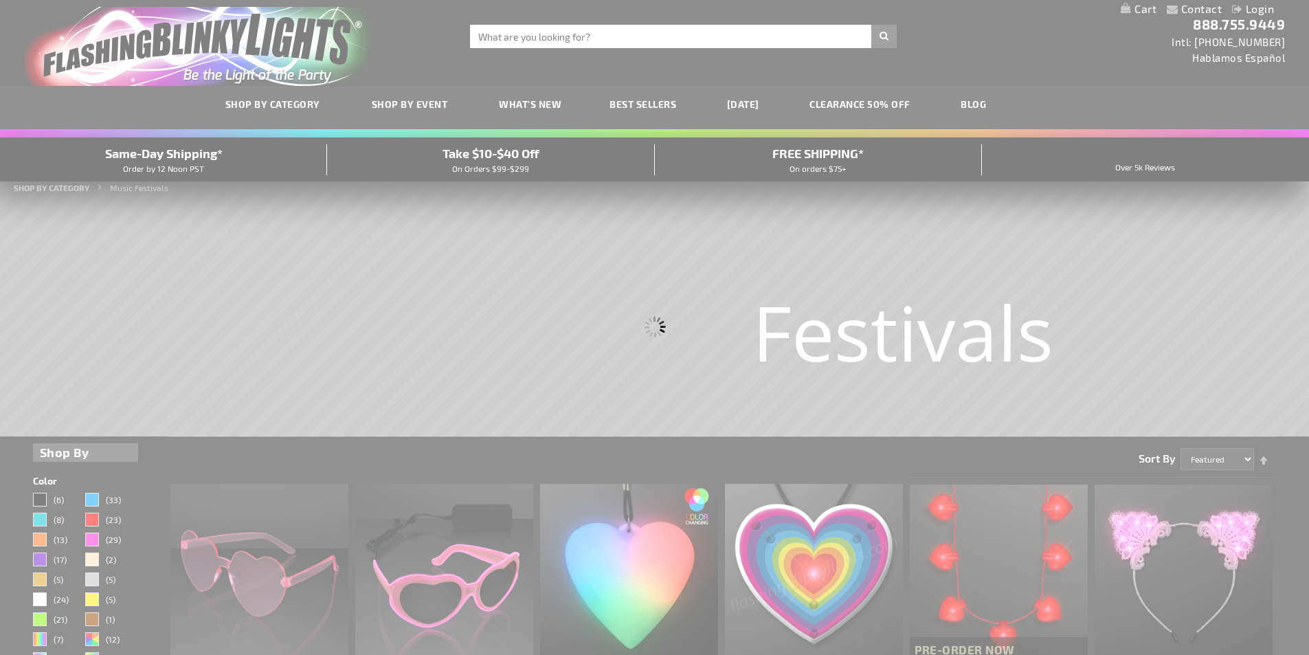
scroll to position [0, 0]
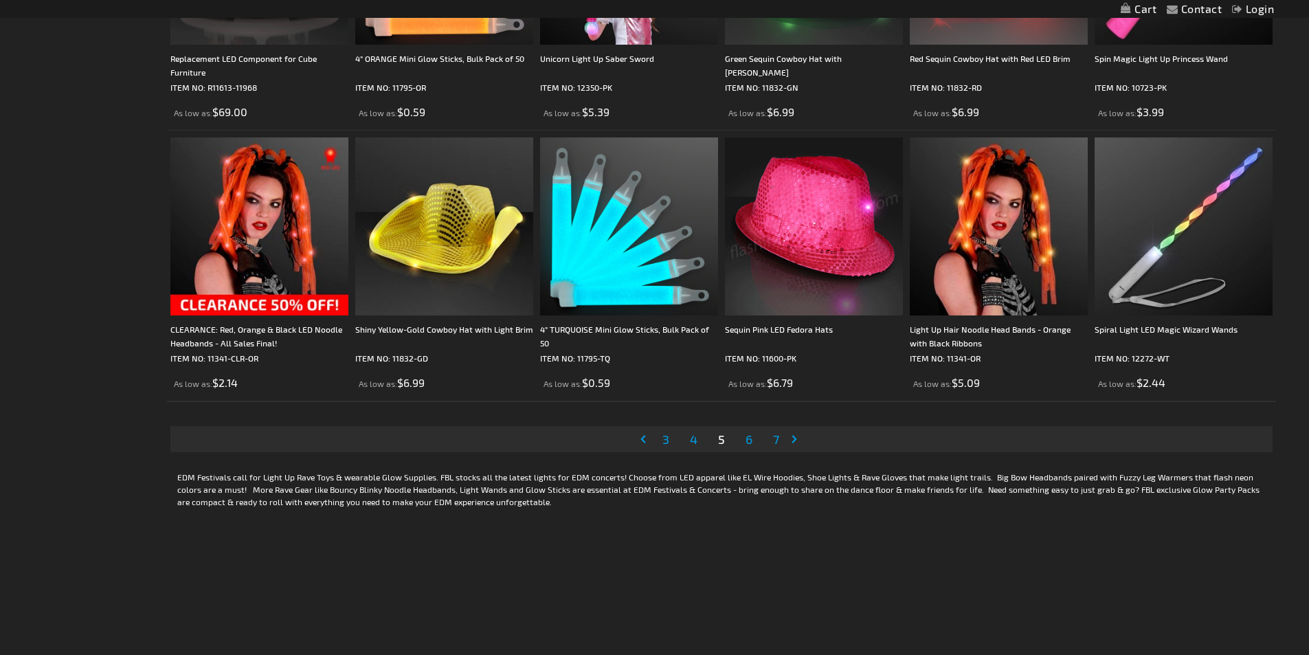
scroll to position [2818, 0]
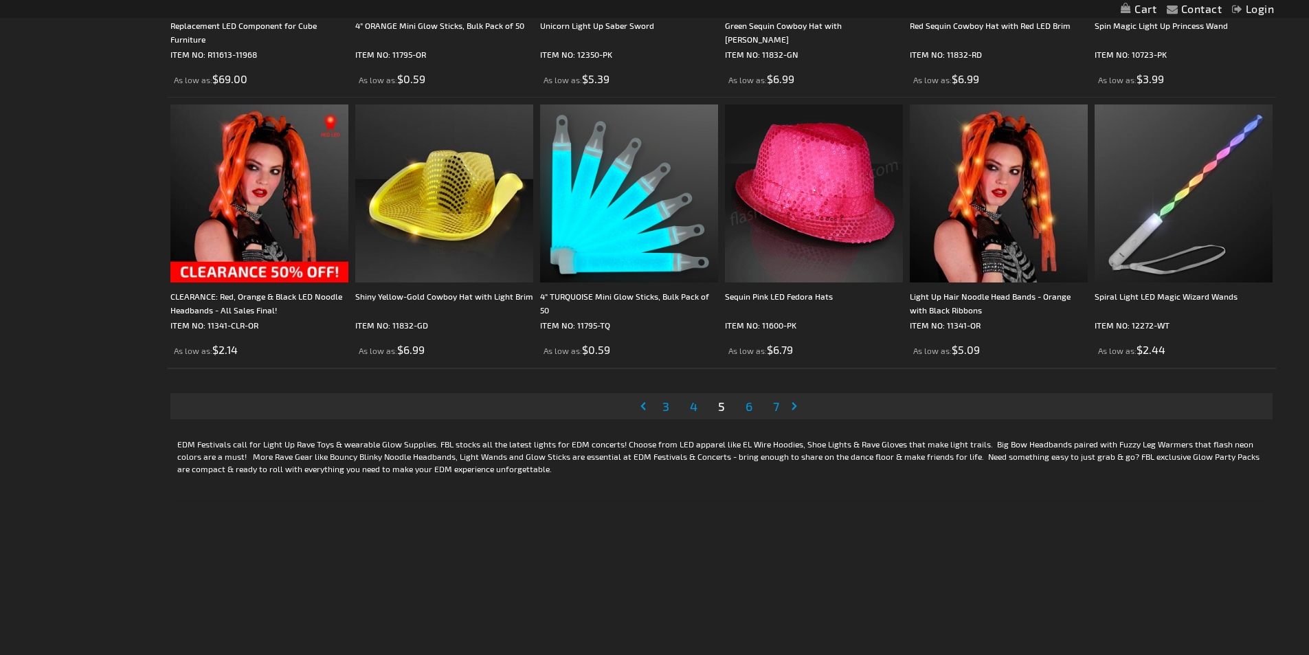
click at [746, 408] on span "6" at bounding box center [749, 406] width 7 height 15
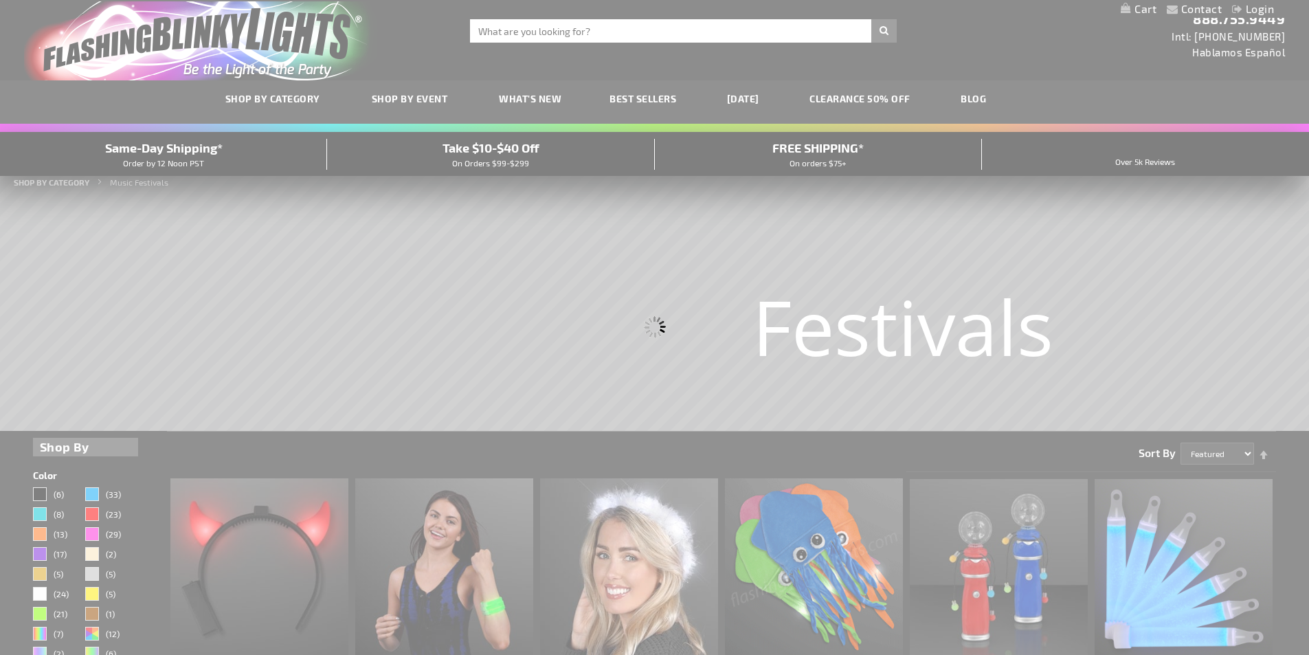
scroll to position [0, 0]
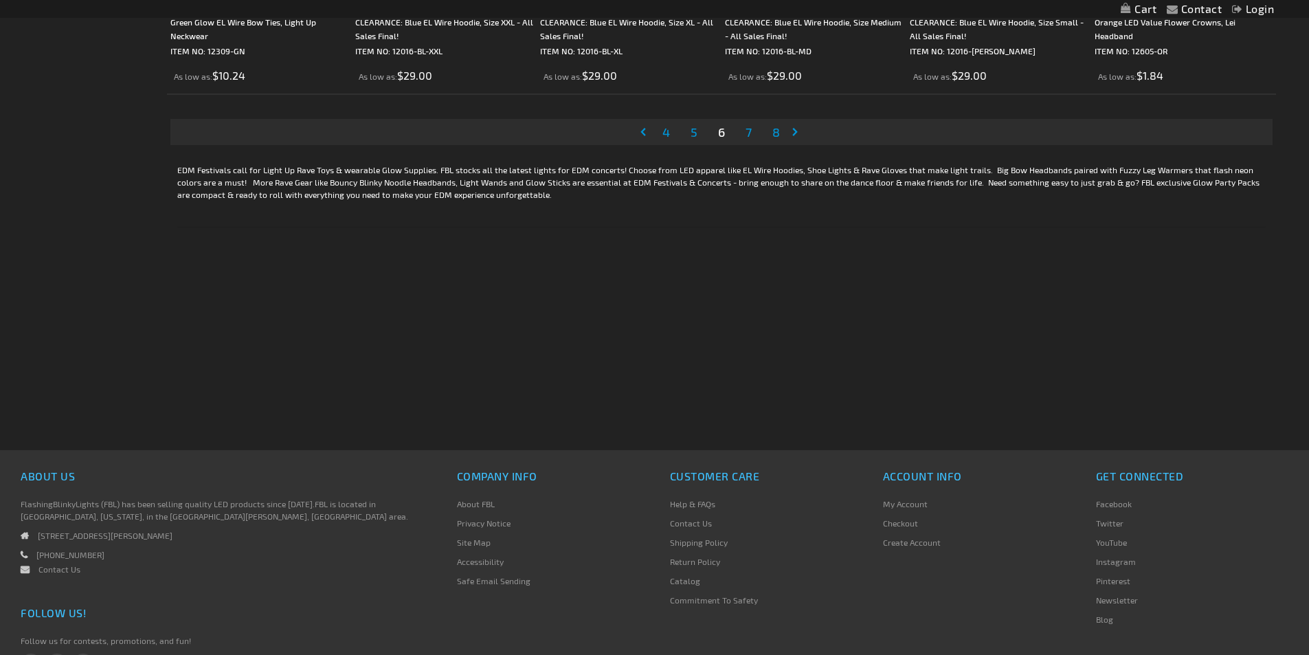
scroll to position [3093, 0]
click at [750, 136] on span "7" at bounding box center [749, 131] width 6 height 15
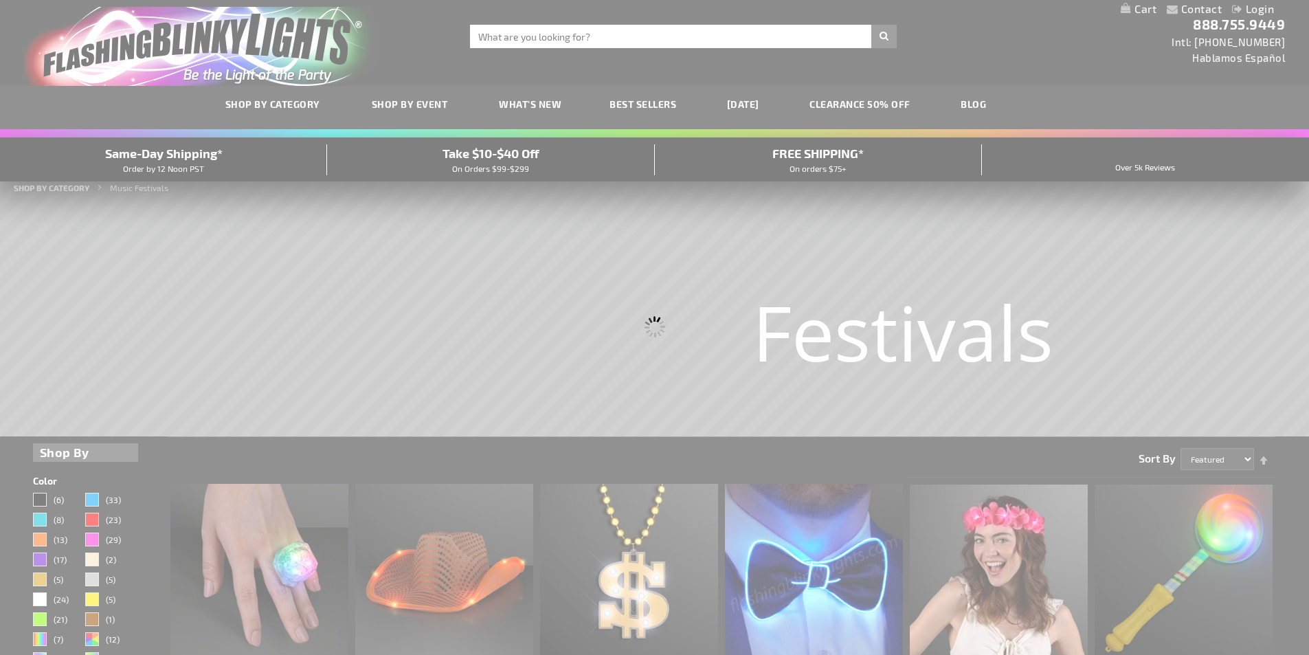
scroll to position [0, 0]
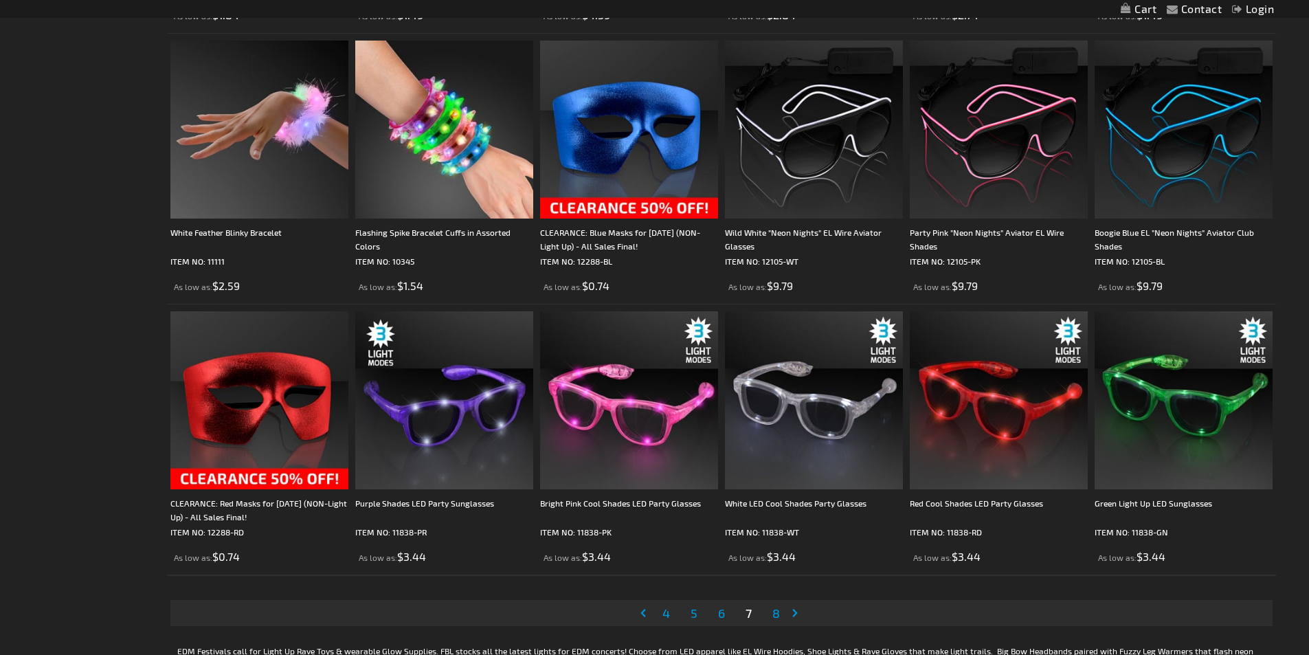
scroll to position [2681, 0]
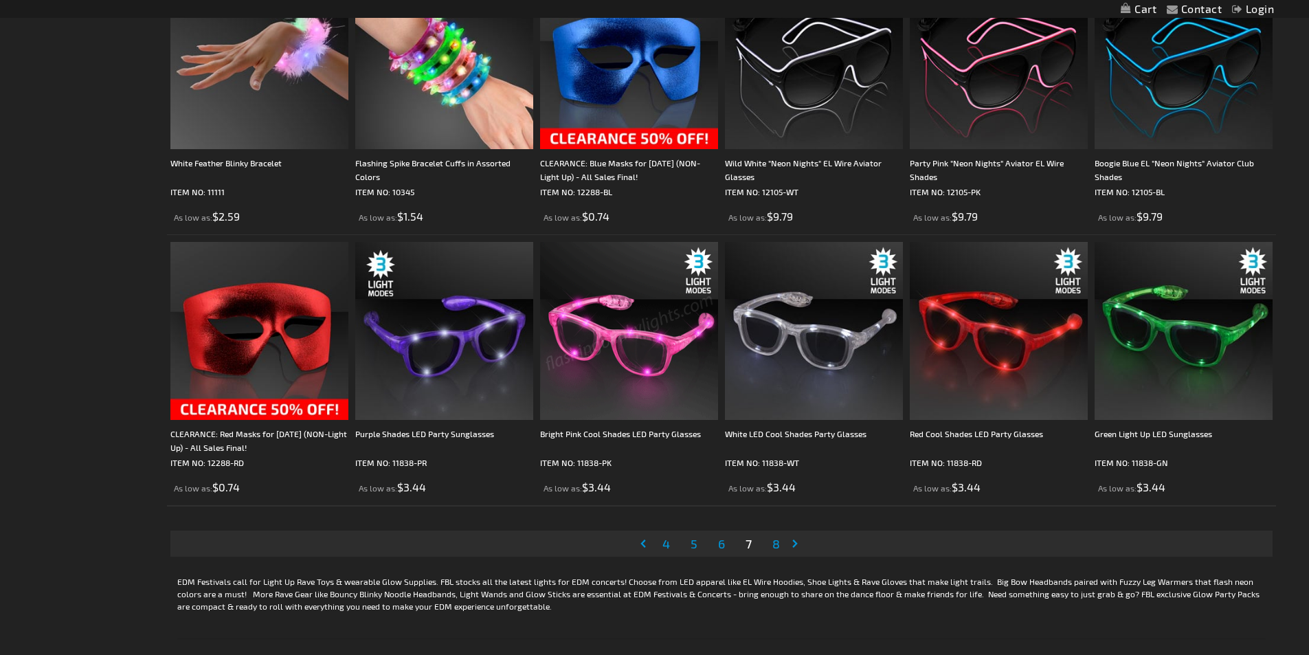
click at [775, 545] on span "8" at bounding box center [777, 543] width 8 height 15
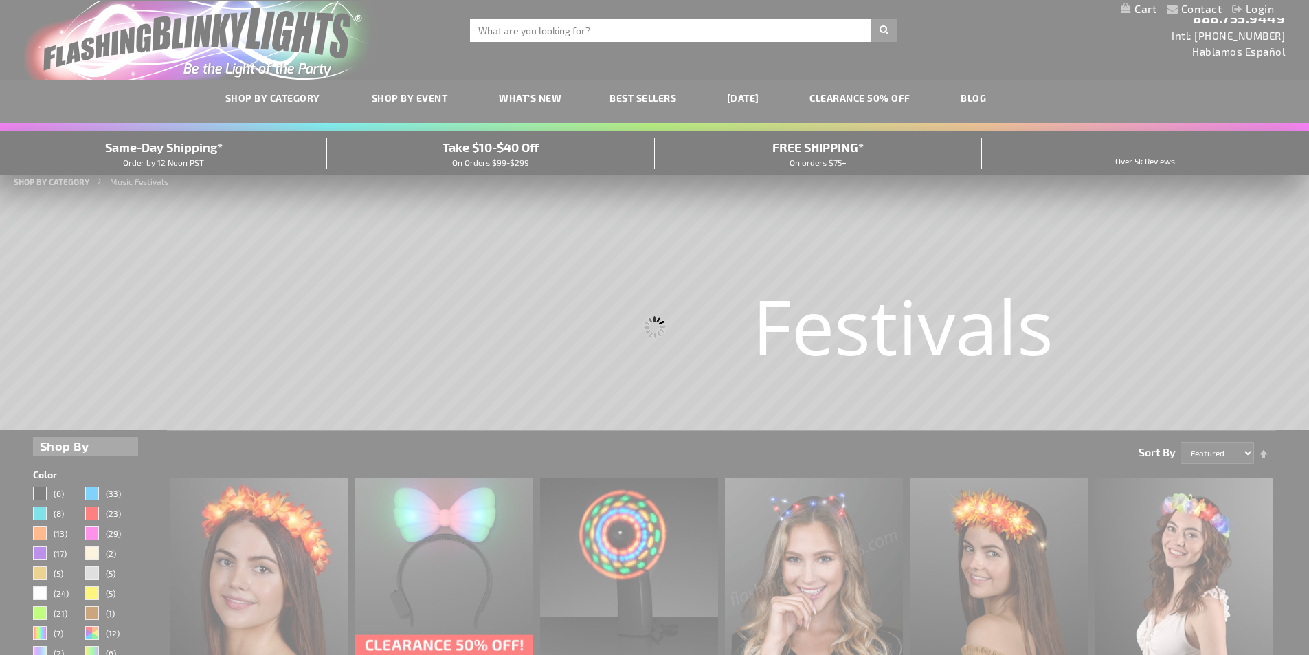
scroll to position [0, 0]
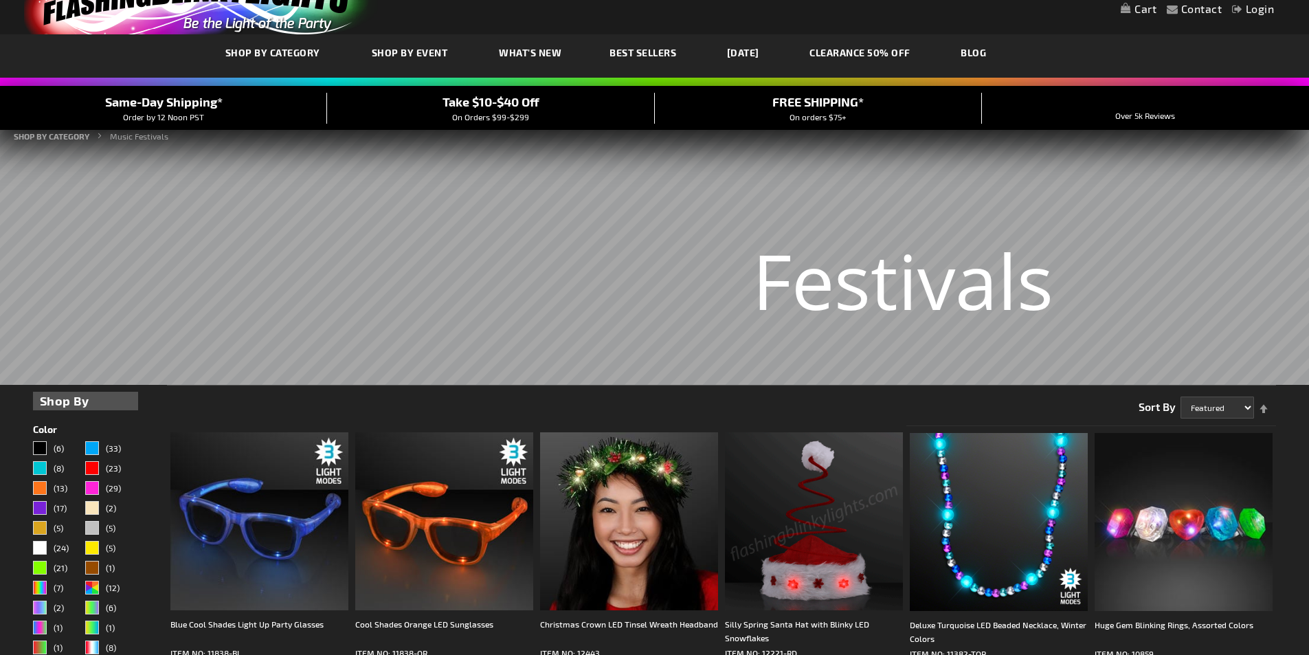
scroll to position [3, 0]
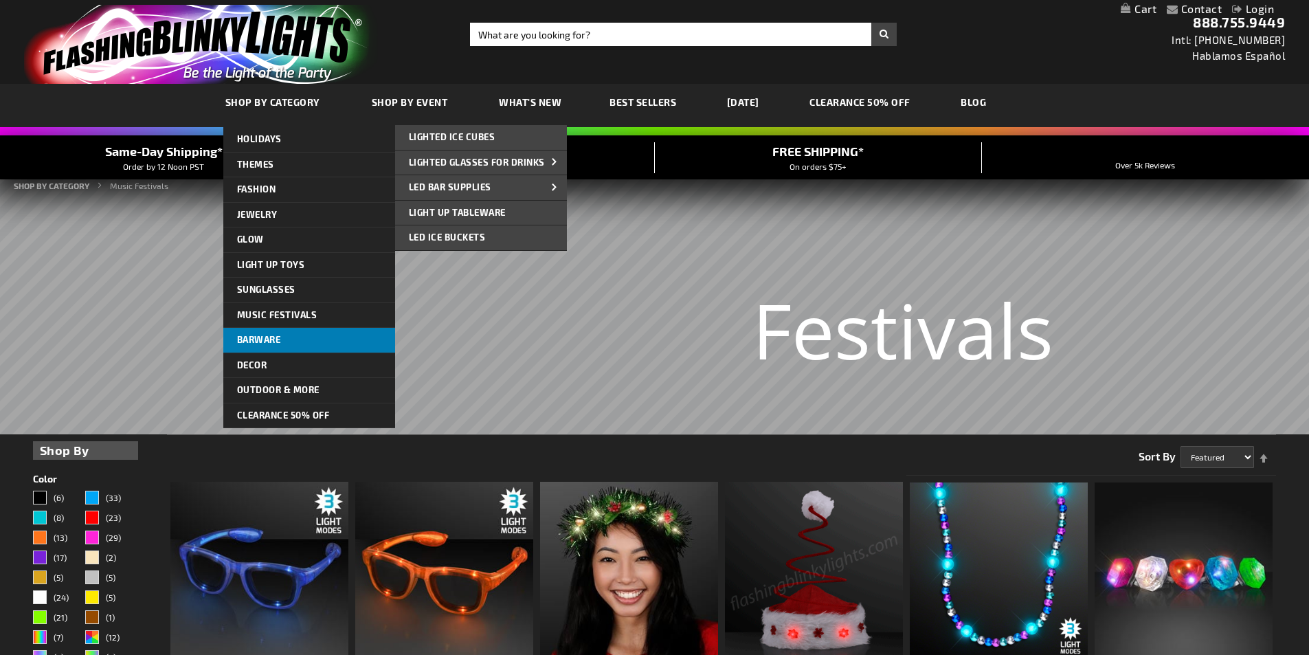
click at [286, 342] on link "Barware" at bounding box center [309, 340] width 172 height 25
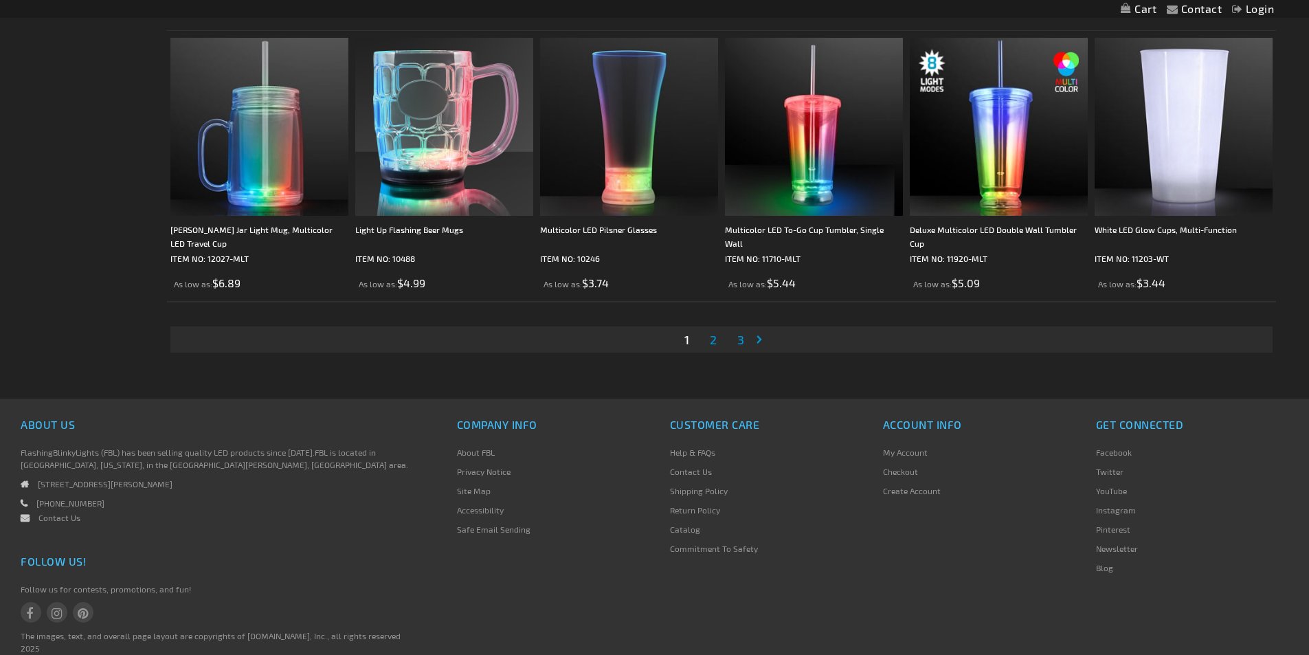
scroll to position [2883, 0]
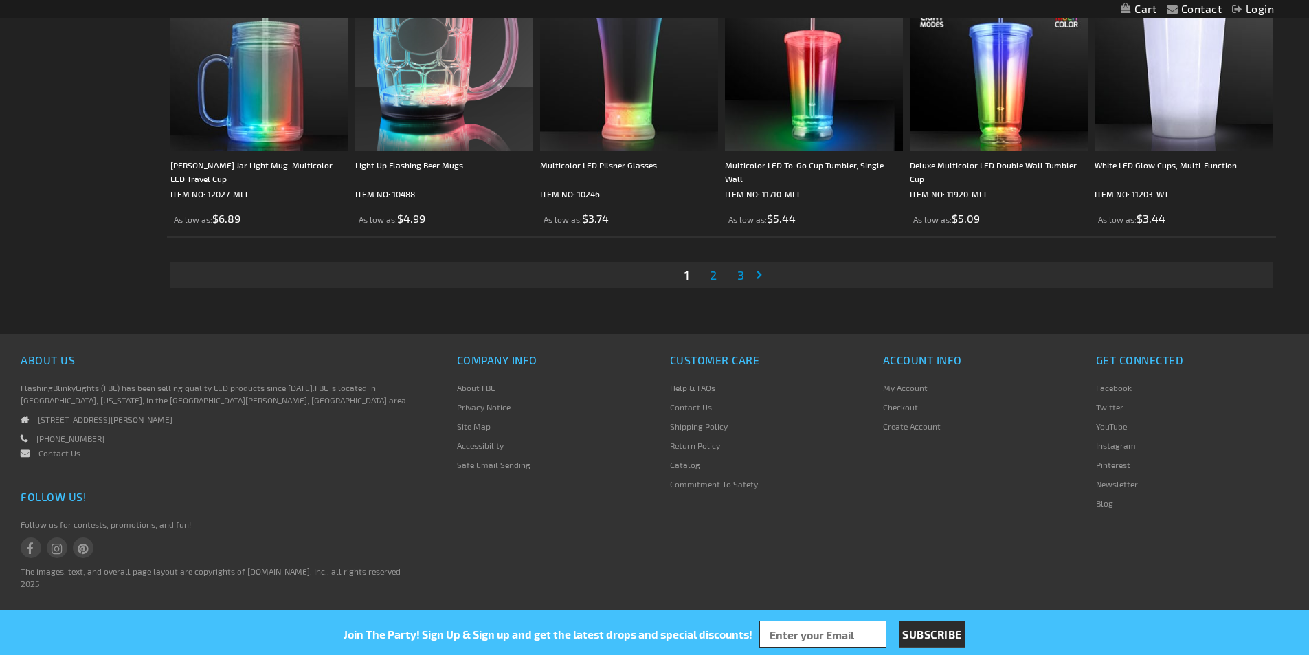
click at [710, 275] on span "2" at bounding box center [713, 274] width 7 height 15
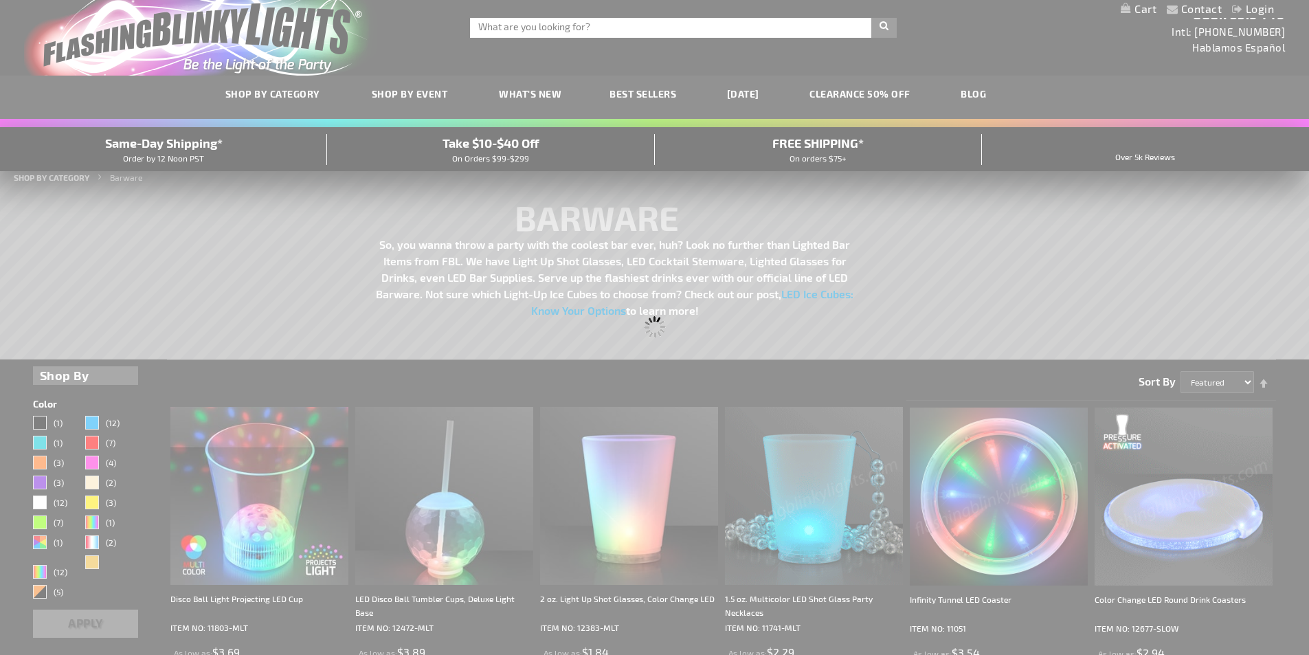
scroll to position [0, 0]
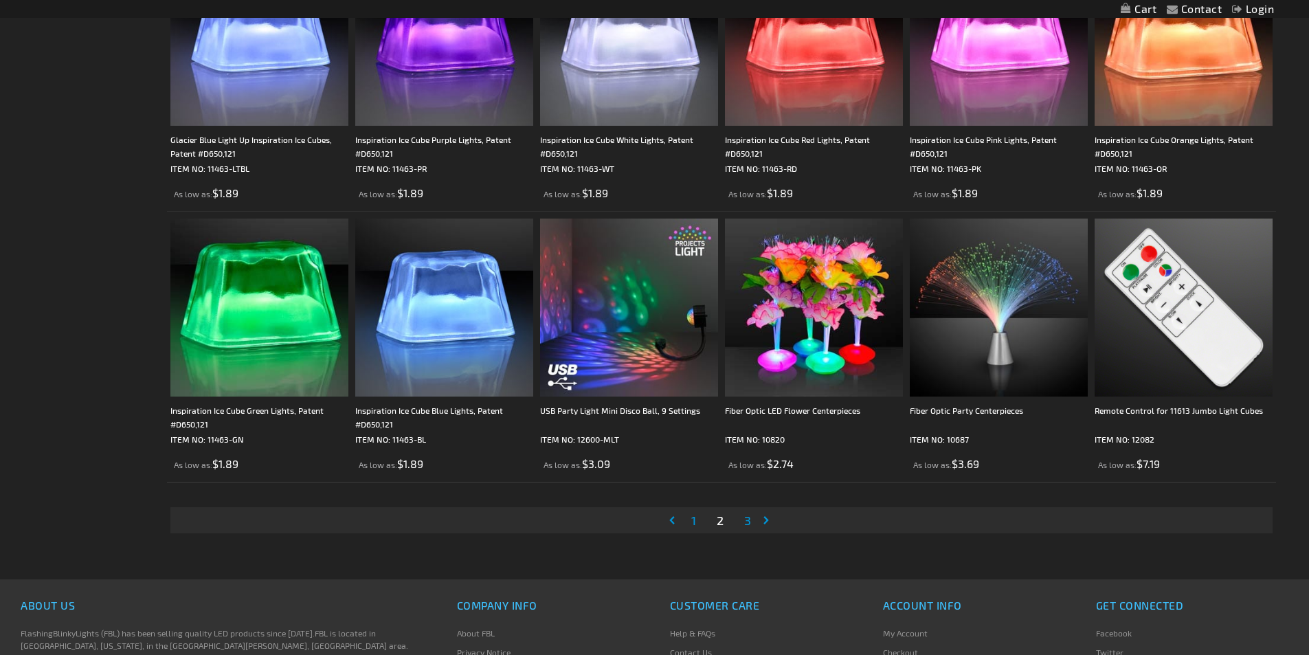
scroll to position [2681, 0]
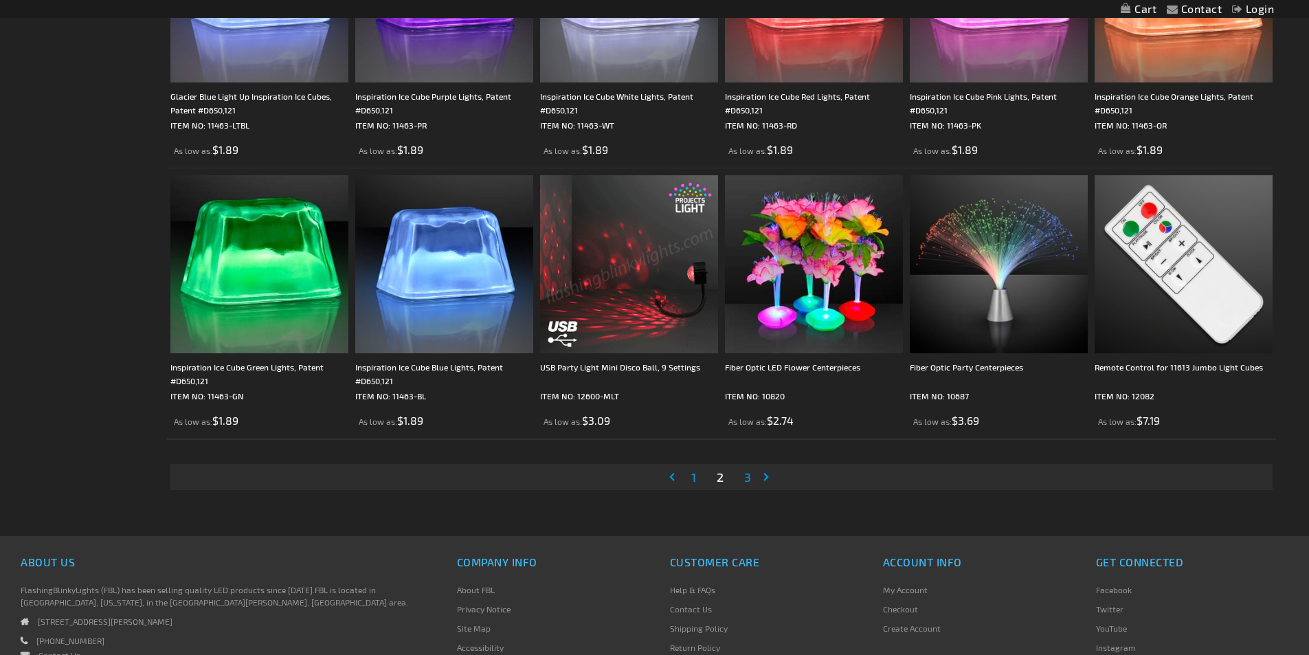
click at [744, 478] on span "3" at bounding box center [747, 476] width 7 height 15
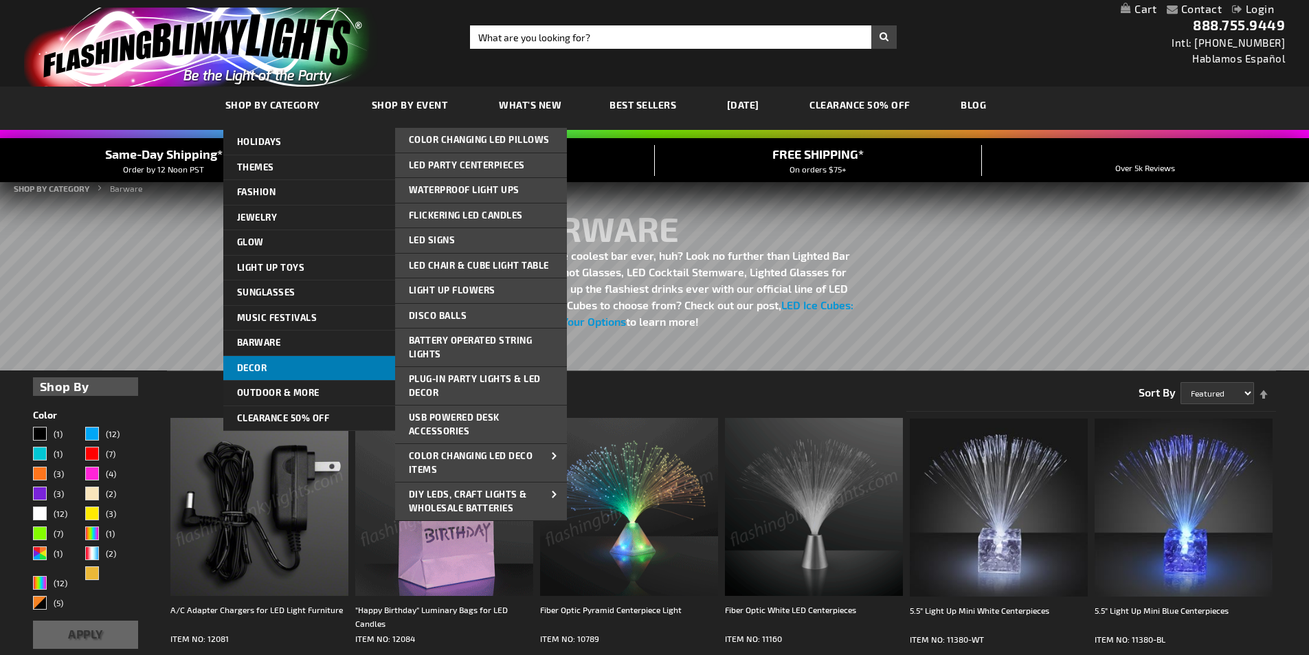
click at [276, 368] on link "Decor" at bounding box center [309, 368] width 172 height 25
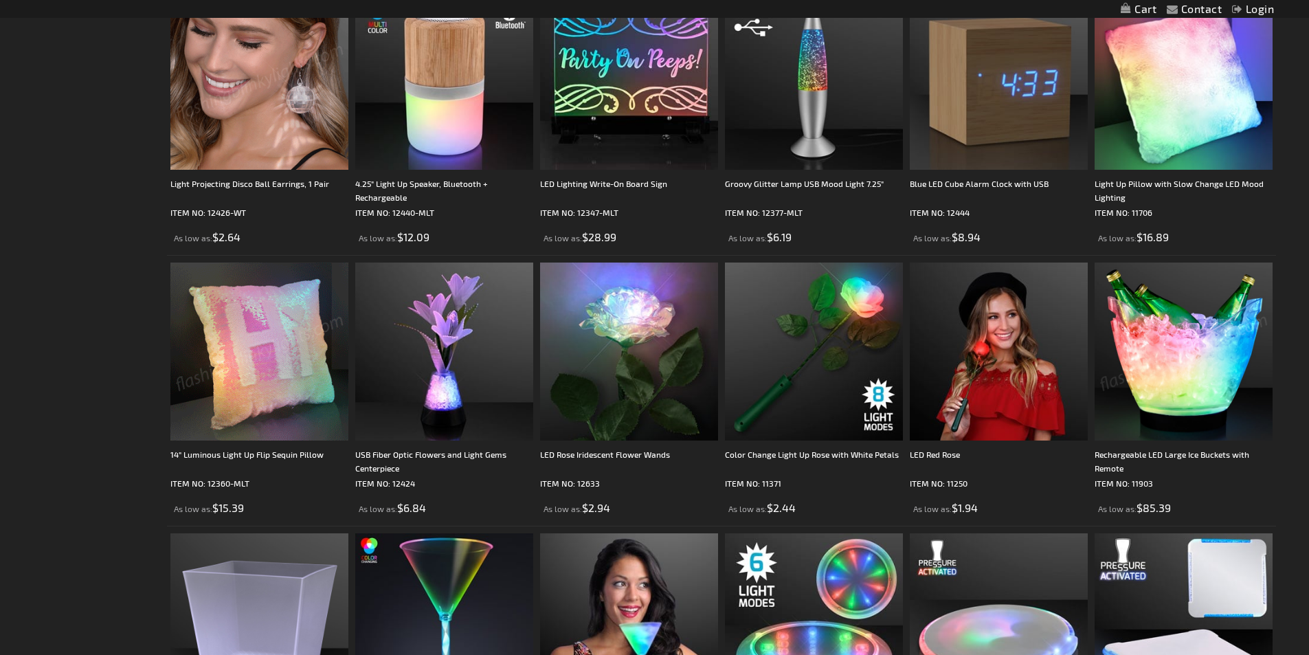
scroll to position [1375, 0]
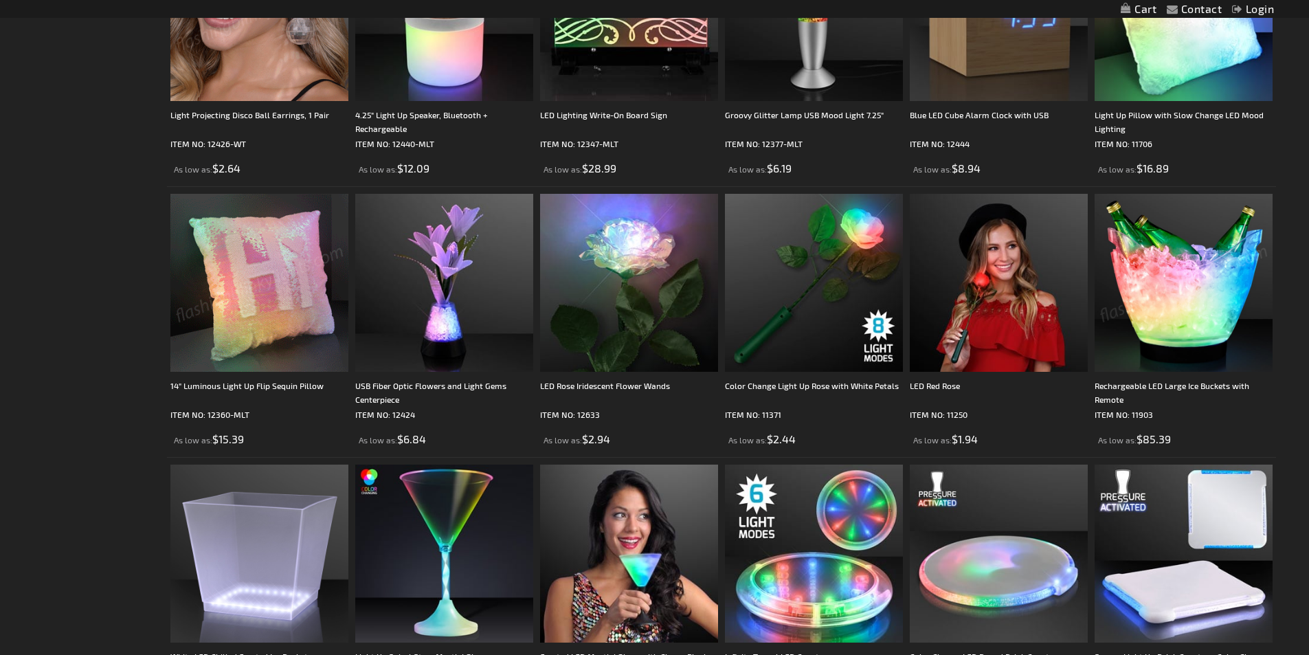
click at [281, 294] on img at bounding box center [259, 283] width 178 height 178
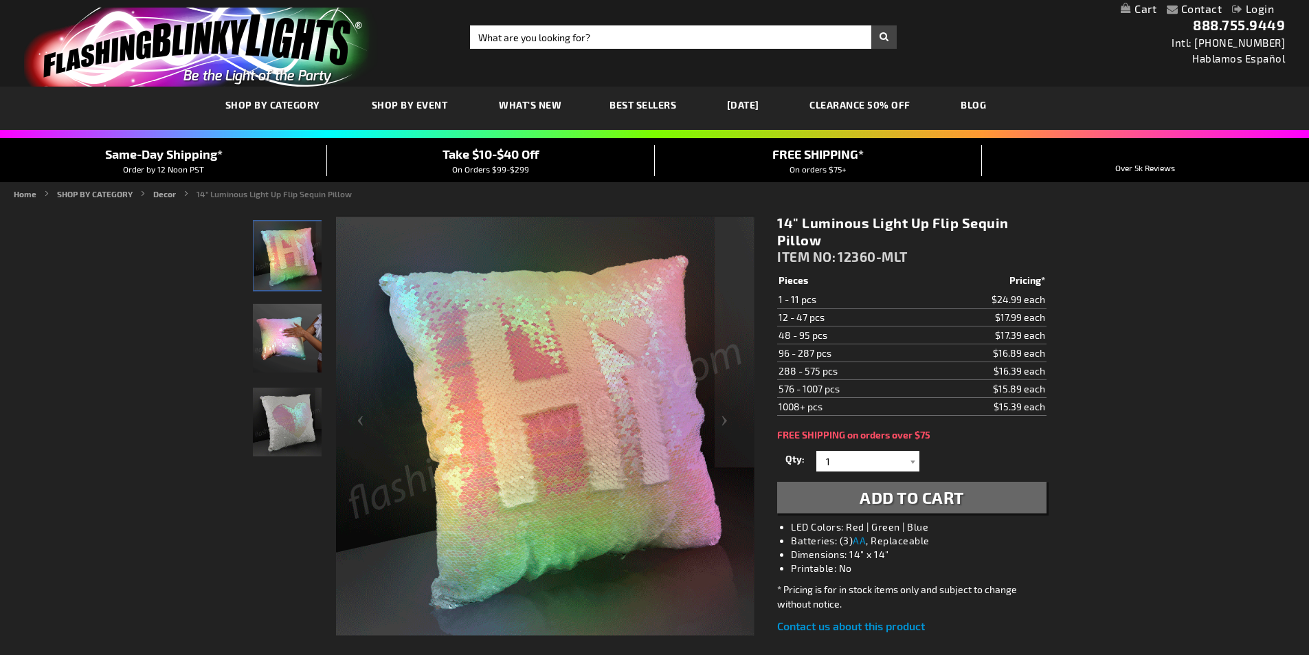
click at [288, 355] on img "Female displaying Light Up Luminous Mermaid Sequin LED Pillow" at bounding box center [287, 338] width 69 height 69
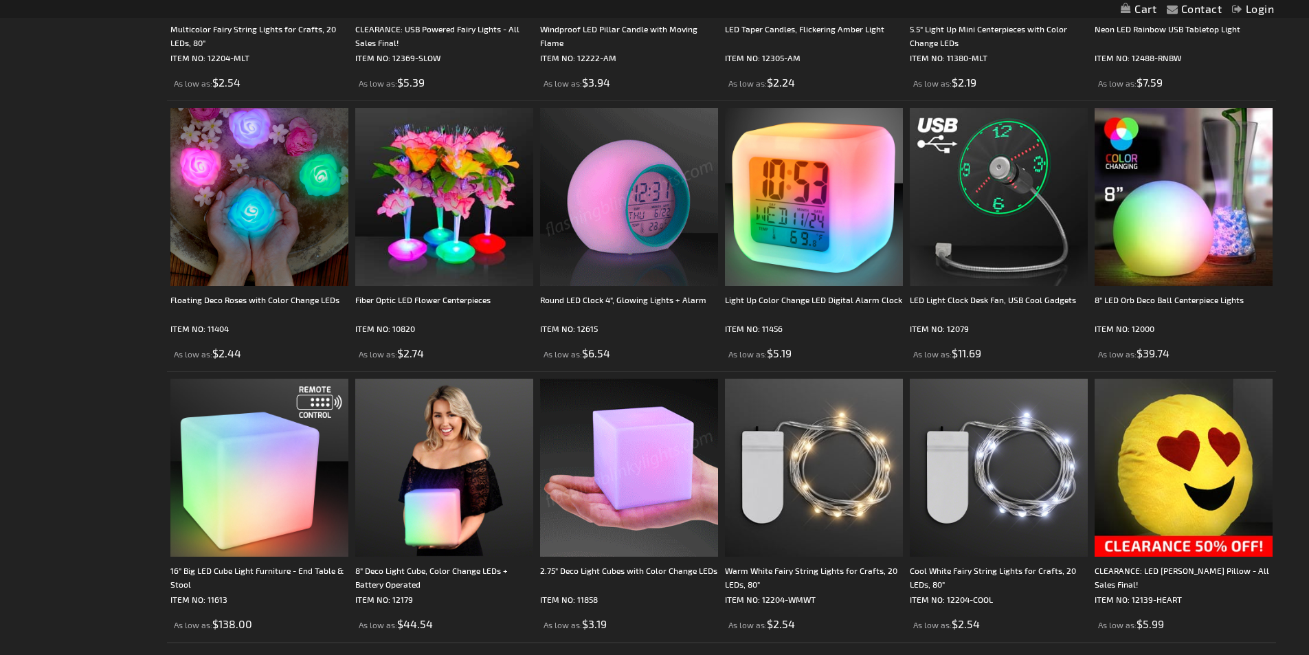
scroll to position [2819, 0]
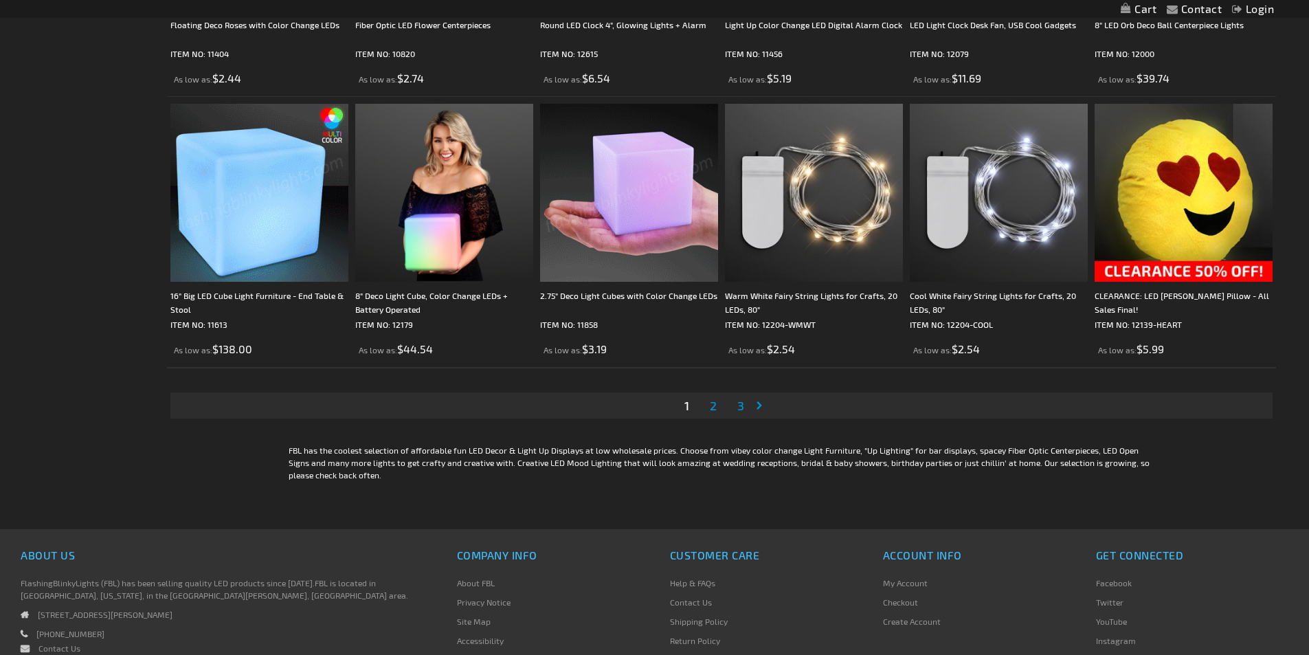
click at [716, 409] on span "2" at bounding box center [713, 405] width 7 height 15
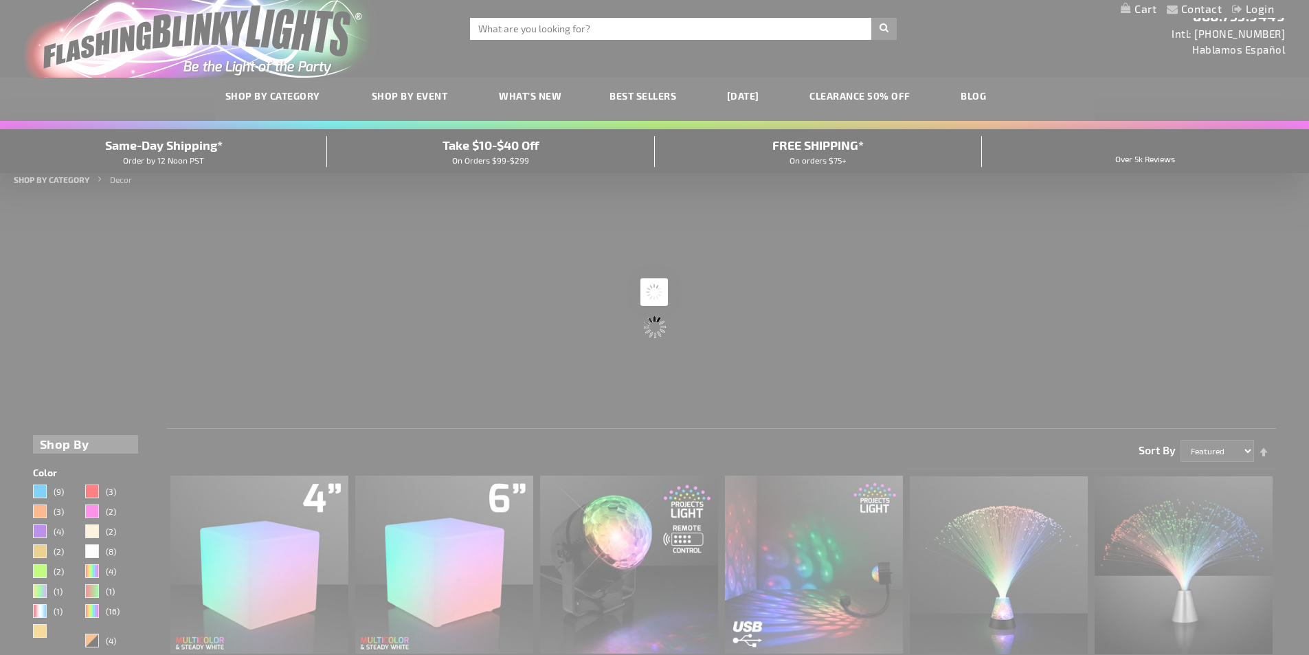
scroll to position [0, 0]
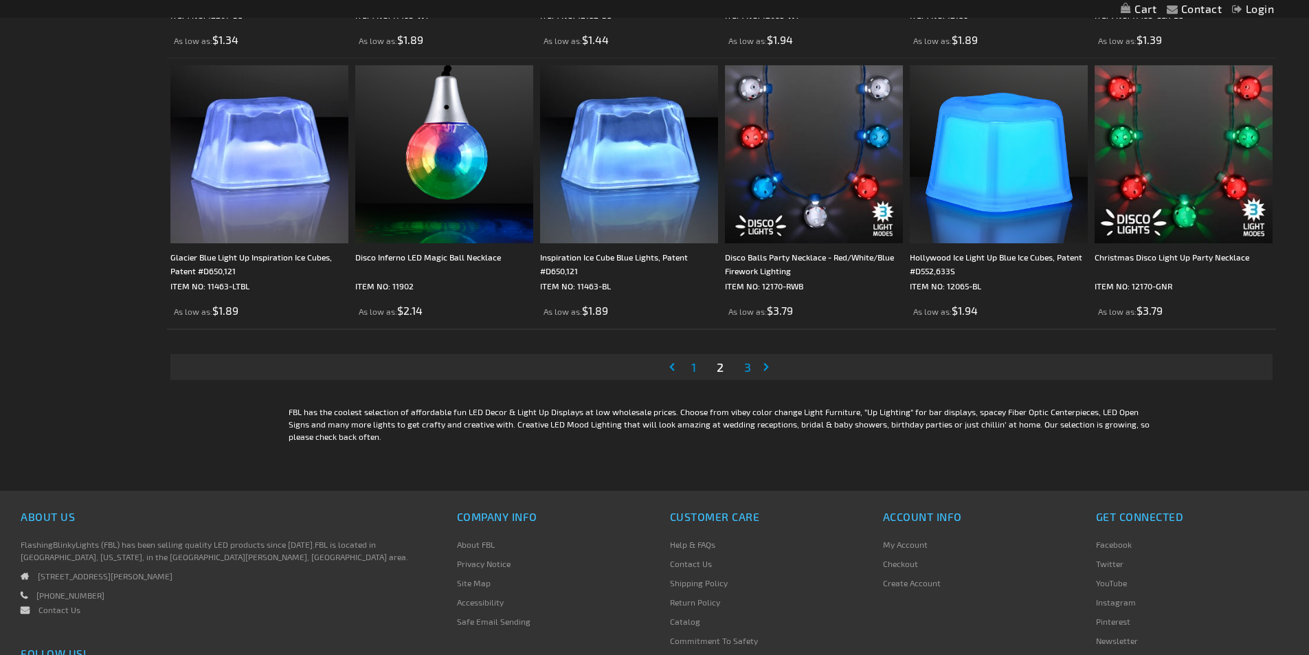
scroll to position [2681, 0]
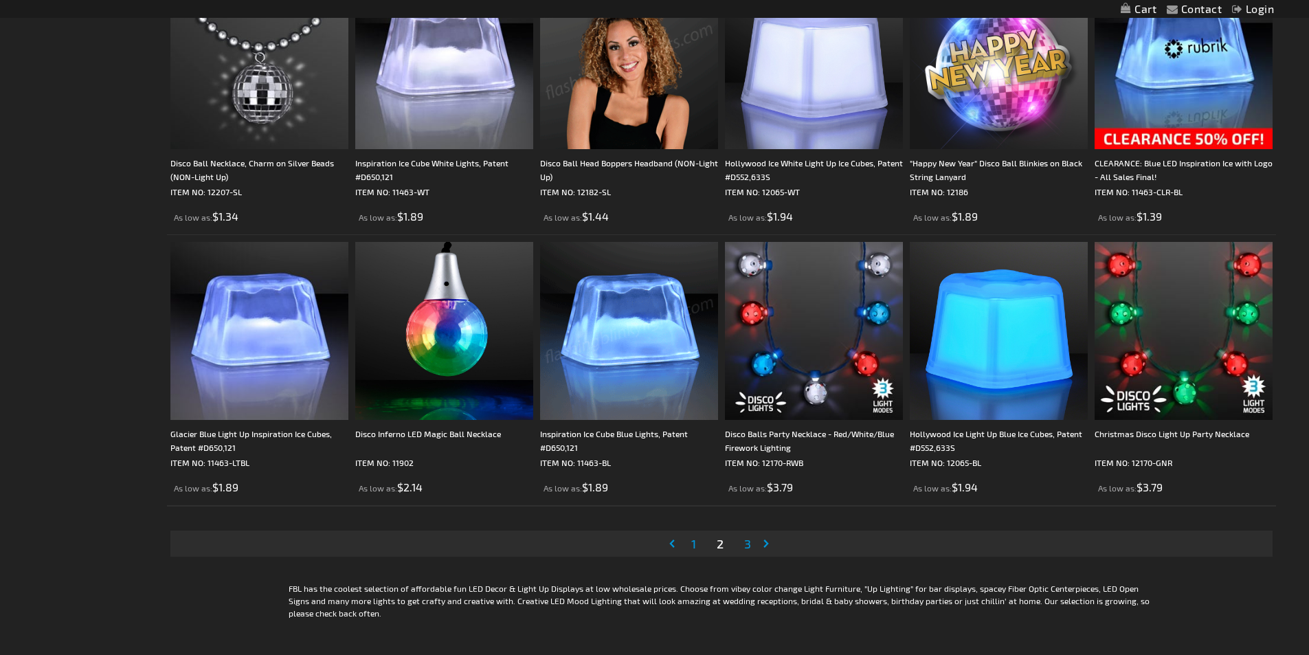
click at [746, 546] on span "3" at bounding box center [747, 543] width 7 height 15
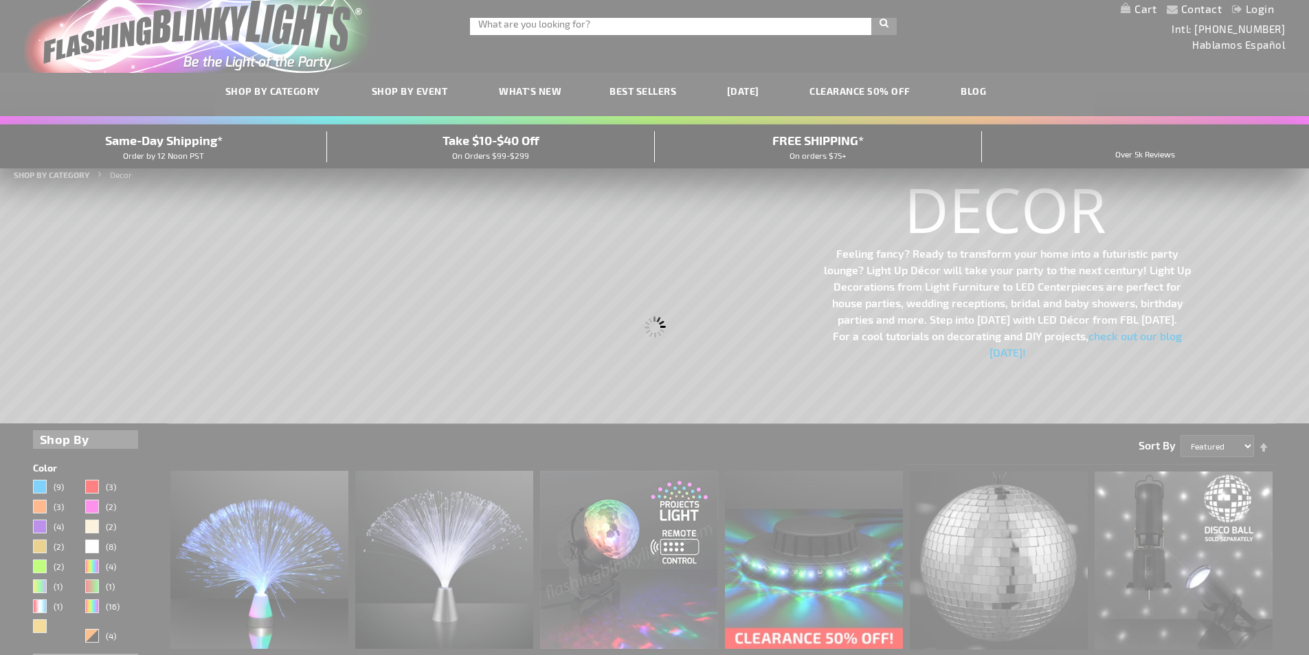
scroll to position [0, 0]
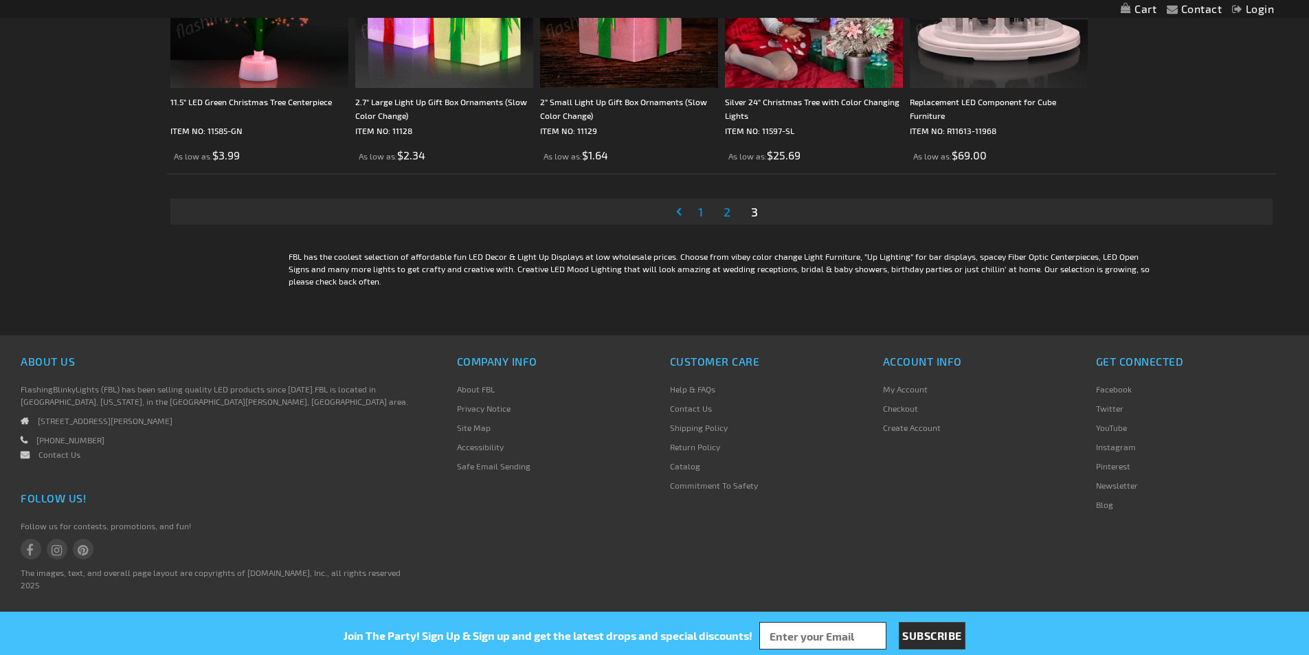
scroll to position [2202, 0]
